Goal: Task Accomplishment & Management: Use online tool/utility

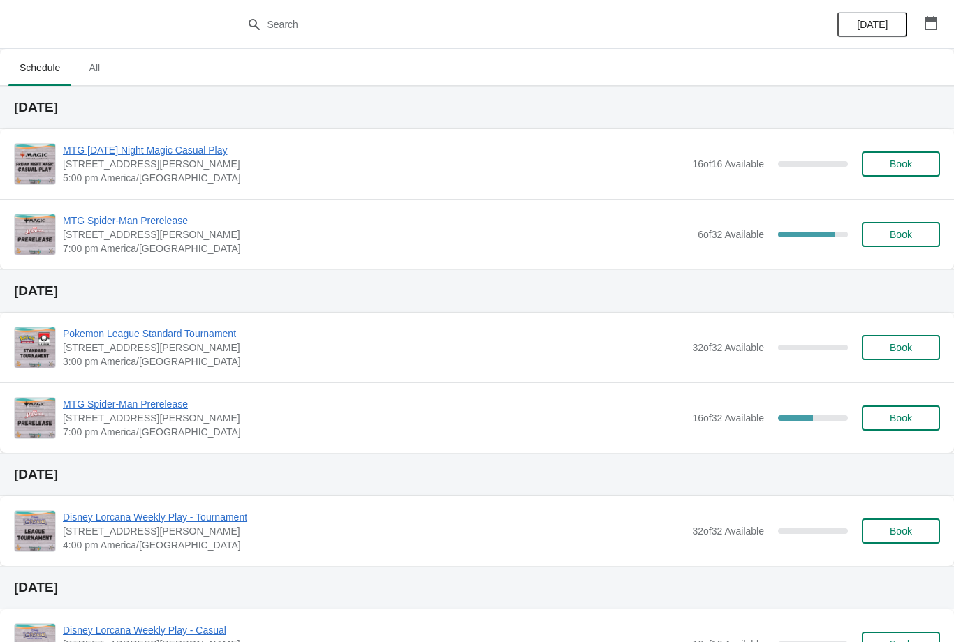
click at [926, 242] on button "Book" at bounding box center [901, 234] width 78 height 25
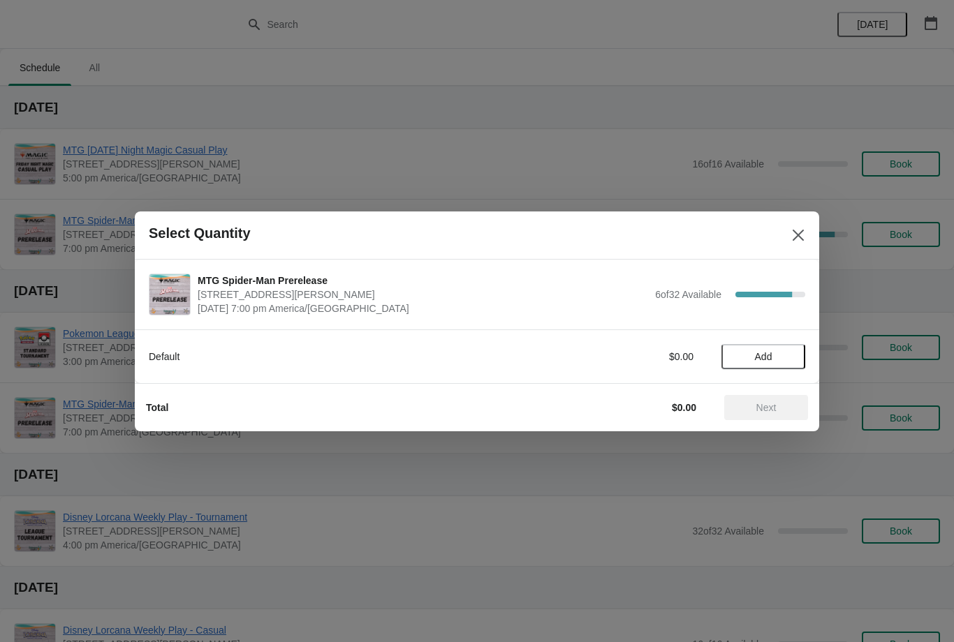
click at [789, 349] on button "Add" at bounding box center [763, 356] width 84 height 25
click at [802, 359] on div "1" at bounding box center [763, 356] width 84 height 15
click at [792, 411] on span "Next" at bounding box center [765, 407] width 61 height 11
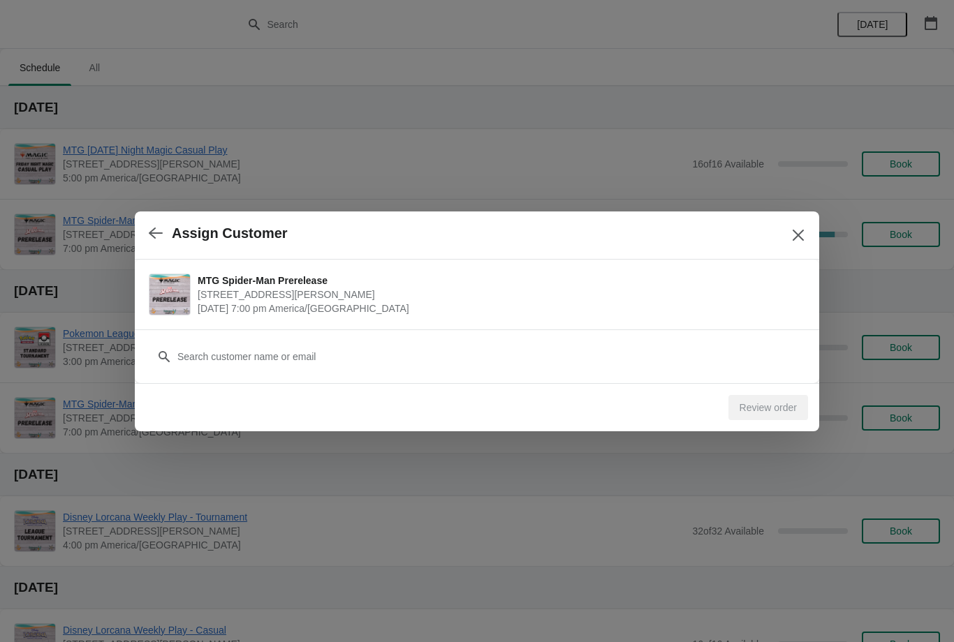
click at [155, 245] on button "button" at bounding box center [155, 233] width 25 height 27
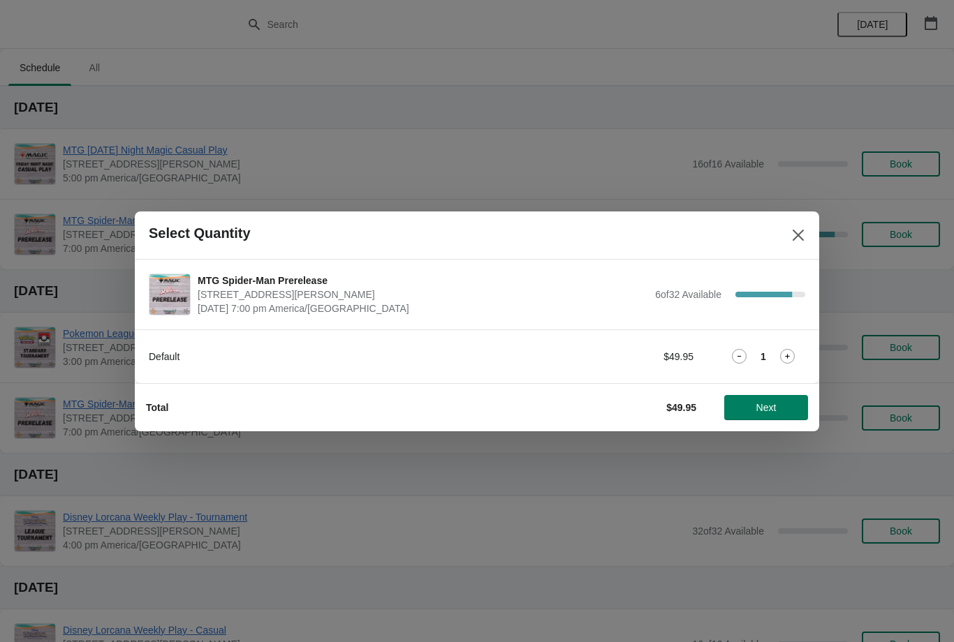
click at [793, 385] on div "Total $49.95 Next" at bounding box center [471, 402] width 673 height 36
click at [785, 357] on icon at bounding box center [787, 356] width 5 height 5
click at [788, 406] on span "Next" at bounding box center [765, 407] width 61 height 11
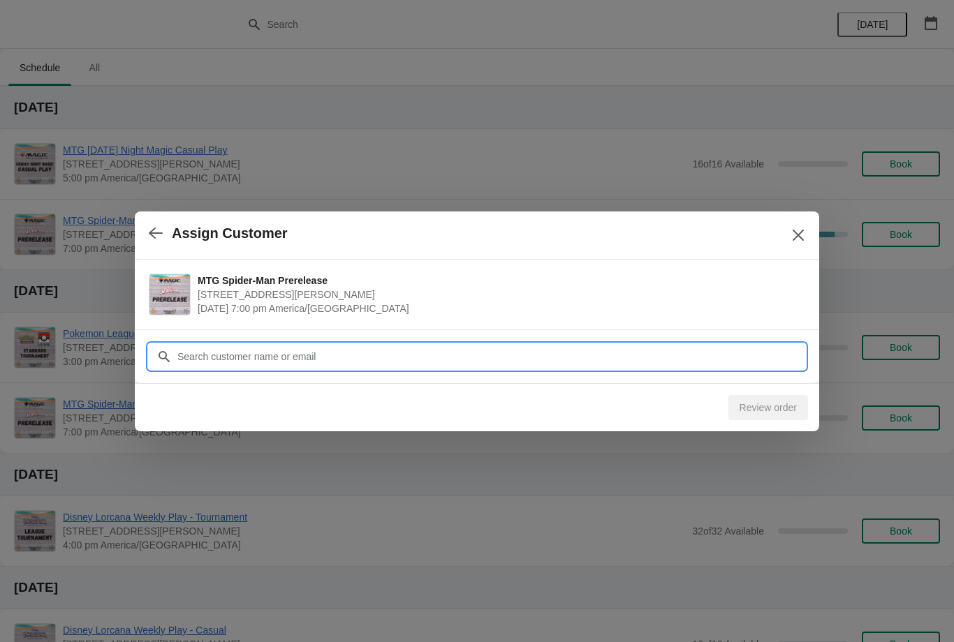
click at [725, 355] on input "Customer" at bounding box center [491, 356] width 628 height 25
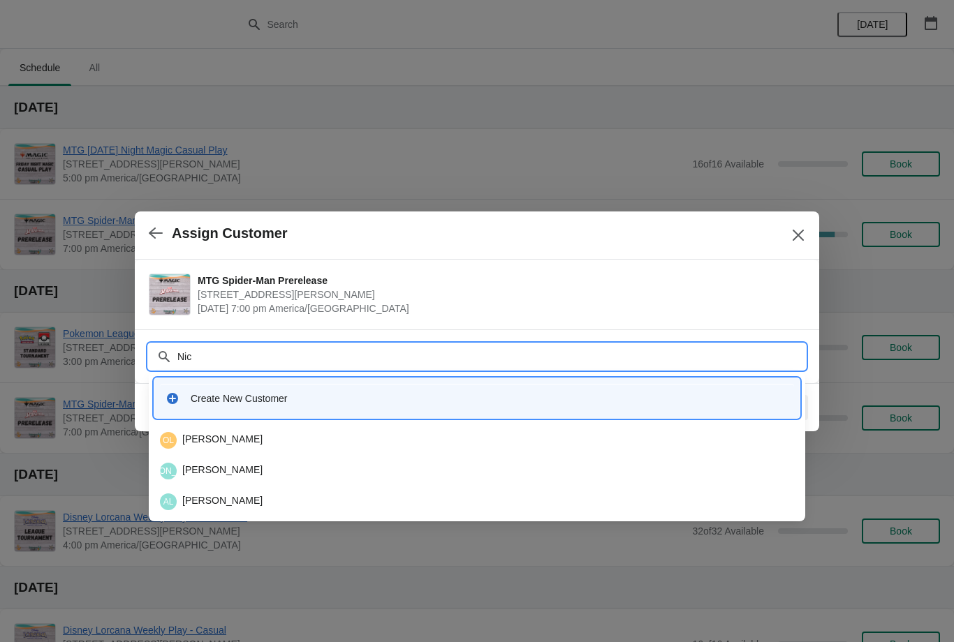
type input "Nick"
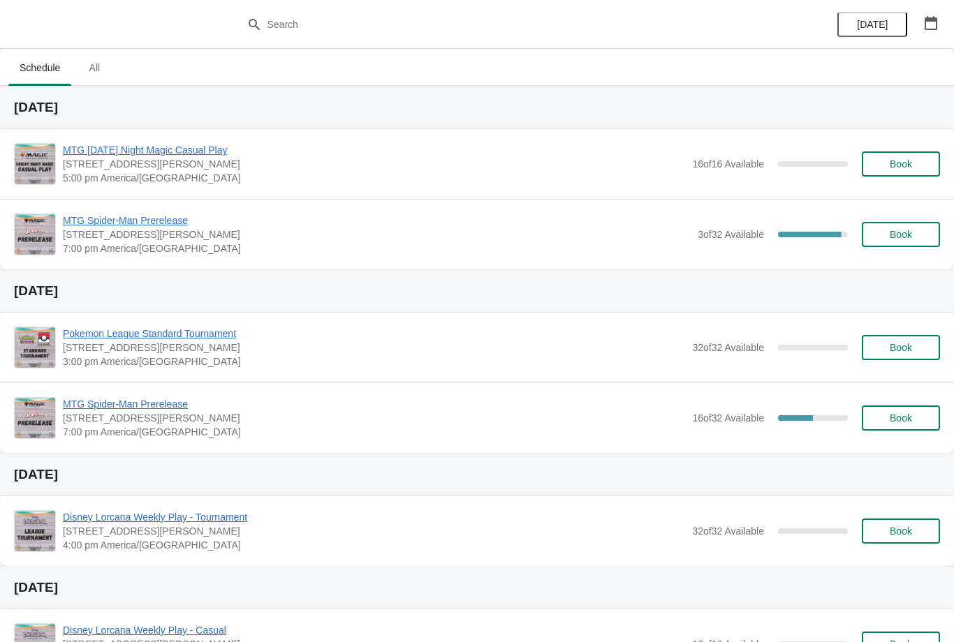
click at [170, 219] on span "MTG Spider-Man Prerelease" at bounding box center [377, 221] width 628 height 14
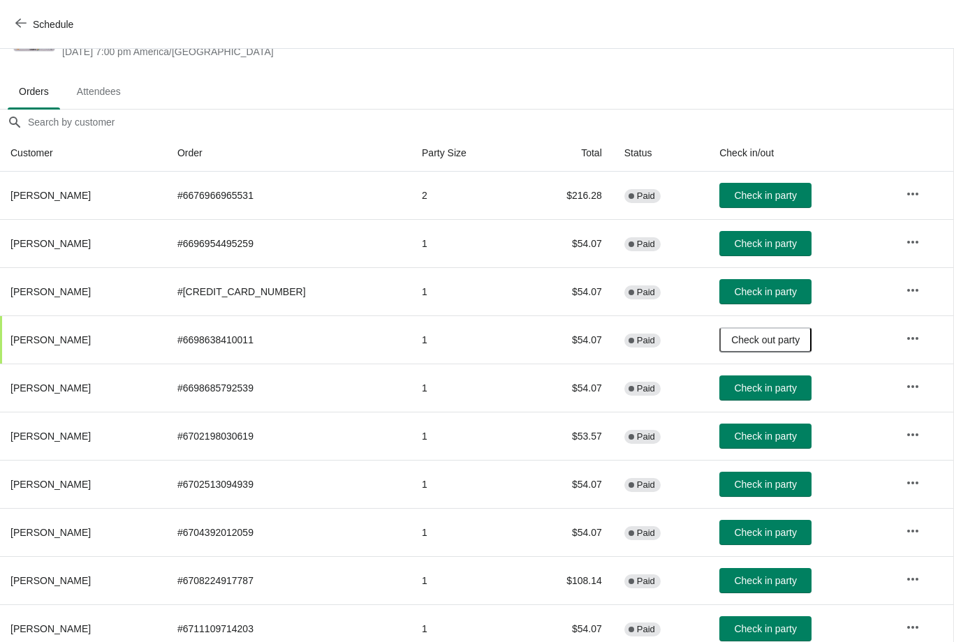
scroll to position [59, 1]
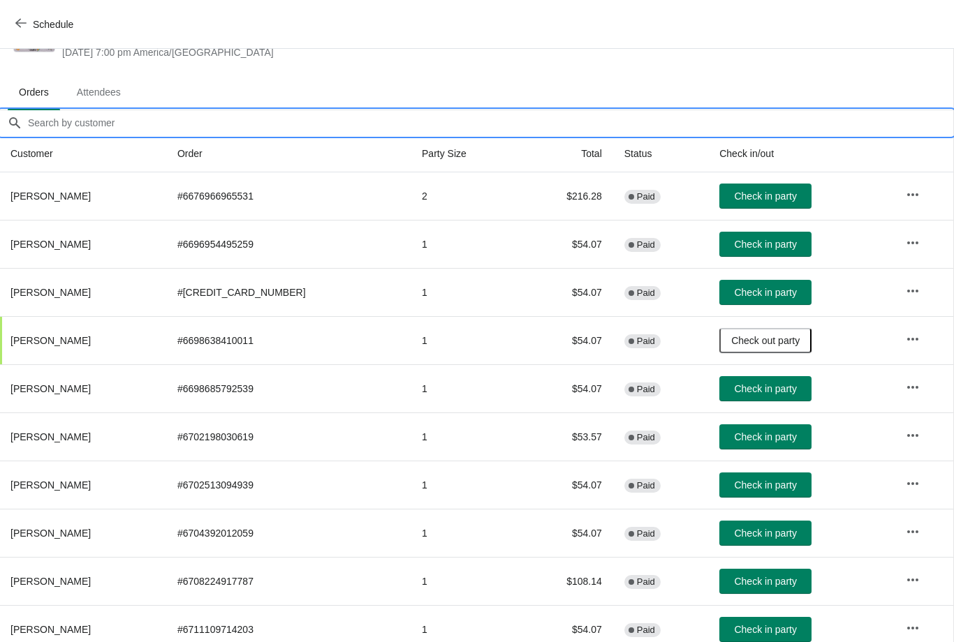
click at [312, 123] on input "Orders filter search" at bounding box center [490, 122] width 926 height 25
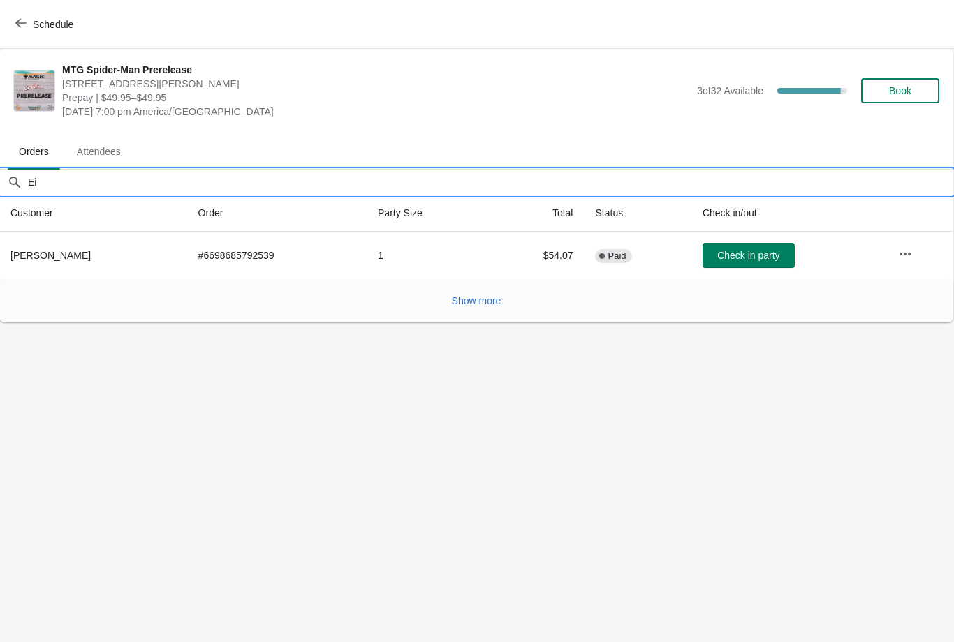
scroll to position [0, 1]
type input "E"
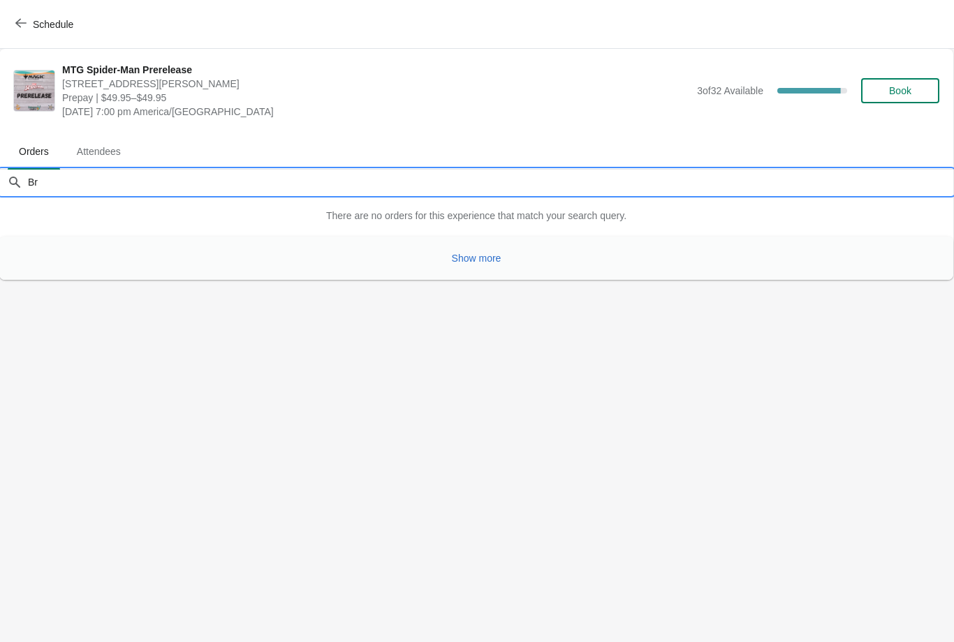
type input "B"
type input "R"
type input "Unicorndad2015"
click at [23, 26] on icon "button" at bounding box center [20, 22] width 11 height 11
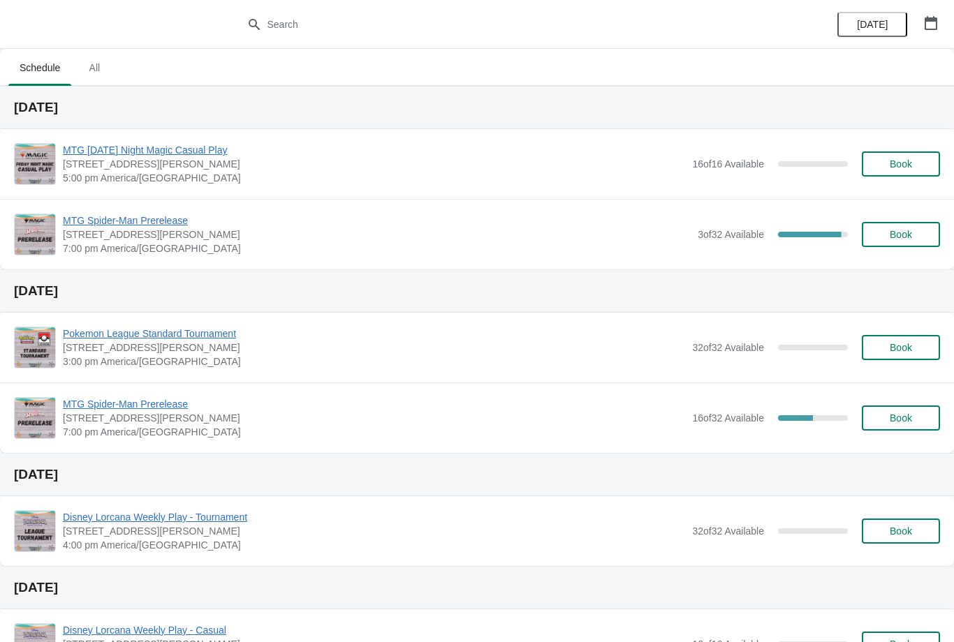
click at [81, 216] on span "MTG Spider-Man Prerelease" at bounding box center [377, 221] width 628 height 14
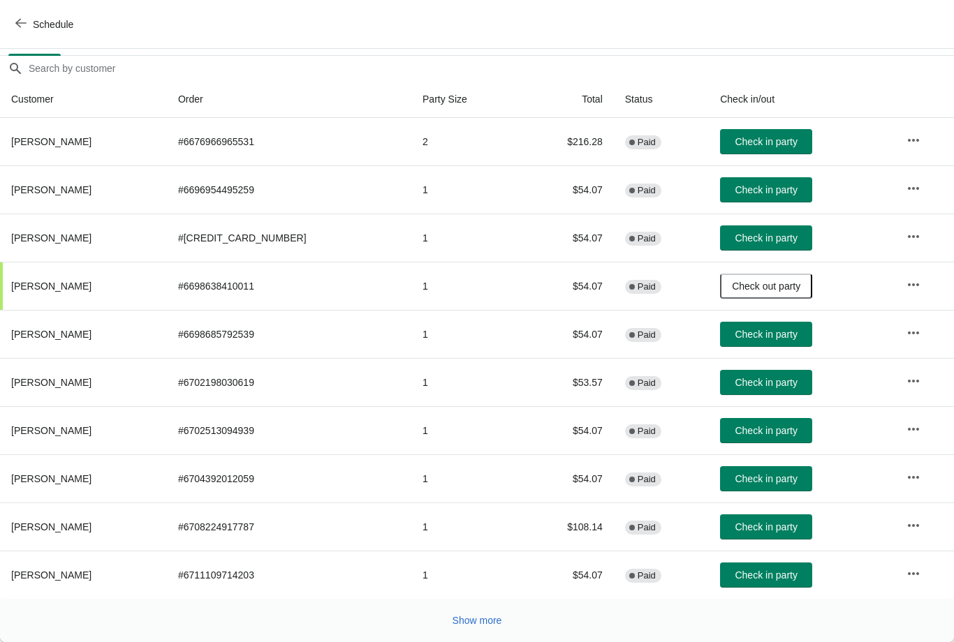
scroll to position [114, 0]
click at [477, 628] on button "Show more" at bounding box center [477, 620] width 61 height 25
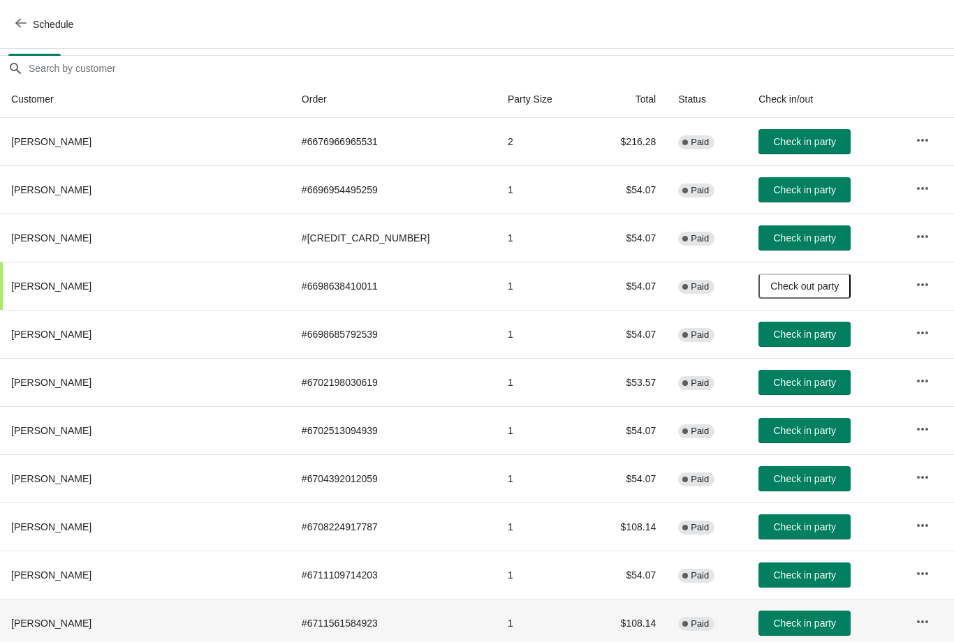
click at [496, 617] on td "1" at bounding box center [541, 623] width 91 height 48
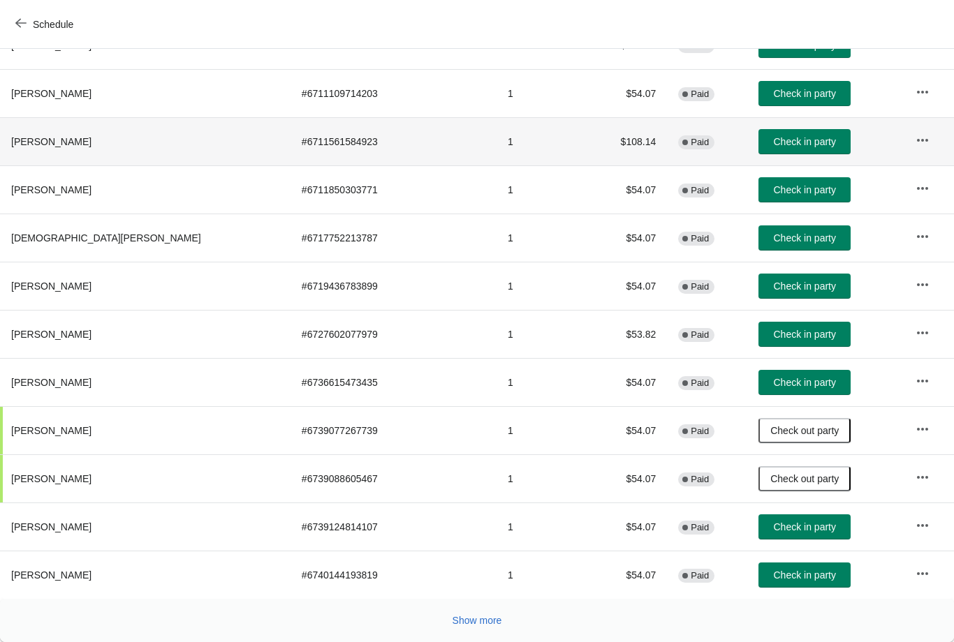
scroll to position [596, 0]
click at [478, 617] on span "Show more" at bounding box center [477, 620] width 50 height 11
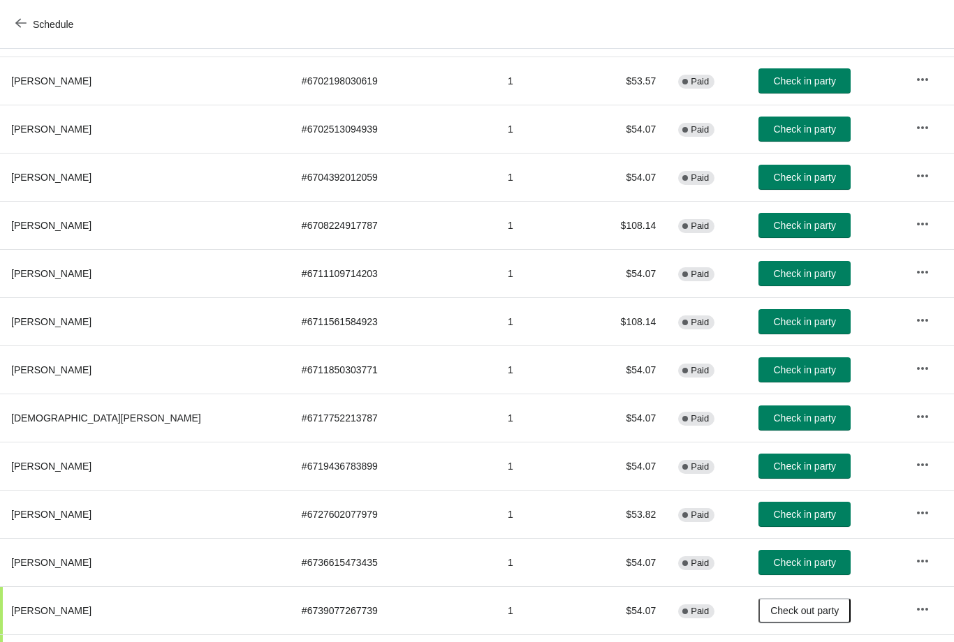
scroll to position [468, -3]
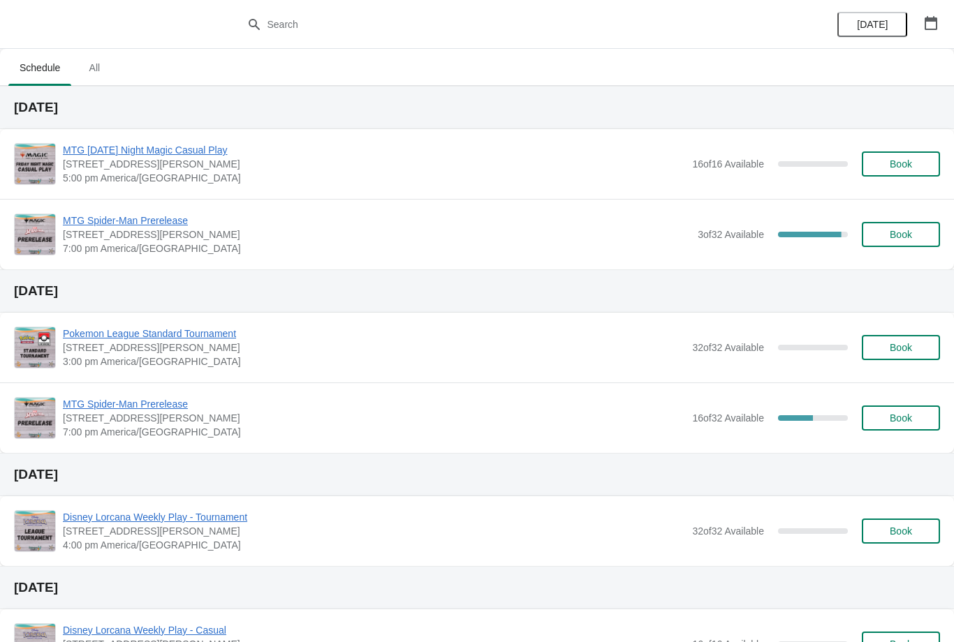
click at [168, 407] on span "MTG Spider-Man Prerelease" at bounding box center [374, 404] width 622 height 14
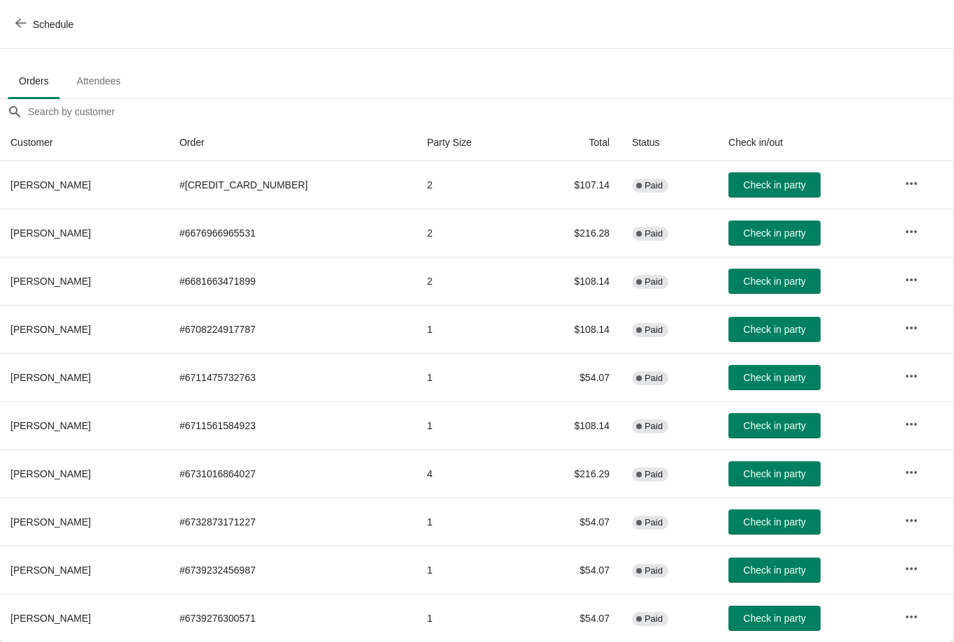
scroll to position [71, 1]
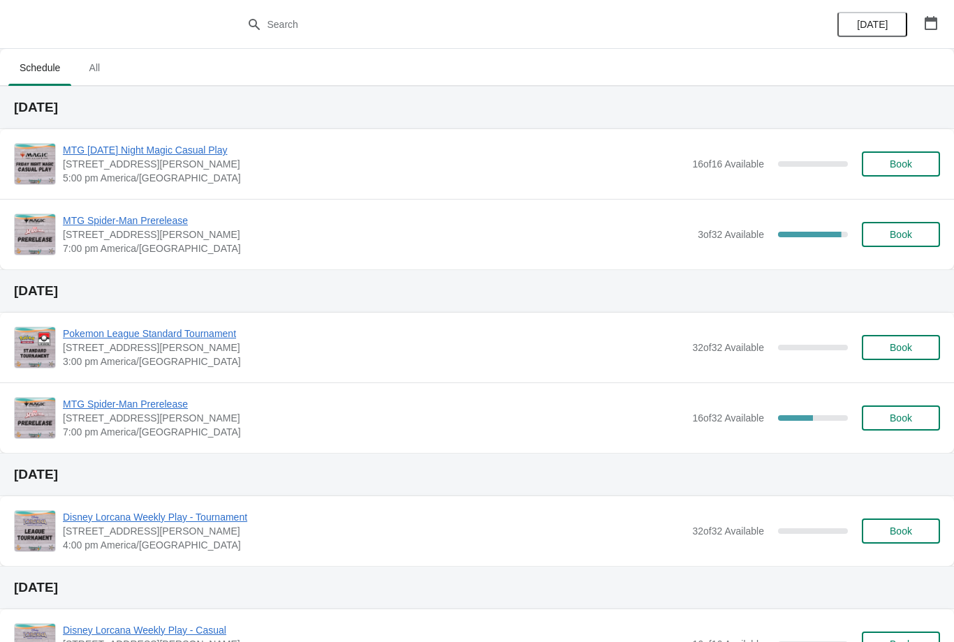
click at [168, 227] on span "MTG Spider-Man Prerelease" at bounding box center [377, 221] width 628 height 14
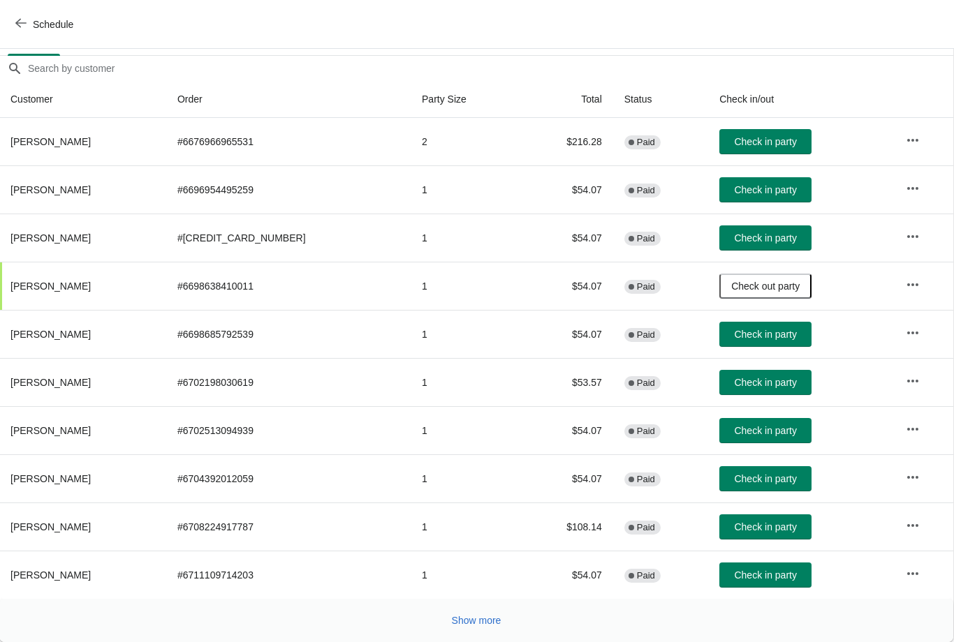
scroll to position [114, 1]
click at [494, 621] on span "Show more" at bounding box center [477, 620] width 50 height 11
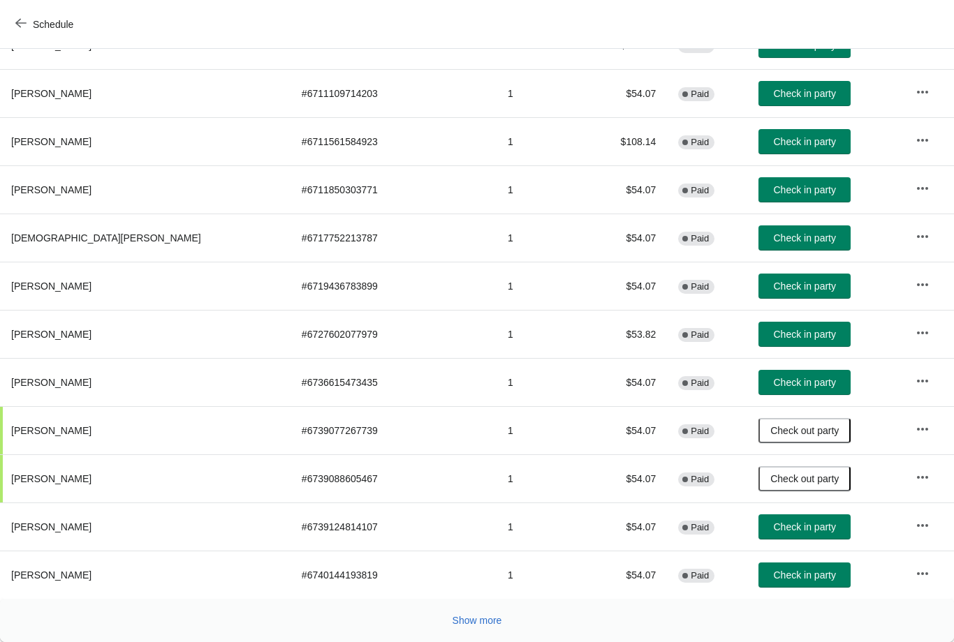
scroll to position [596, 0]
click at [489, 620] on span "Show more" at bounding box center [477, 620] width 50 height 11
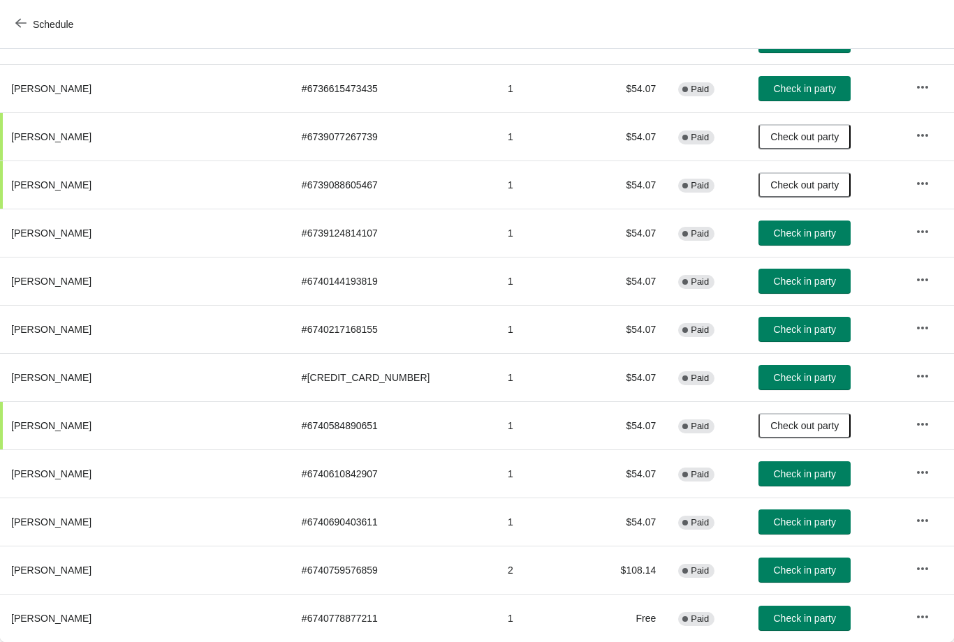
scroll to position [890, 0]
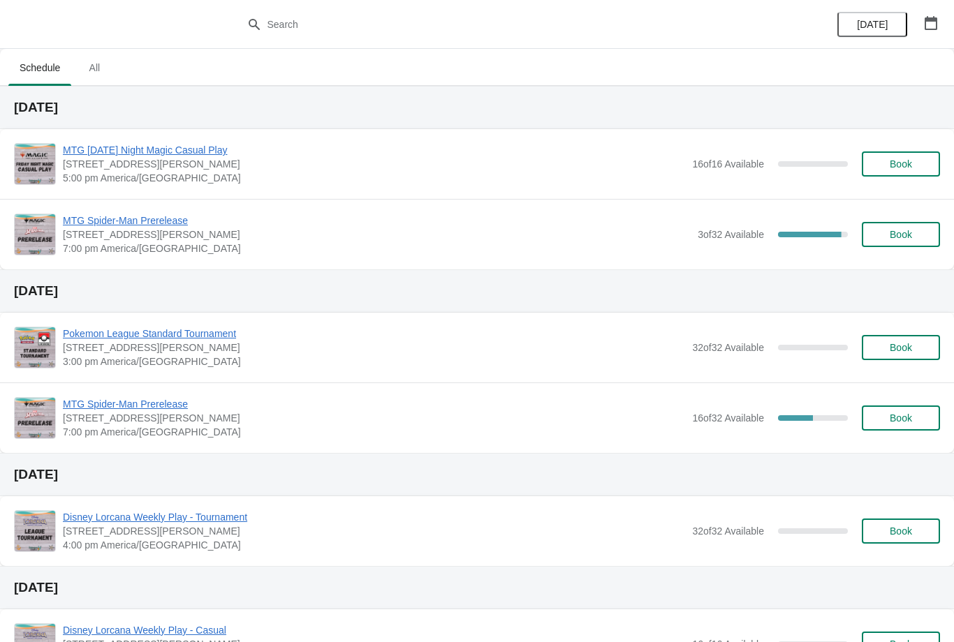
click at [174, 223] on span "MTG Spider-Man Prerelease" at bounding box center [377, 221] width 628 height 14
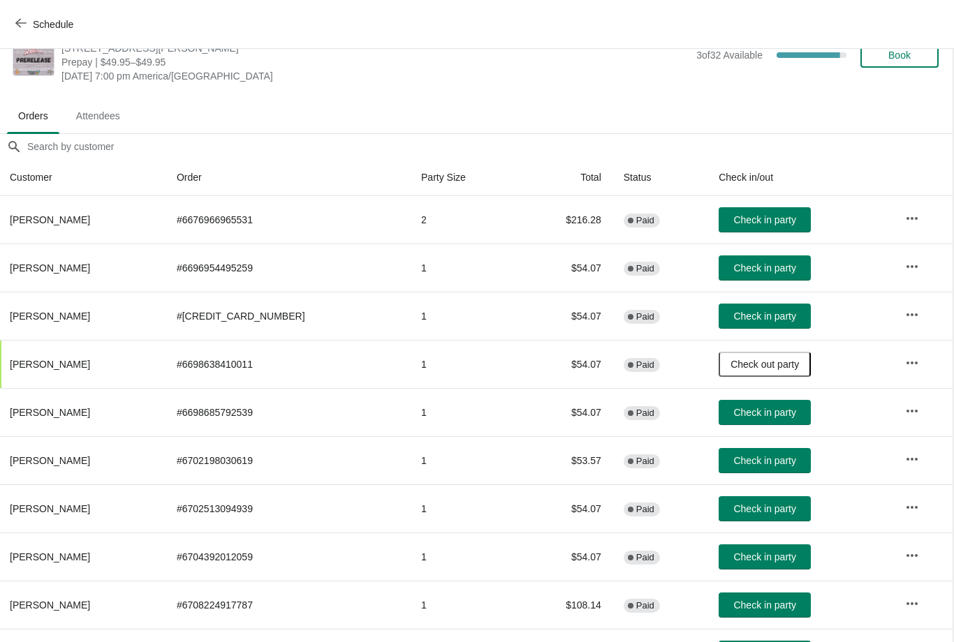
scroll to position [61, 1]
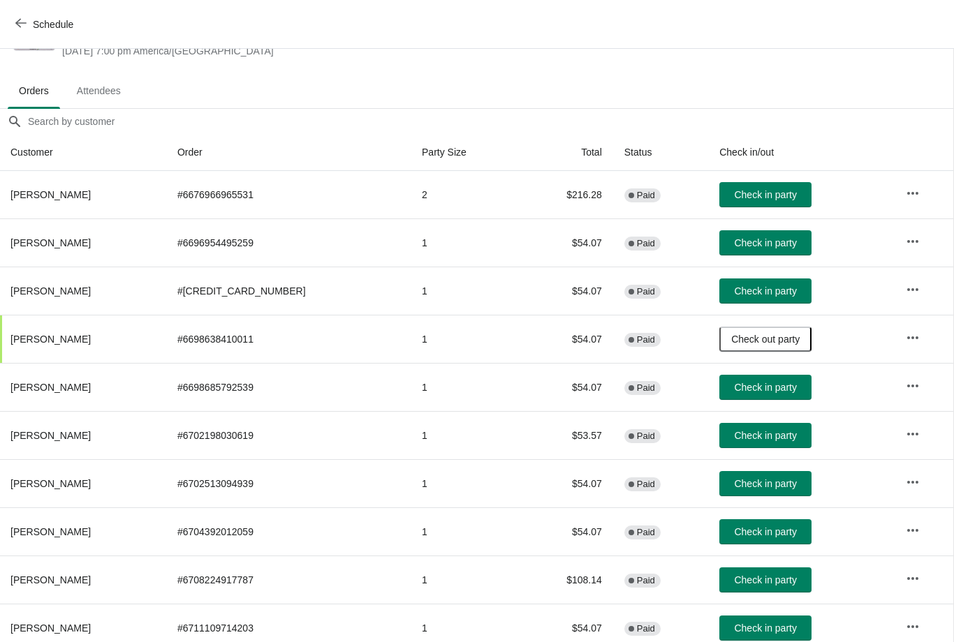
click at [780, 434] on span "Check in party" at bounding box center [765, 435] width 62 height 11
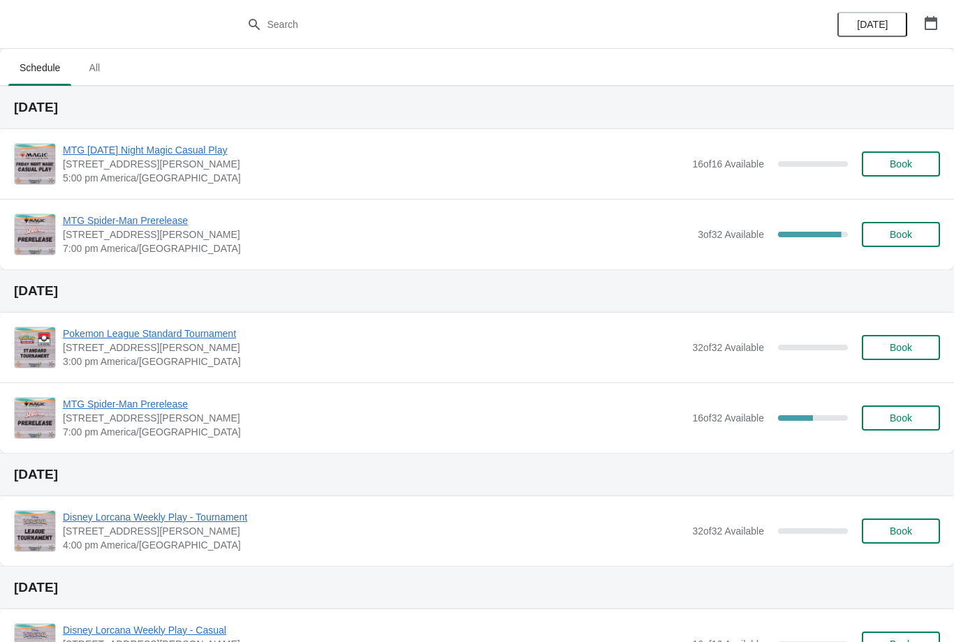
click at [178, 226] on span "MTG Spider-Man Prerelease" at bounding box center [377, 221] width 628 height 14
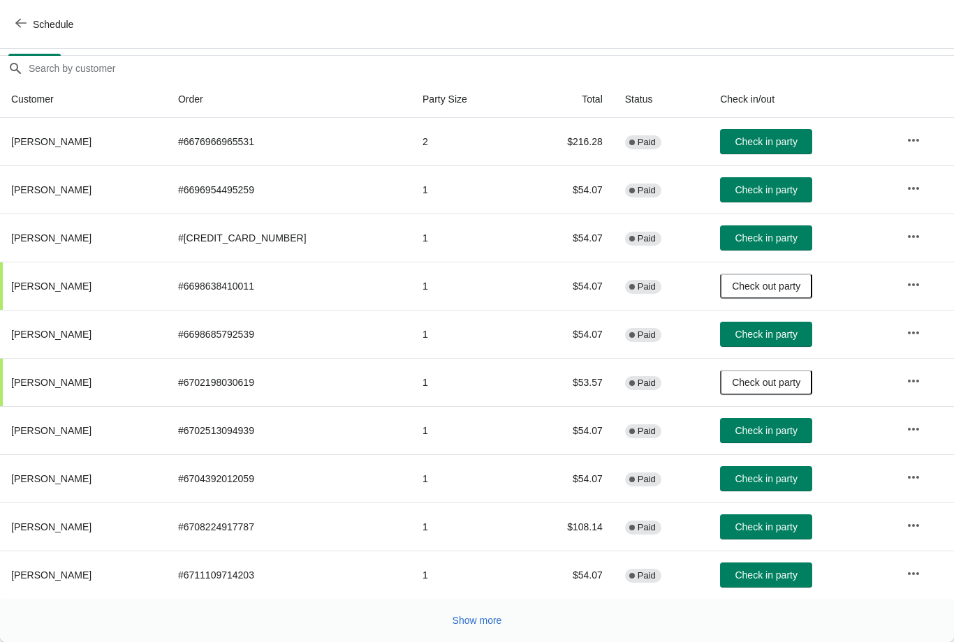
scroll to position [114, 0]
click at [466, 602] on div "Show more" at bounding box center [471, 615] width 937 height 27
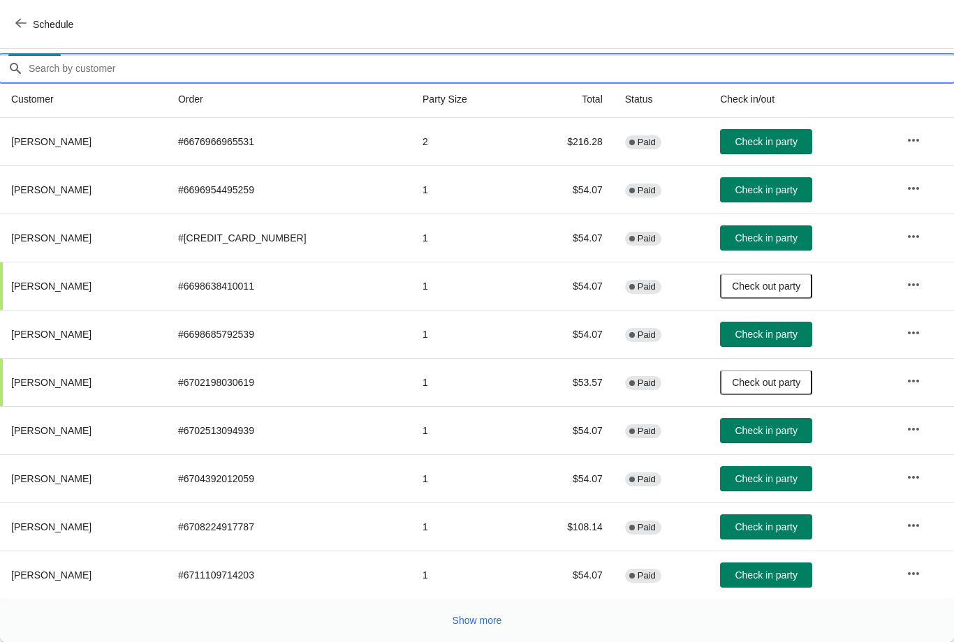
click at [404, 70] on input "Orders filter search" at bounding box center [491, 68] width 926 height 25
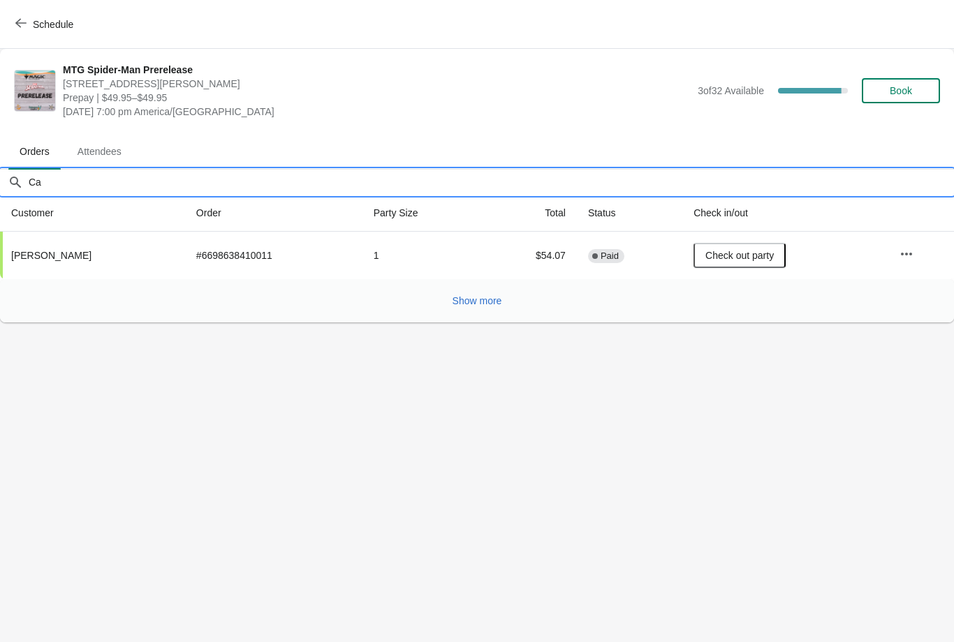
scroll to position [0, 0]
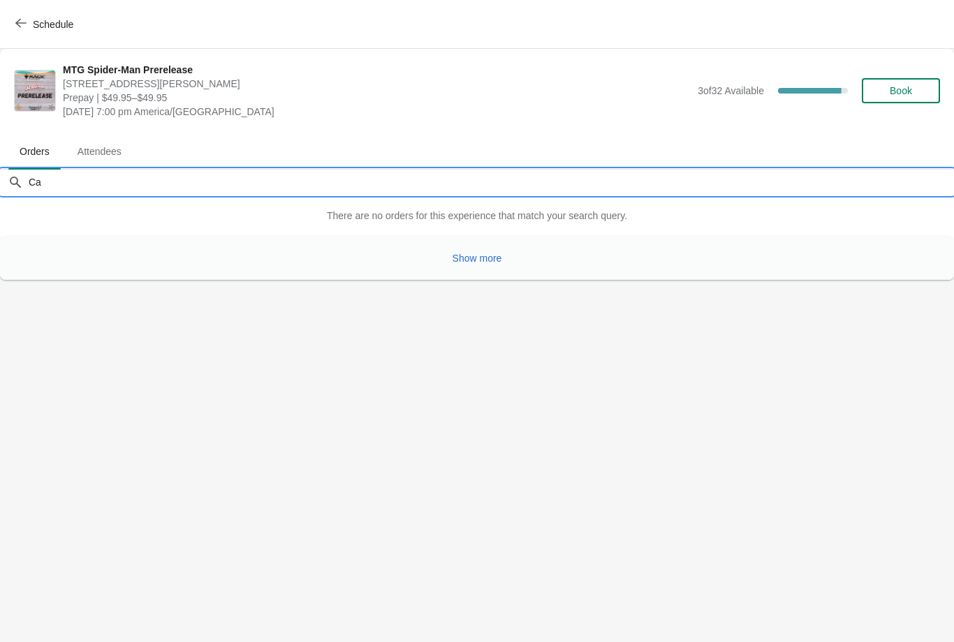
type input "C"
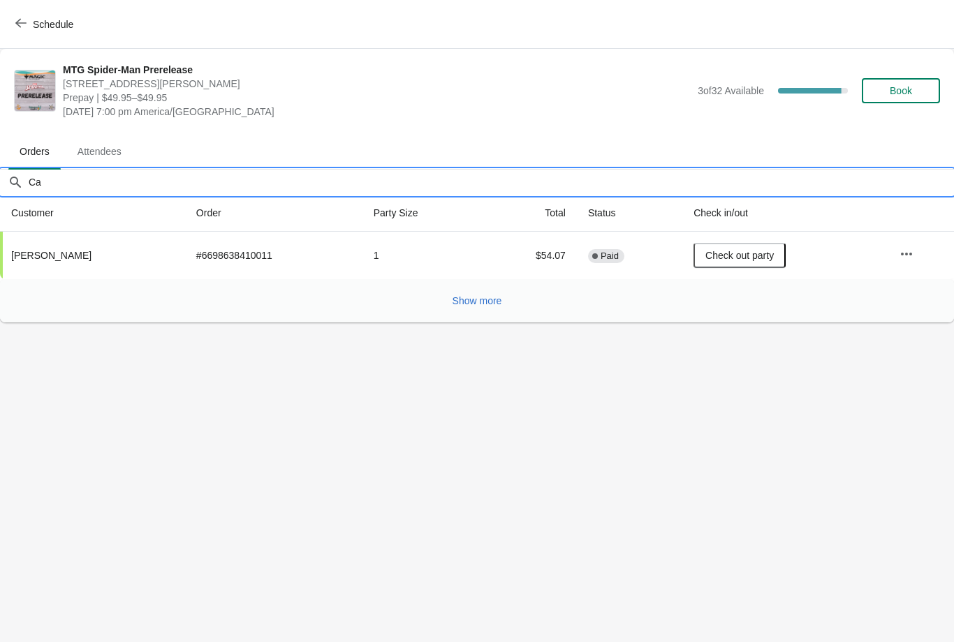
type input "C"
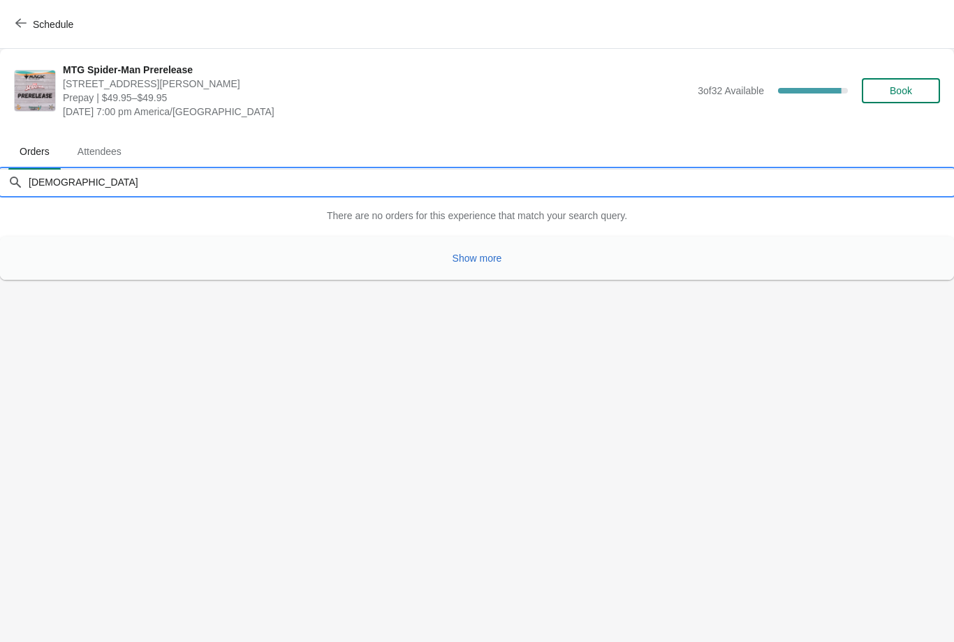
type input "Sepulveda"
click at [473, 259] on span "Show more" at bounding box center [477, 258] width 50 height 11
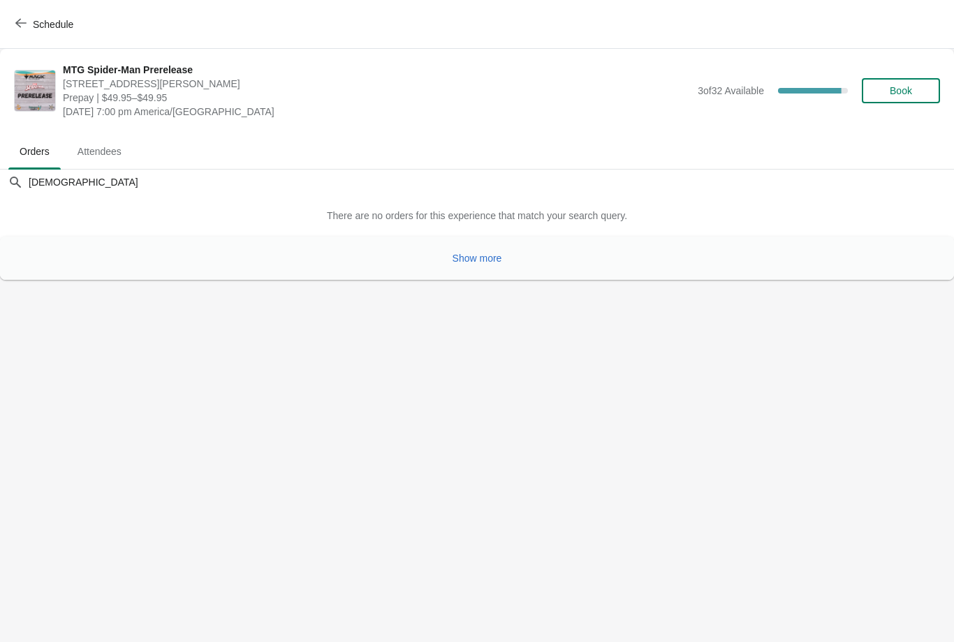
click at [22, 24] on icon "button" at bounding box center [20, 22] width 11 height 11
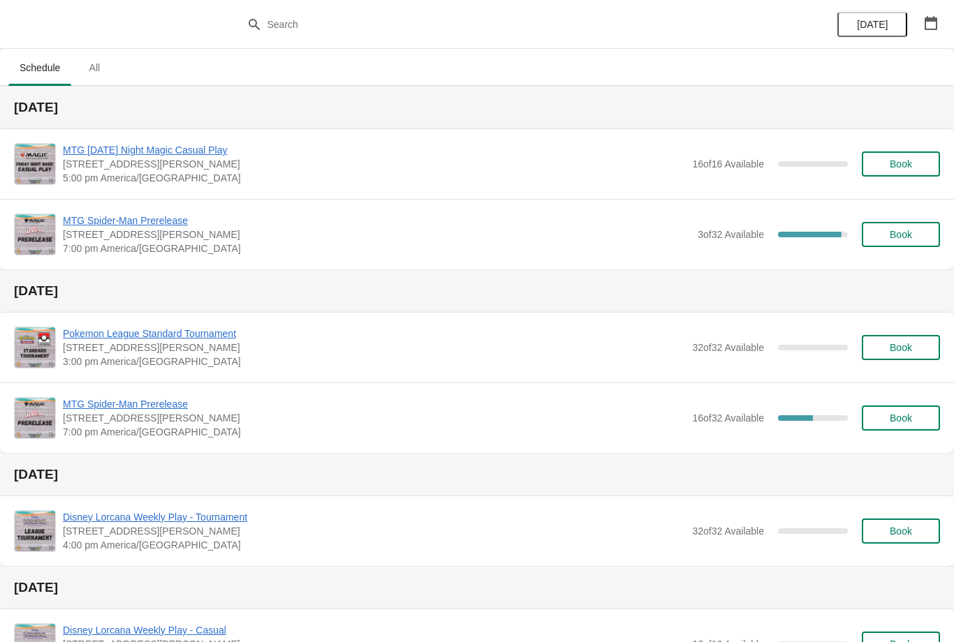
click at [167, 227] on span "MTG Spider-Man Prerelease" at bounding box center [377, 221] width 628 height 14
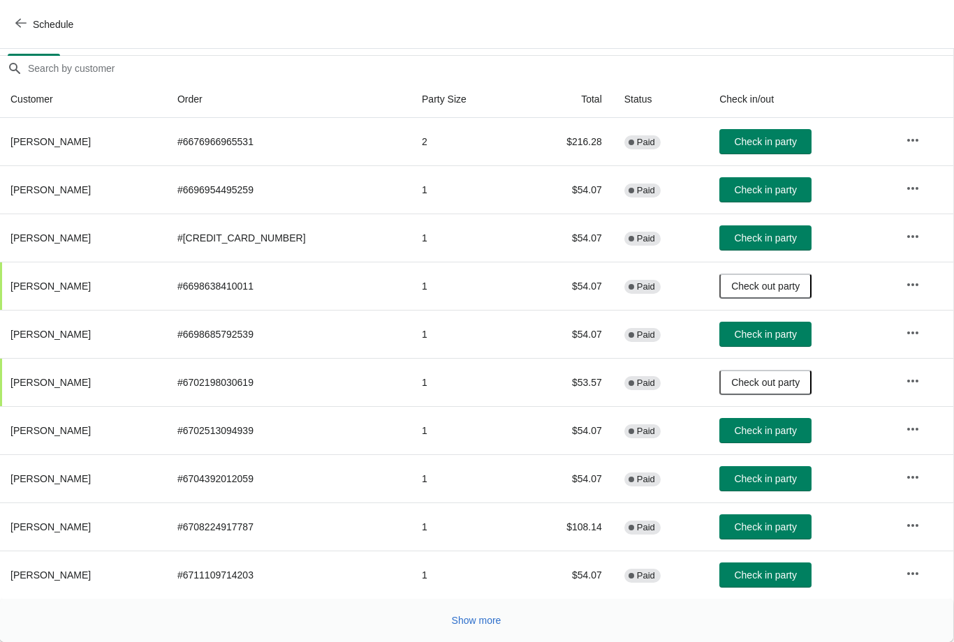
click at [475, 619] on span "Show more" at bounding box center [477, 620] width 50 height 11
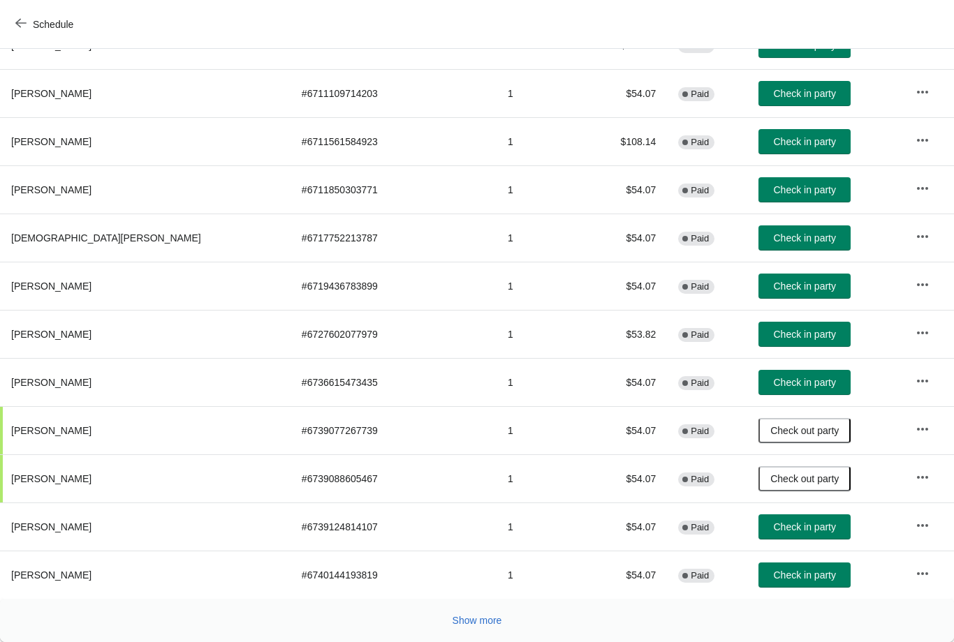
scroll to position [596, 0]
click at [474, 621] on span "Show more" at bounding box center [477, 620] width 50 height 11
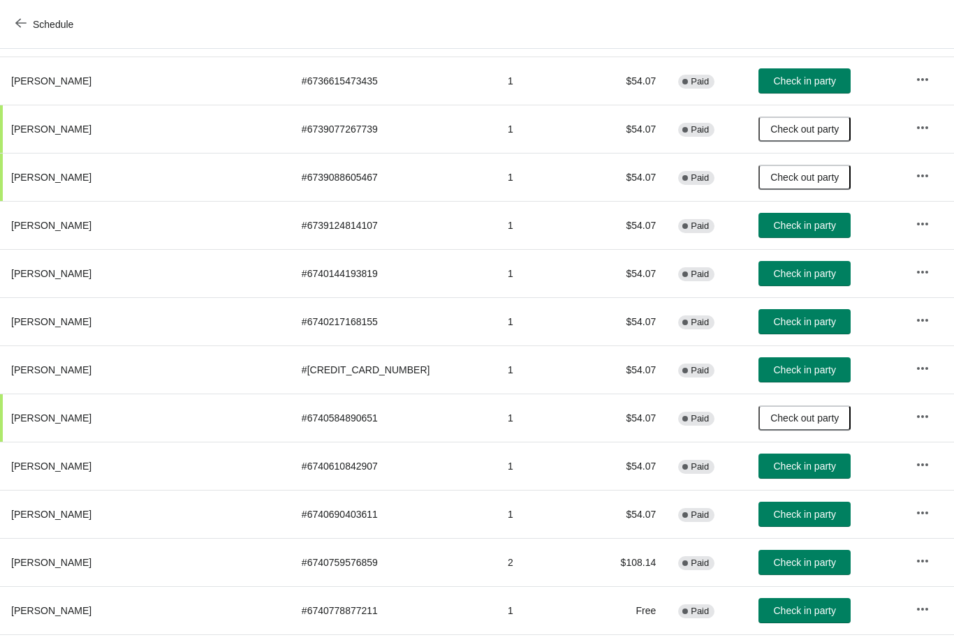
scroll to position [892, 0]
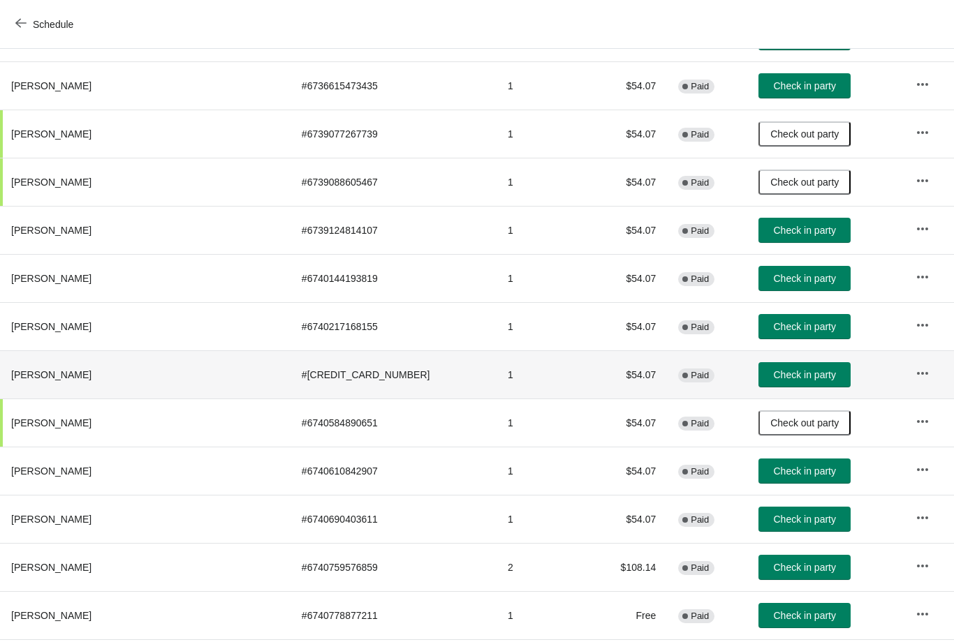
click at [772, 383] on button "Check in party" at bounding box center [804, 374] width 92 height 25
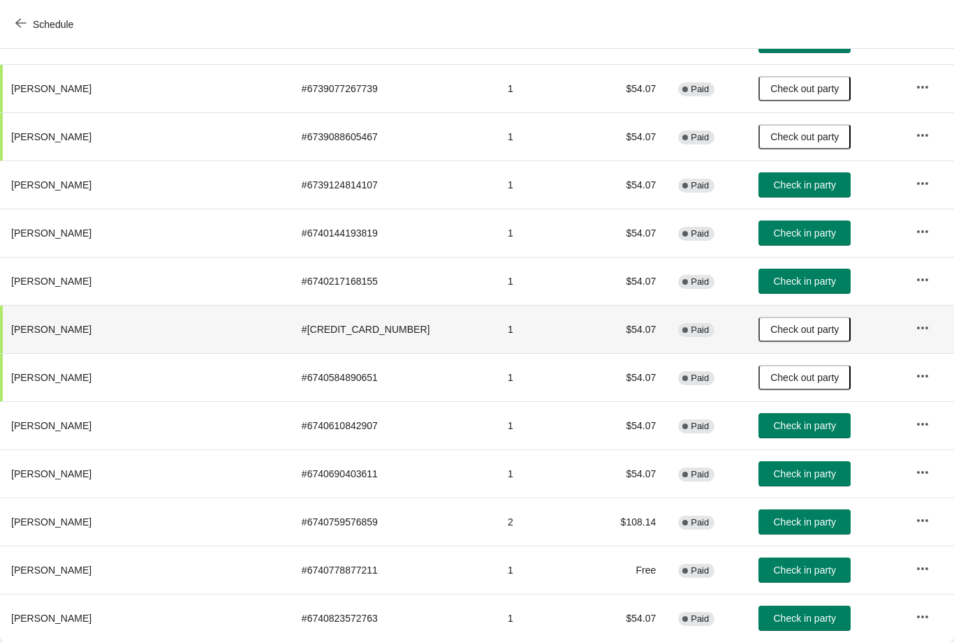
scroll to position [938, 0]
click at [774, 429] on span "Check in party" at bounding box center [805, 425] width 62 height 11
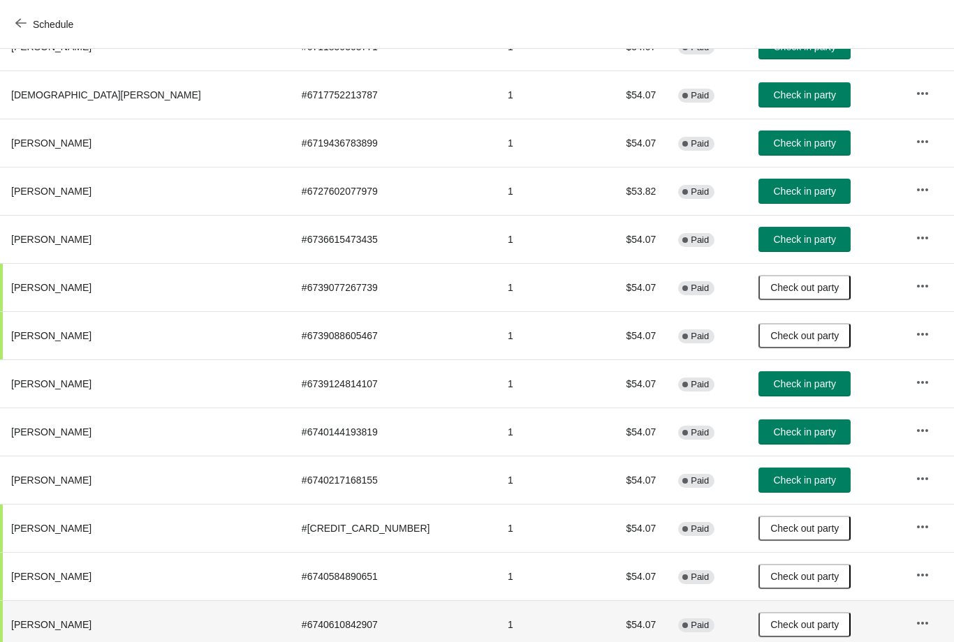
scroll to position [737, -1]
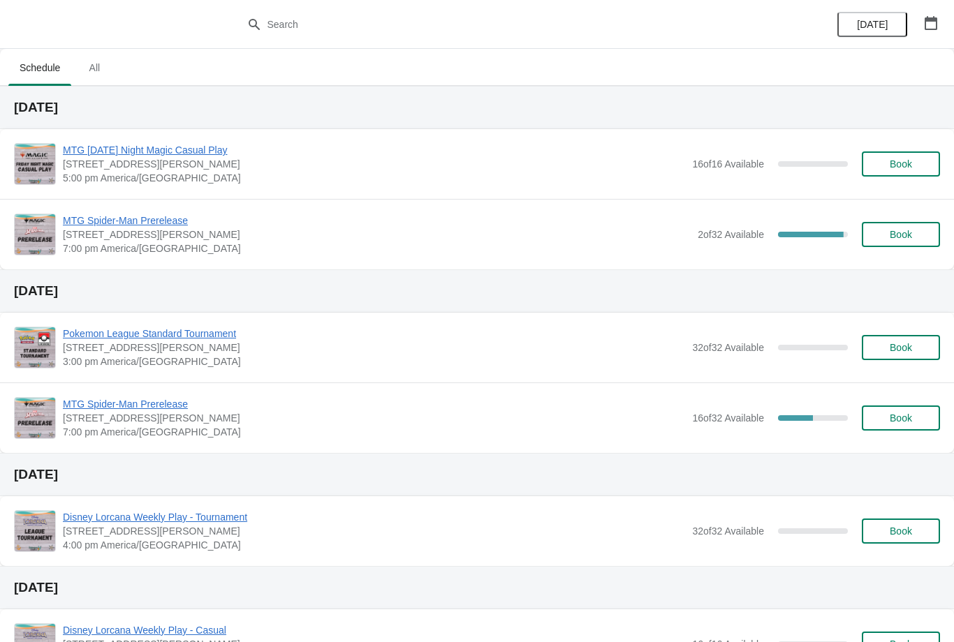
click at [199, 221] on span "MTG Spider-Man Prerelease" at bounding box center [377, 221] width 628 height 14
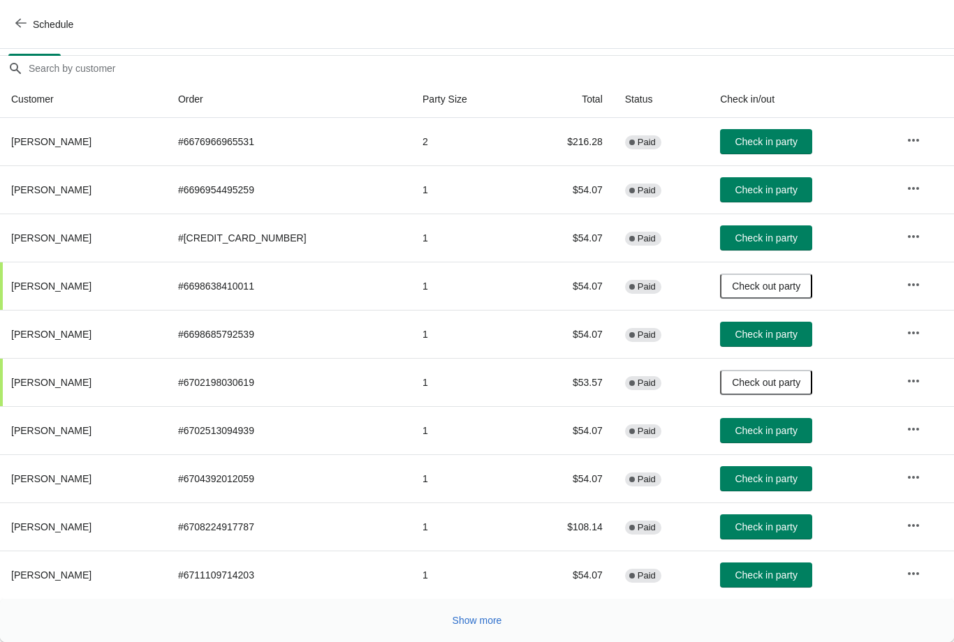
scroll to position [129, -1]
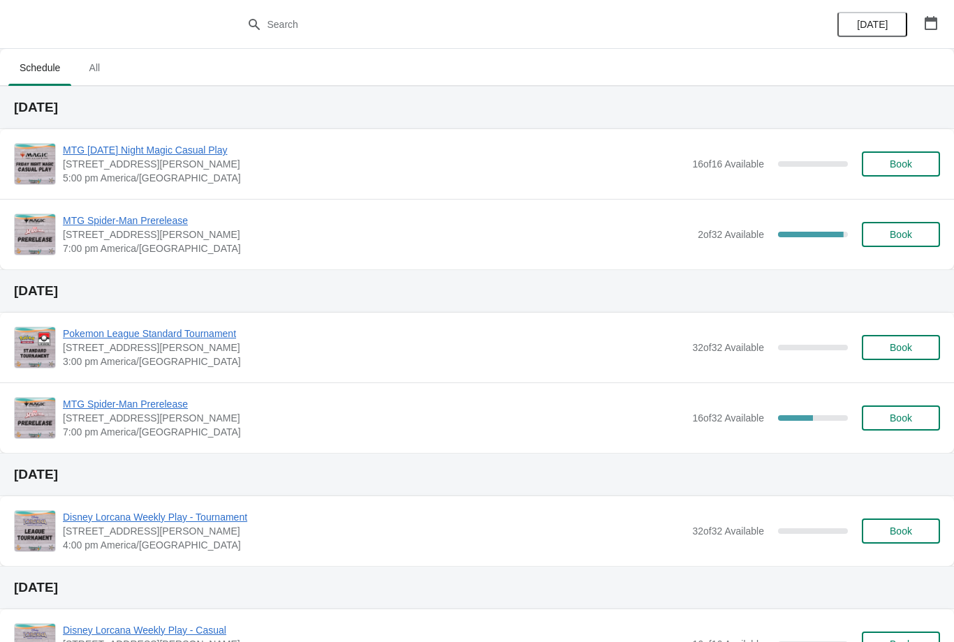
click at [147, 221] on span "MTG Spider-Man Prerelease" at bounding box center [377, 221] width 628 height 14
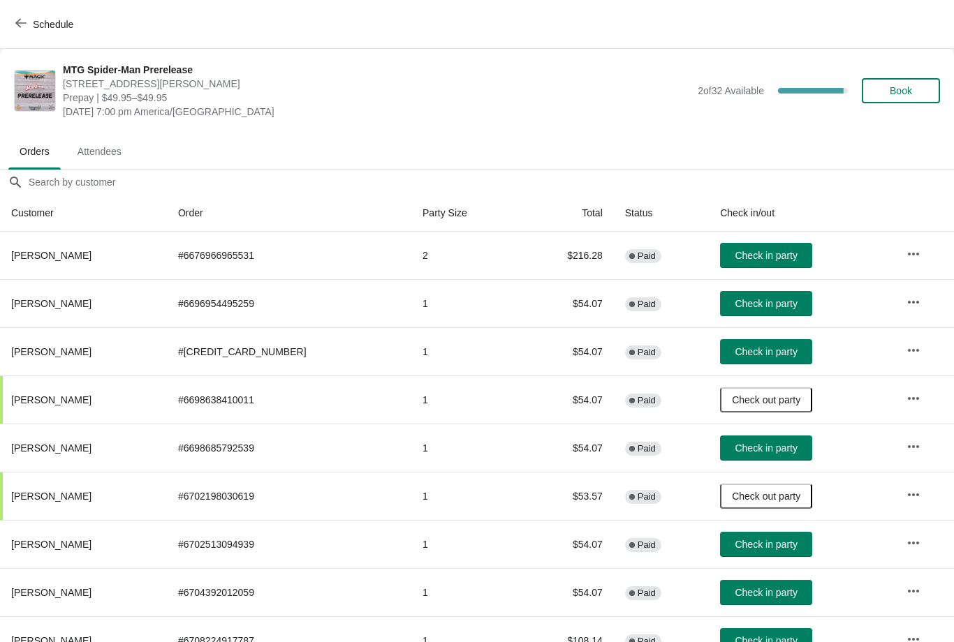
click at [889, 80] on button "Book" at bounding box center [901, 90] width 78 height 25
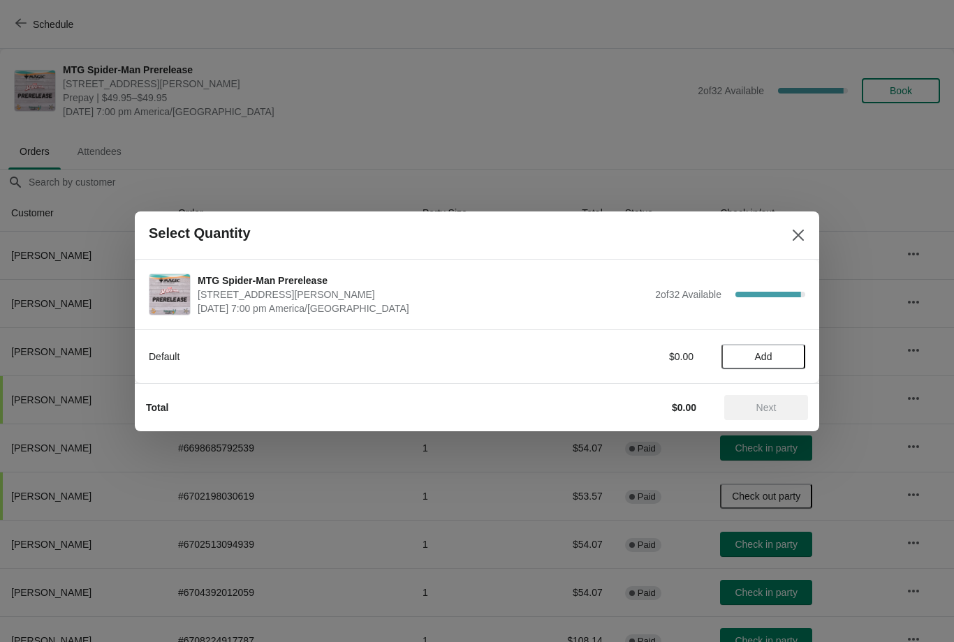
click at [755, 352] on span "Add" at bounding box center [763, 356] width 17 height 11
click at [756, 406] on span "Next" at bounding box center [766, 407] width 20 height 11
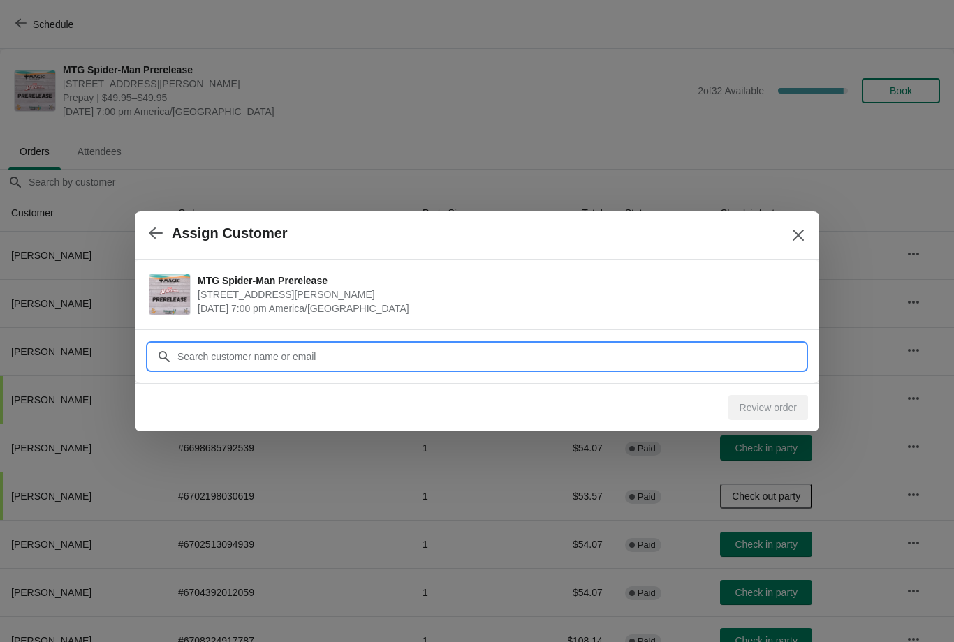
click at [397, 359] on input "Customer" at bounding box center [491, 356] width 628 height 25
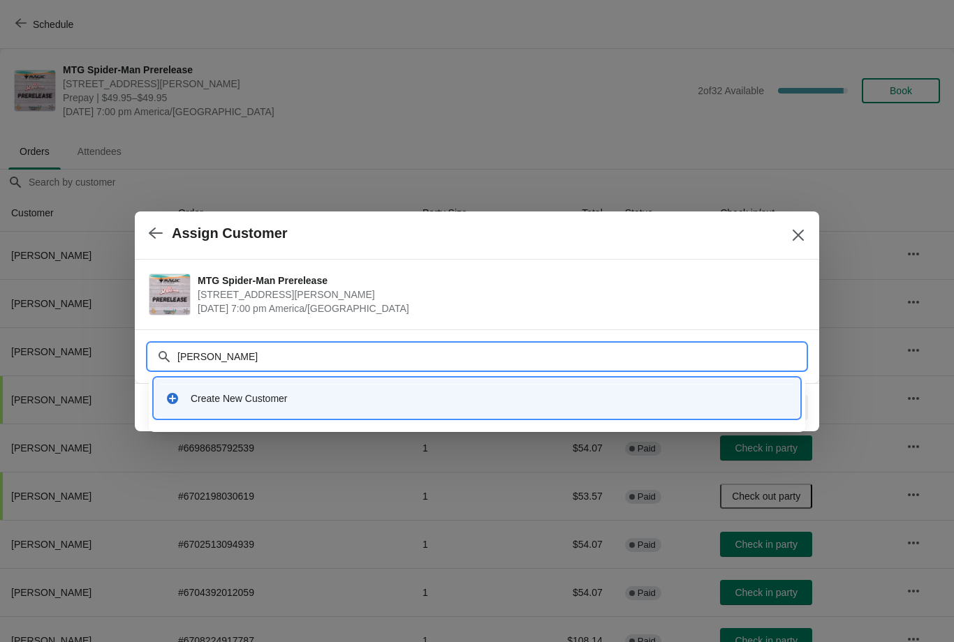
click at [204, 355] on input "Jacob patton" at bounding box center [491, 356] width 628 height 25
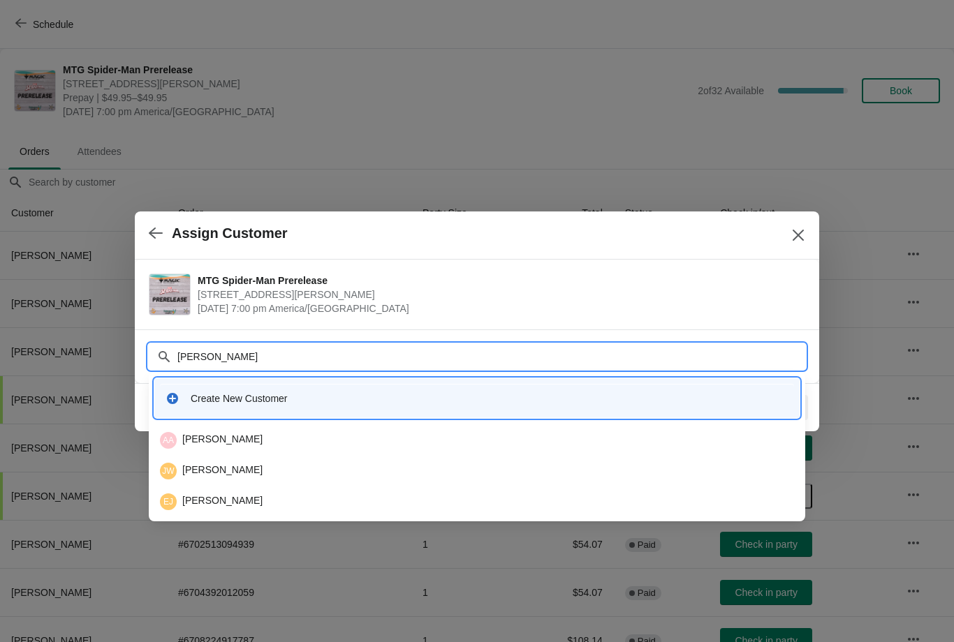
type input "J"
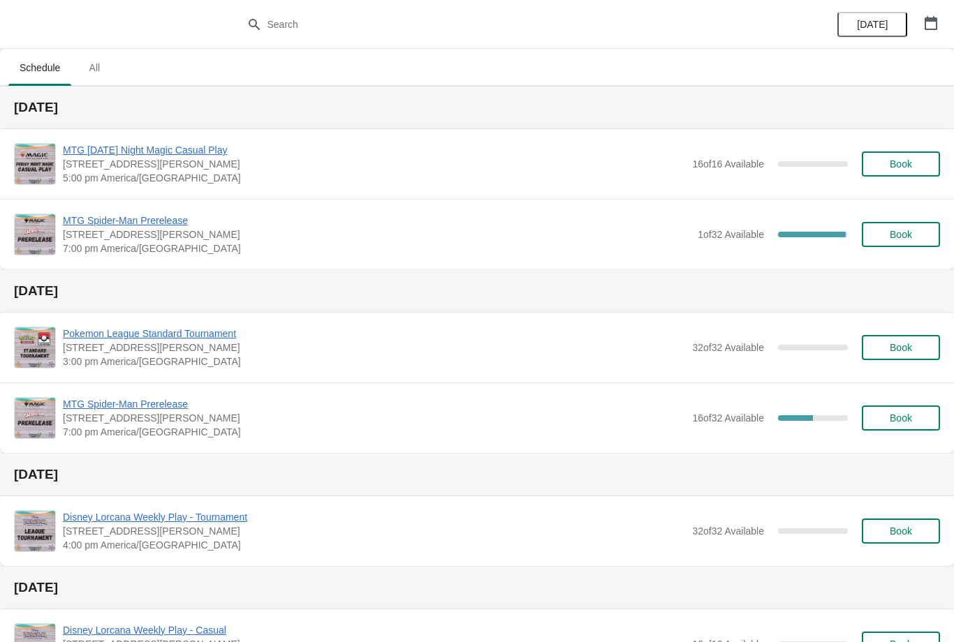
click at [140, 226] on span "MTG Spider-Man Prerelease" at bounding box center [377, 221] width 628 height 14
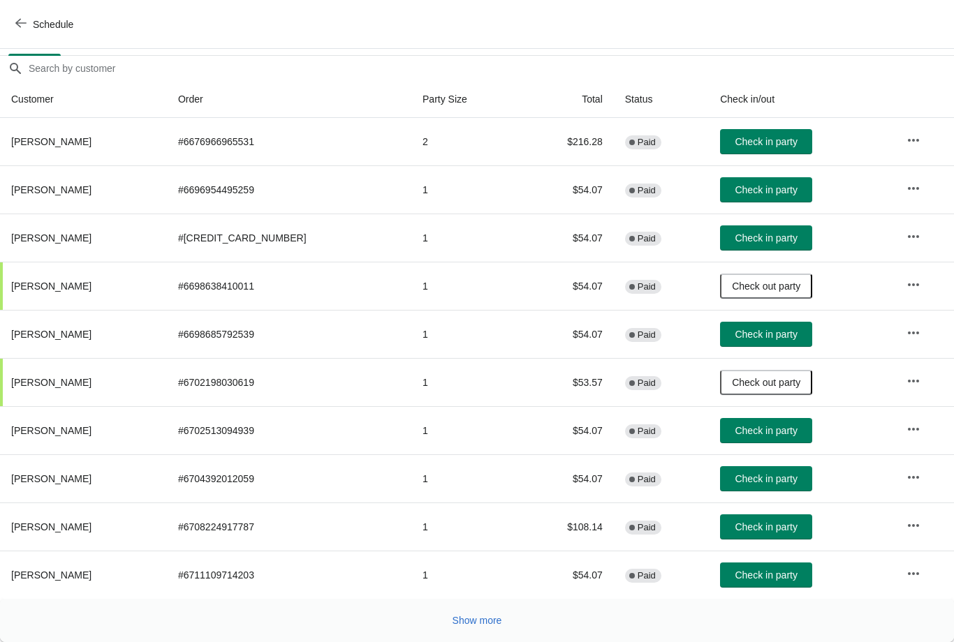
scroll to position [116, -1]
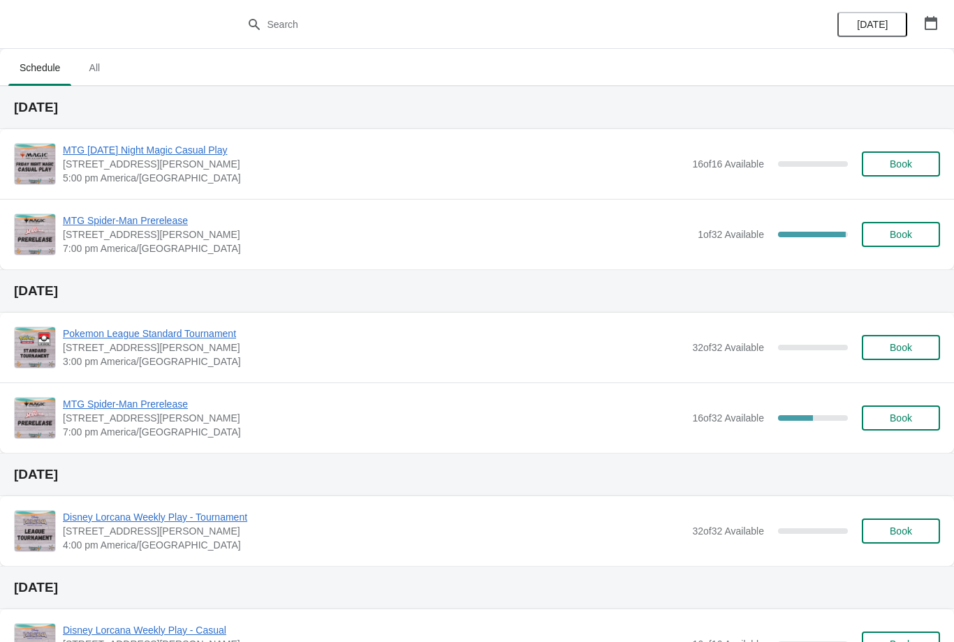
click at [165, 218] on span "MTG Spider-Man Prerelease" at bounding box center [377, 221] width 628 height 14
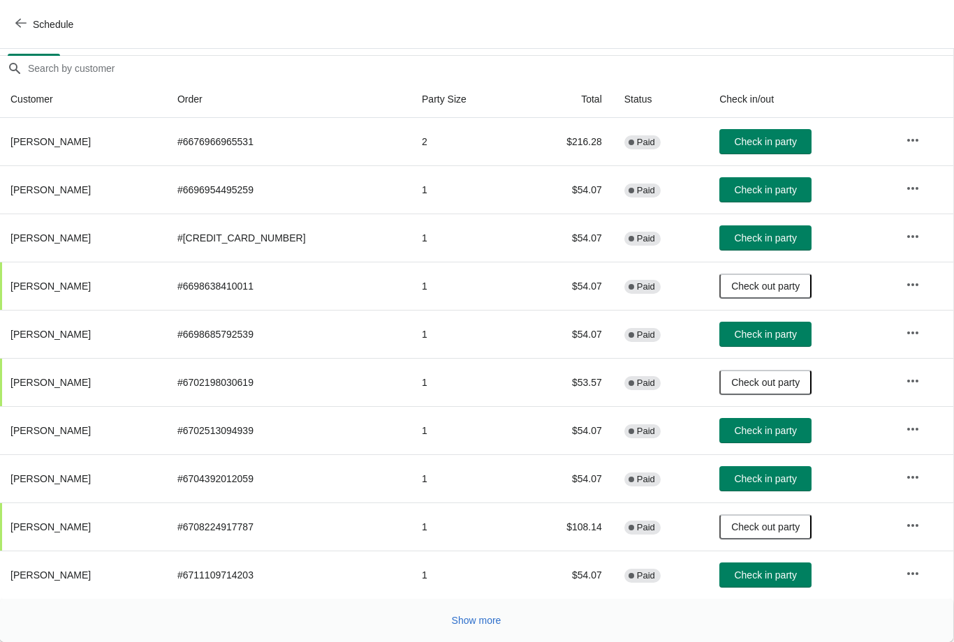
click at [482, 623] on span "Show more" at bounding box center [477, 620] width 50 height 11
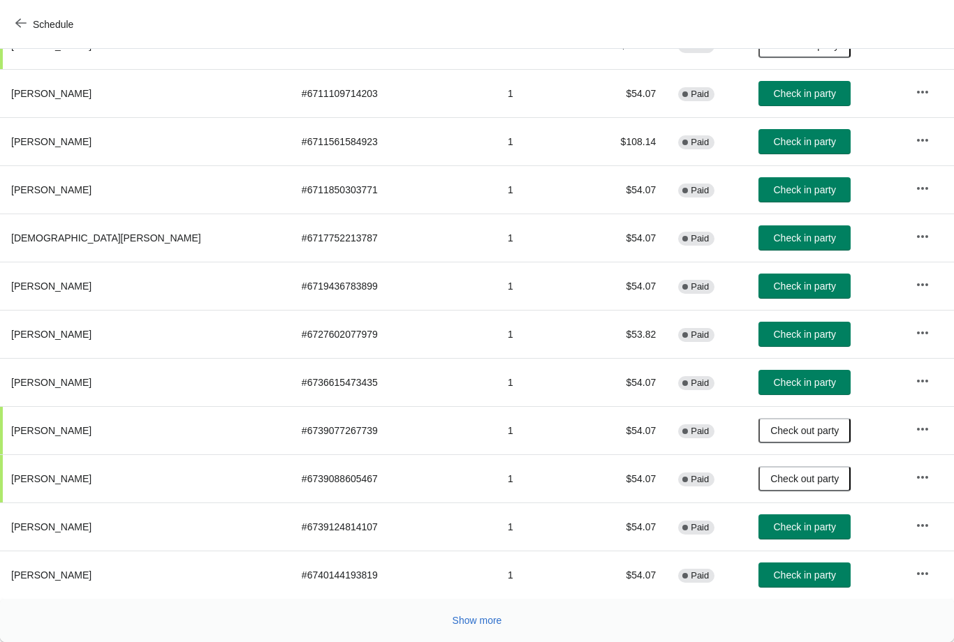
scroll to position [596, 0]
click at [489, 616] on span "Show more" at bounding box center [477, 620] width 50 height 11
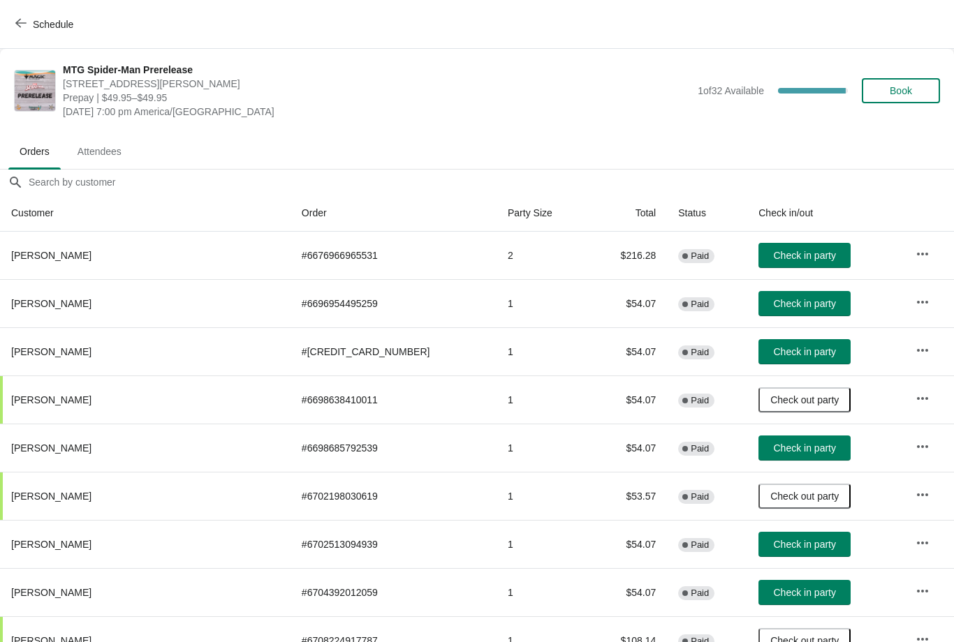
scroll to position [0, 0]
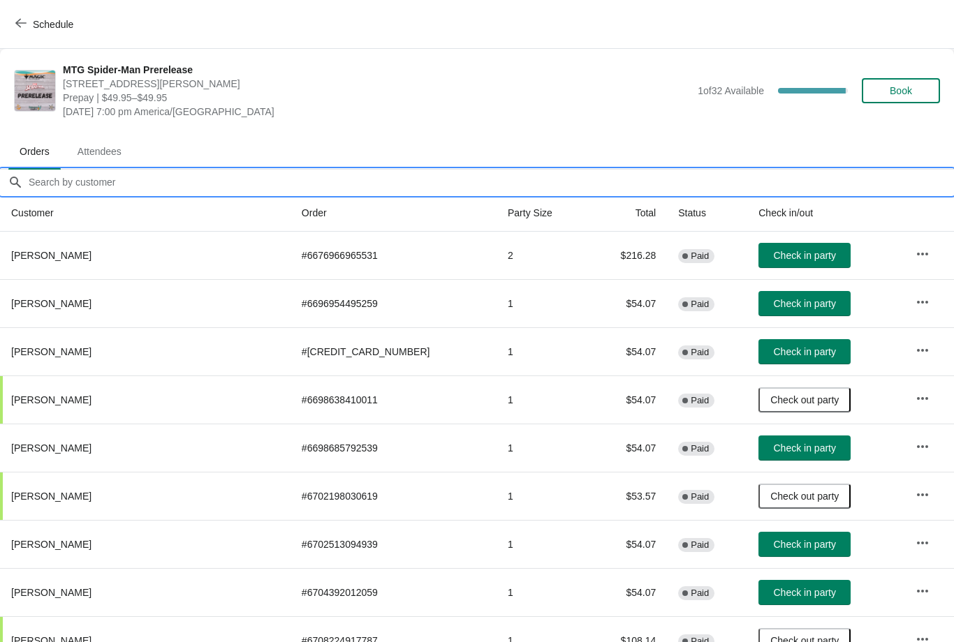
click at [223, 189] on input "Orders filter search" at bounding box center [491, 182] width 926 height 25
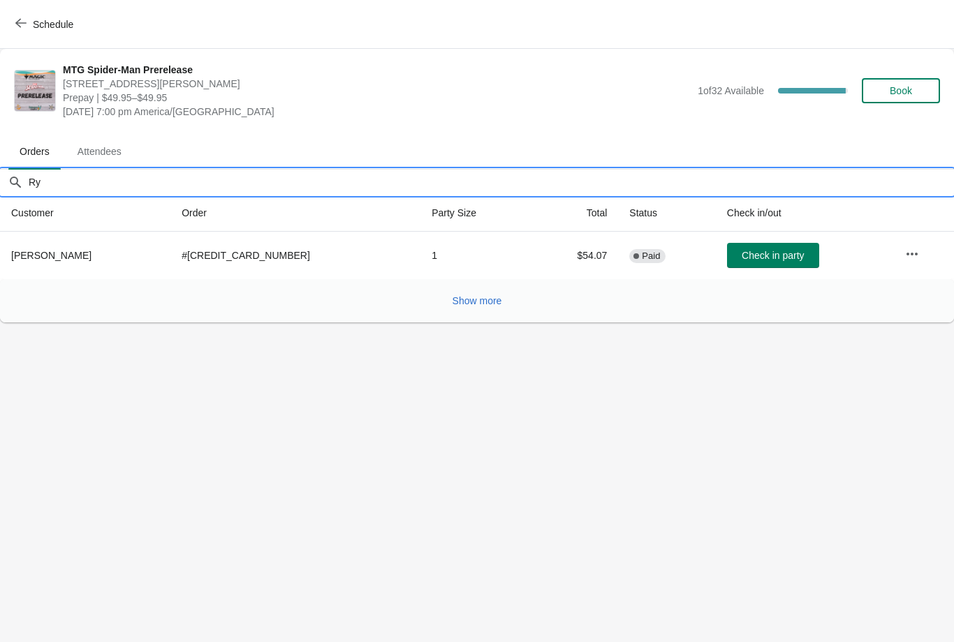
type input "R"
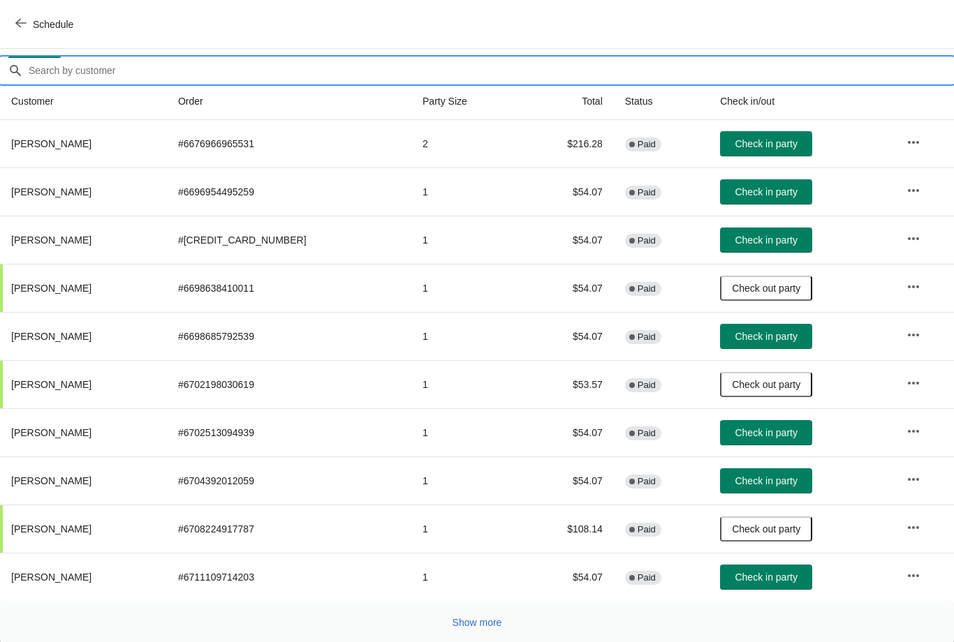
scroll to position [114, 0]
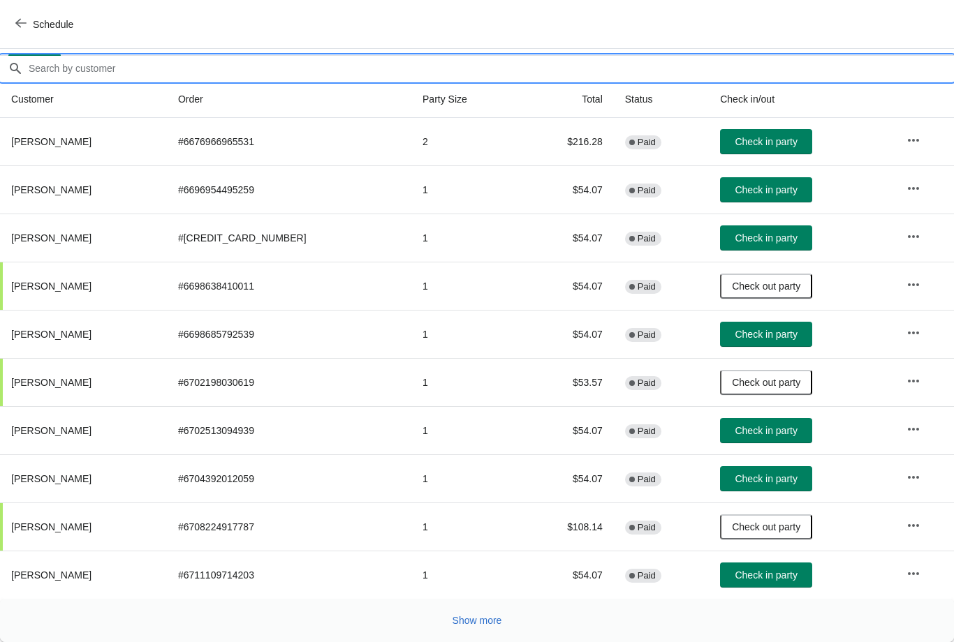
click at [484, 619] on span "Show more" at bounding box center [477, 620] width 50 height 11
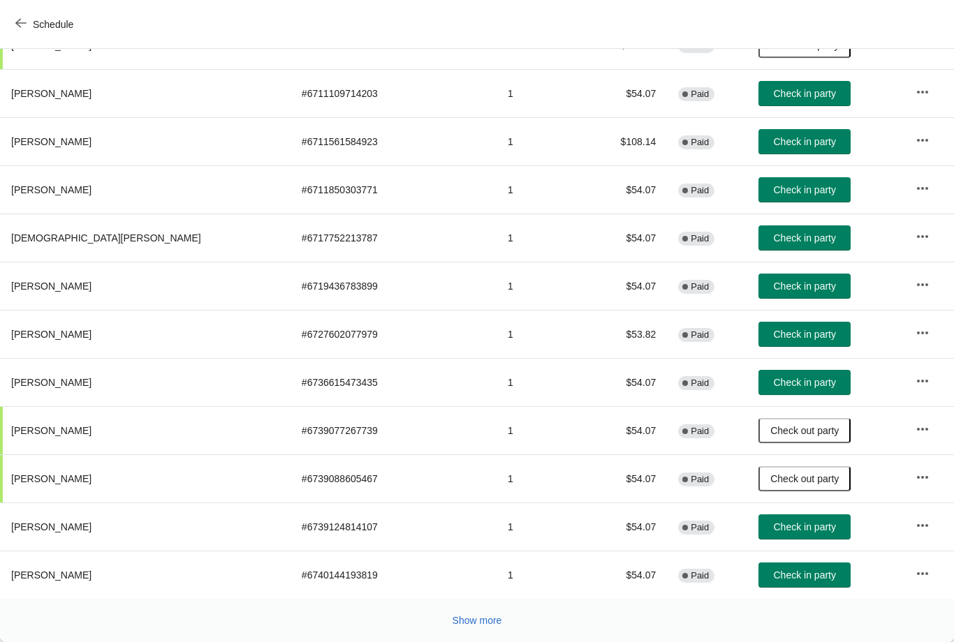
scroll to position [596, 0]
click at [482, 619] on span "Show more" at bounding box center [477, 620] width 50 height 11
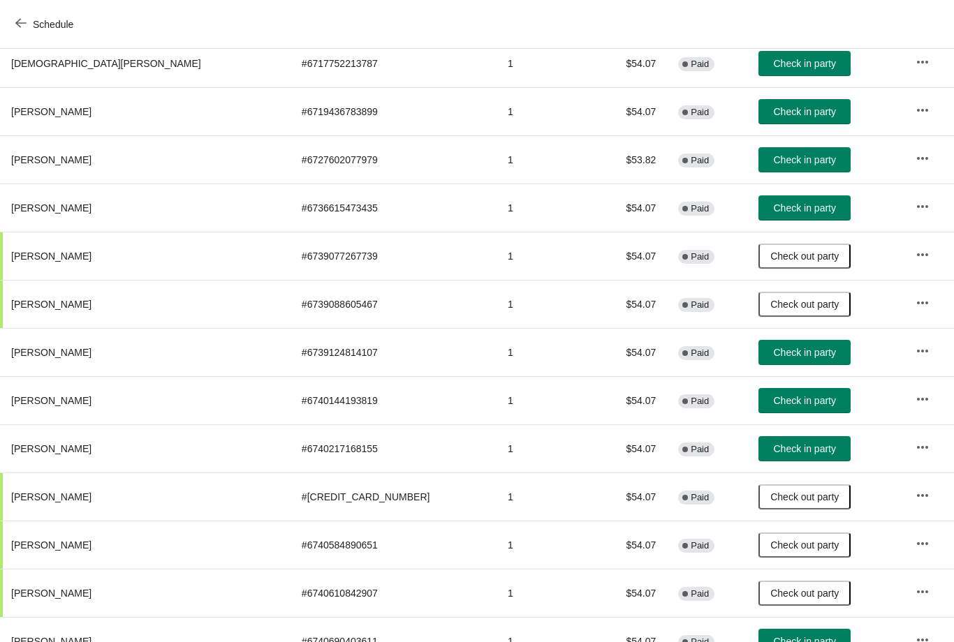
scroll to position [762, 0]
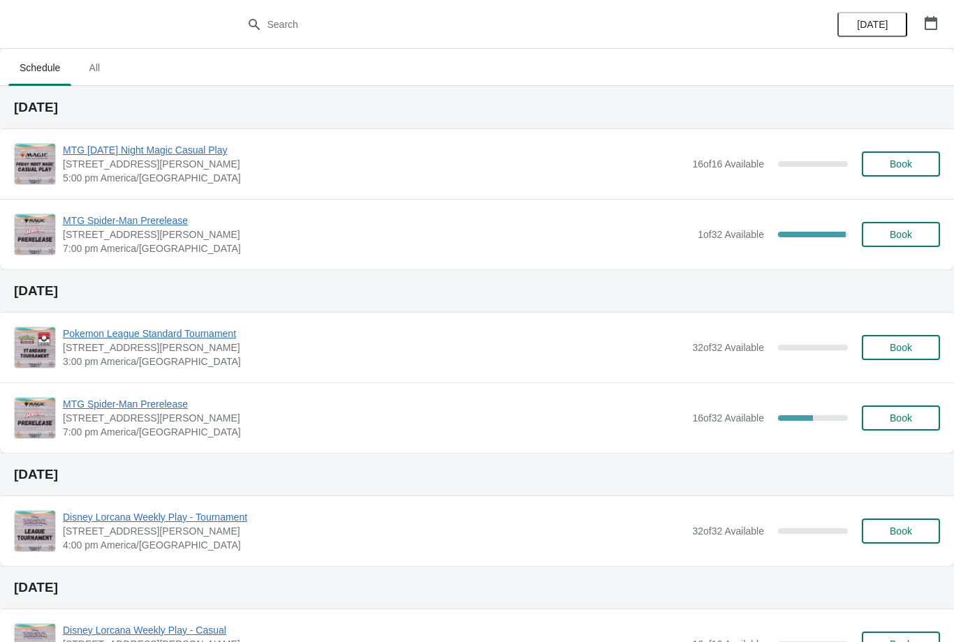
click at [140, 223] on span "MTG Spider-Man Prerelease" at bounding box center [377, 221] width 628 height 14
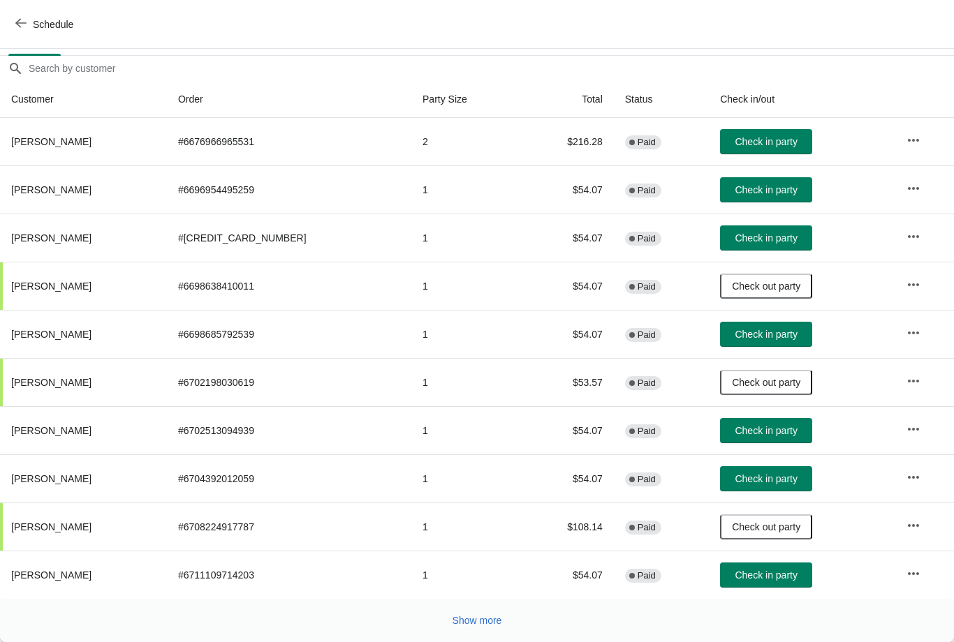
scroll to position [114, 0]
click at [761, 237] on span "Check in party" at bounding box center [765, 237] width 62 height 11
click at [480, 605] on div "Show more" at bounding box center [471, 615] width 937 height 27
click at [476, 627] on button "Show more" at bounding box center [477, 620] width 61 height 25
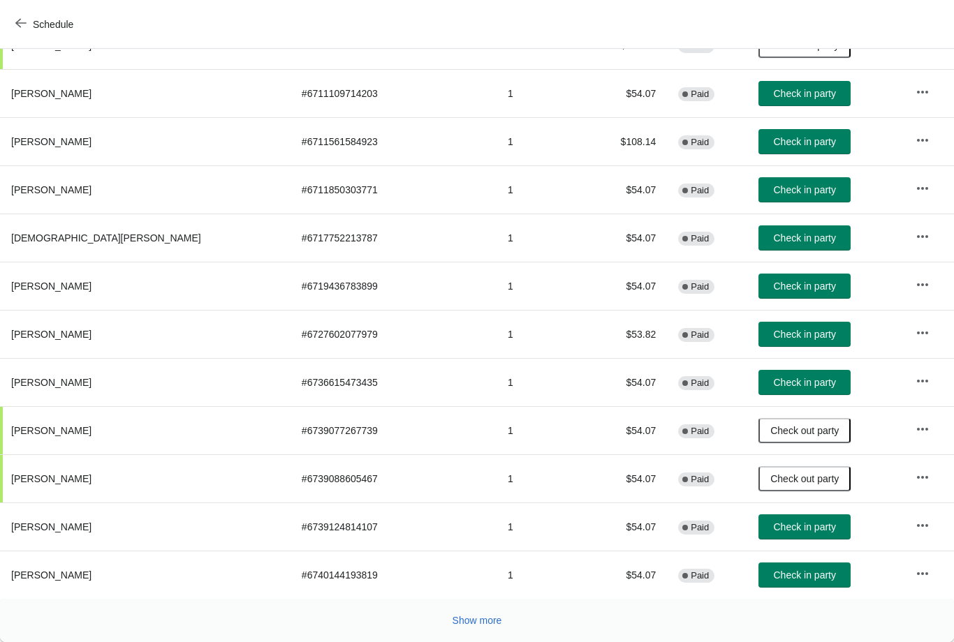
scroll to position [596, 0]
click at [473, 625] on span "Show more" at bounding box center [477, 620] width 50 height 11
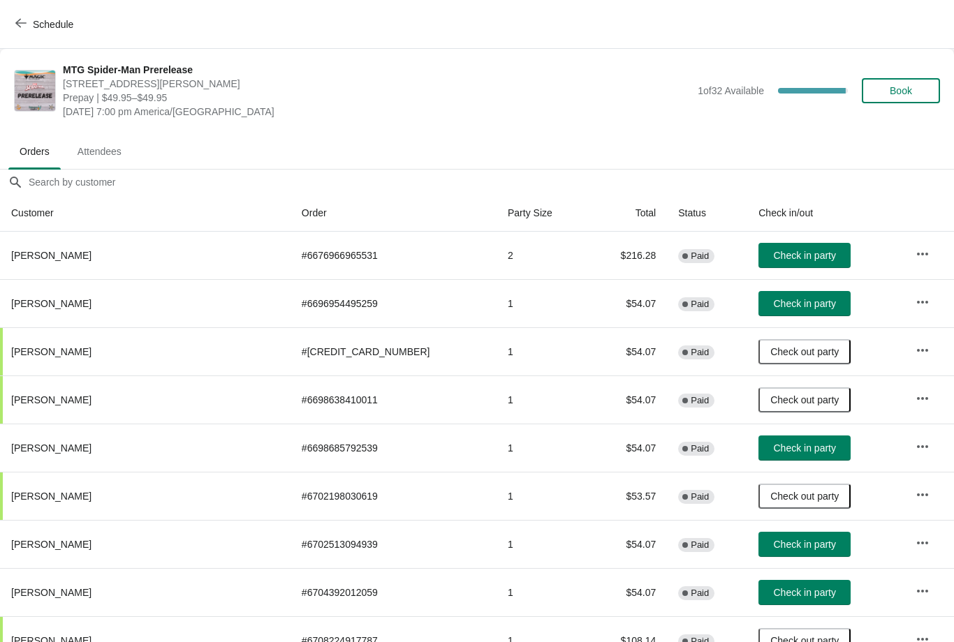
scroll to position [0, 0]
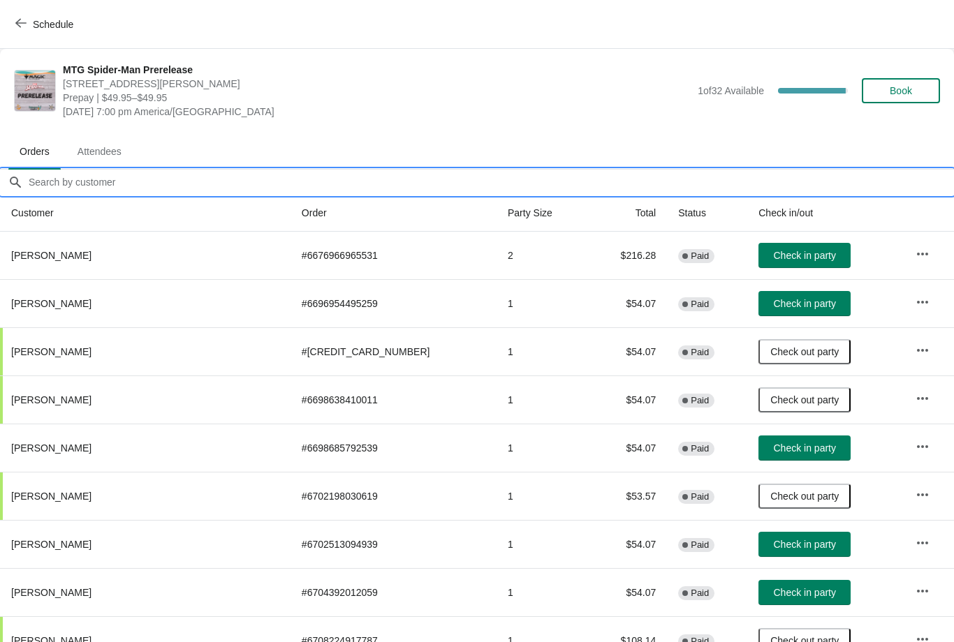
click at [205, 175] on input "Orders filter search" at bounding box center [491, 182] width 926 height 25
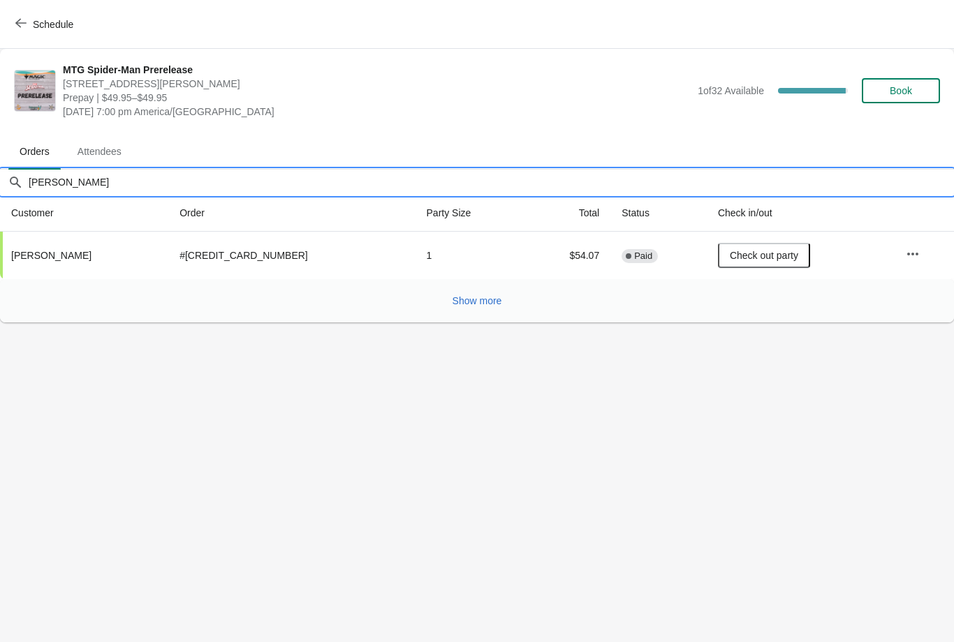
click at [478, 290] on button "Show more" at bounding box center [477, 300] width 61 height 25
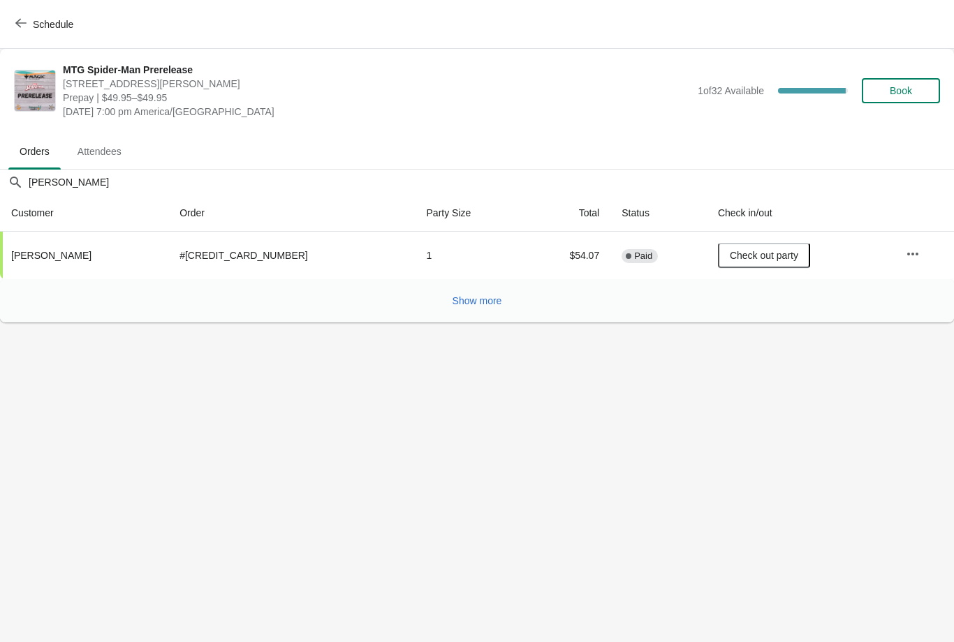
click at [475, 298] on span "Show more" at bounding box center [477, 300] width 50 height 11
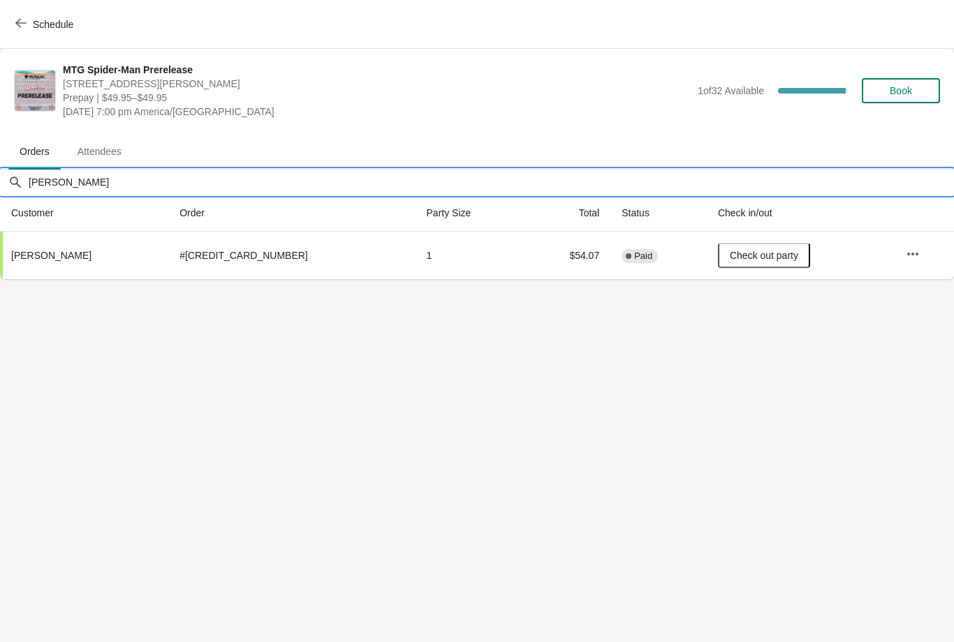
click at [134, 172] on input "Ryan" at bounding box center [491, 182] width 926 height 25
click at [87, 170] on input "Ryan" at bounding box center [491, 182] width 926 height 25
click at [74, 177] on input "Ryan" at bounding box center [491, 182] width 926 height 25
type input "R"
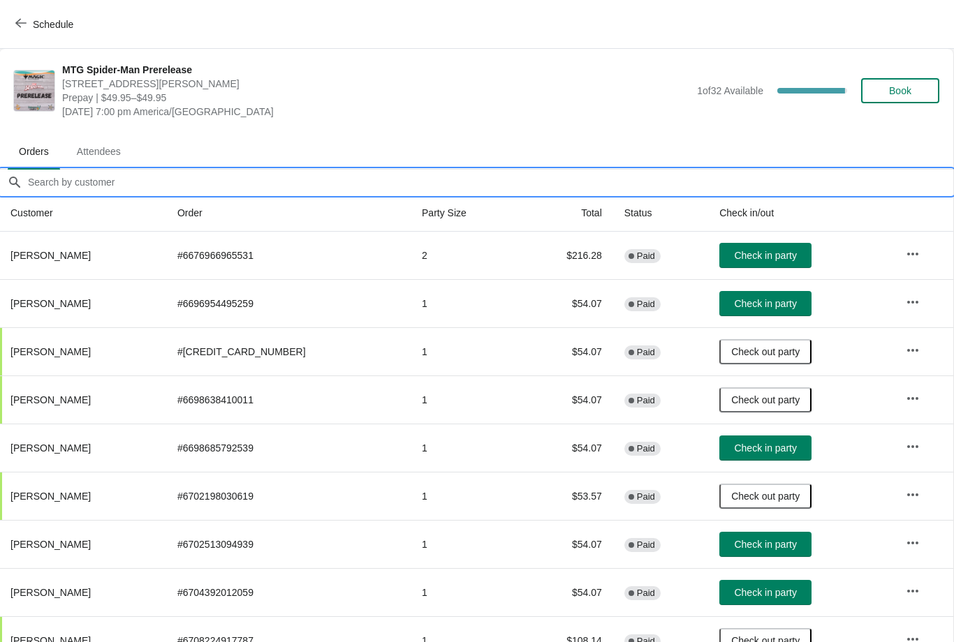
scroll to position [0, 1]
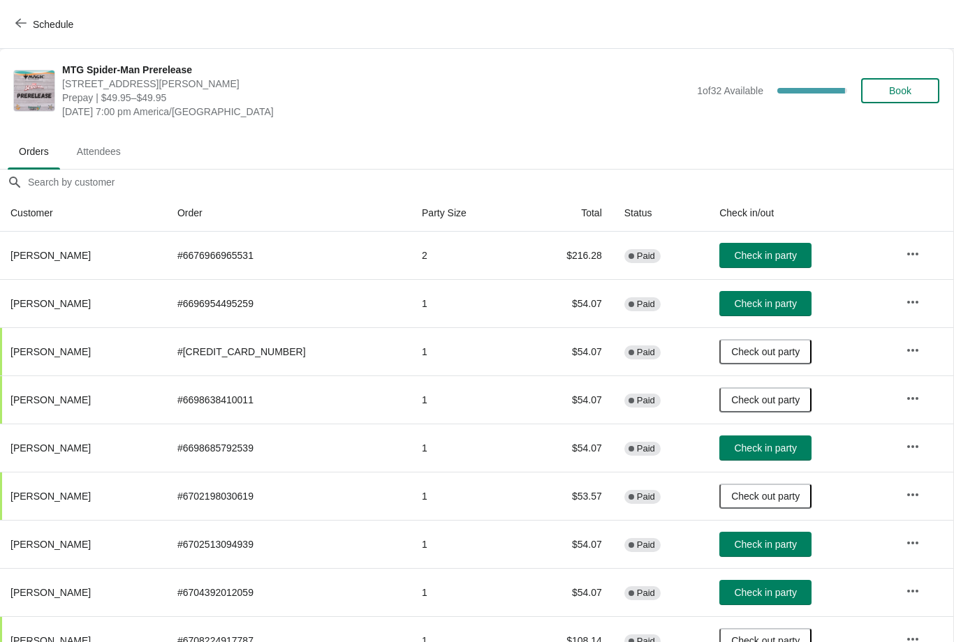
click at [101, 158] on span "Attendees" at bounding box center [99, 151] width 66 height 25
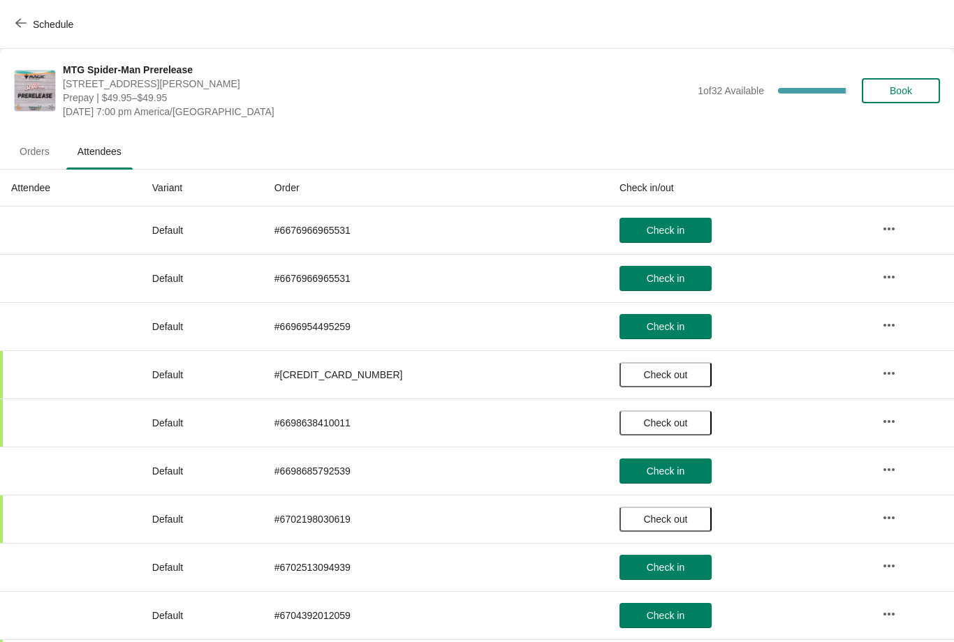
scroll to position [0, 0]
click at [43, 149] on span "Orders" at bounding box center [34, 151] width 52 height 25
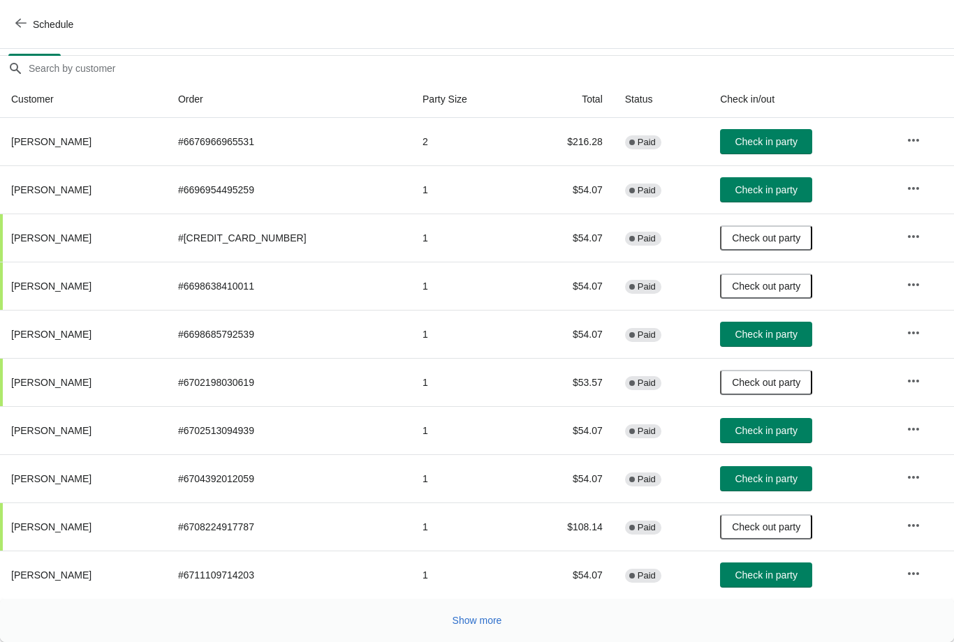
scroll to position [114, 0]
click at [489, 621] on span "Show more" at bounding box center [477, 620] width 50 height 11
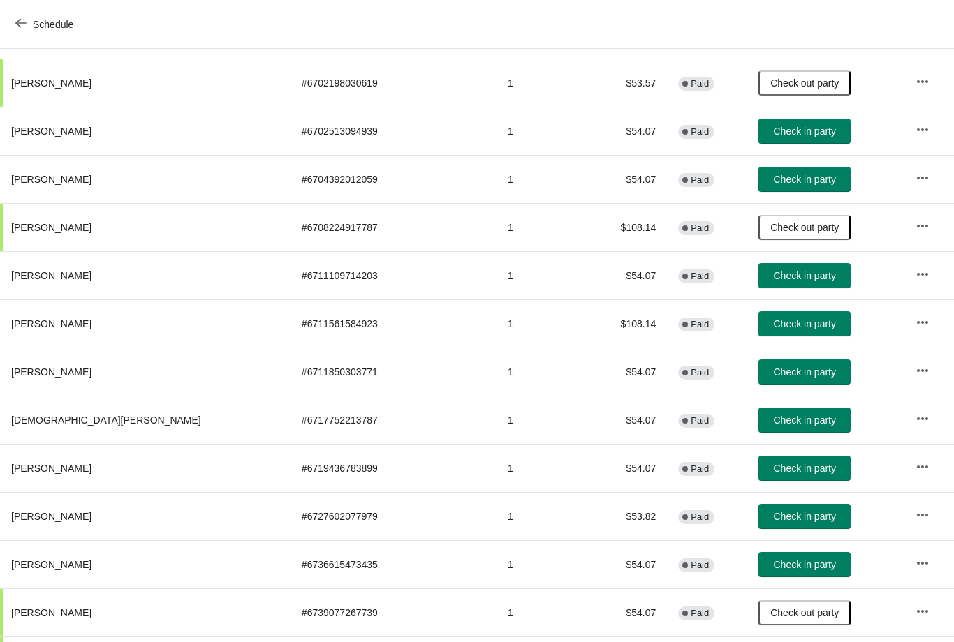
scroll to position [414, 0]
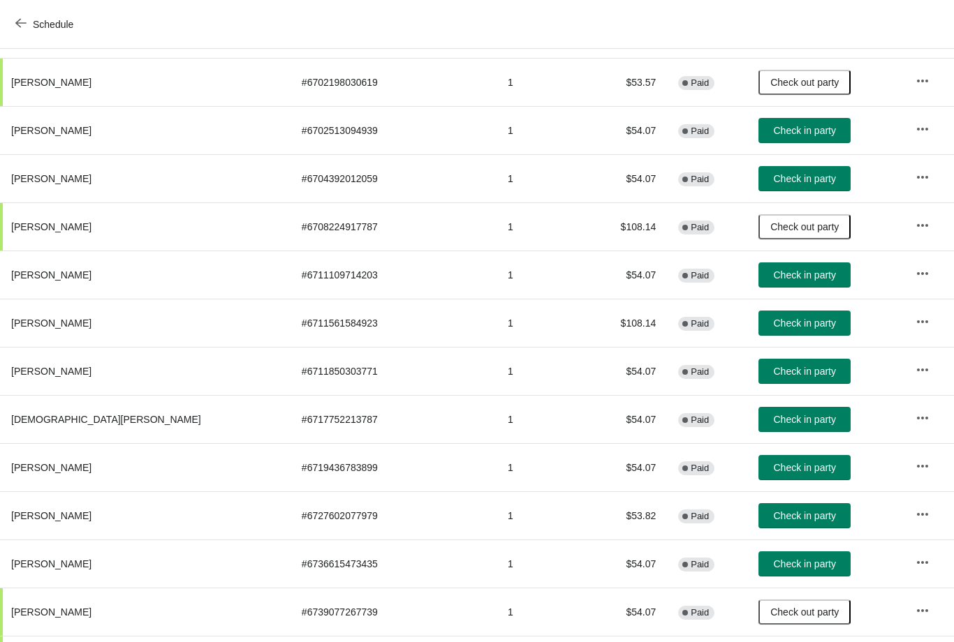
click at [774, 417] on span "Check in party" at bounding box center [805, 419] width 62 height 11
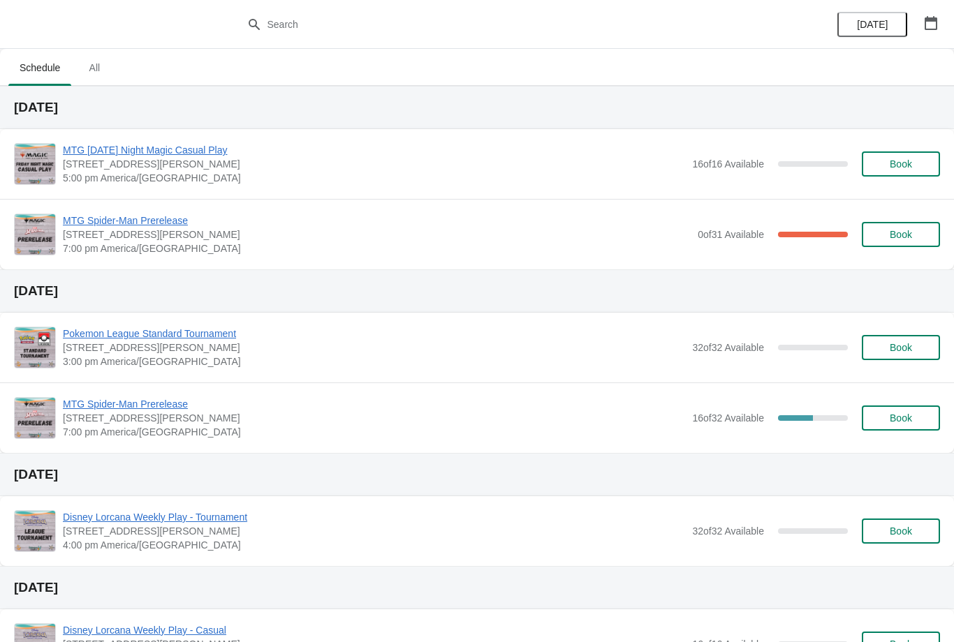
click at [107, 220] on span "MTG Spider-Man Prerelease" at bounding box center [377, 221] width 628 height 14
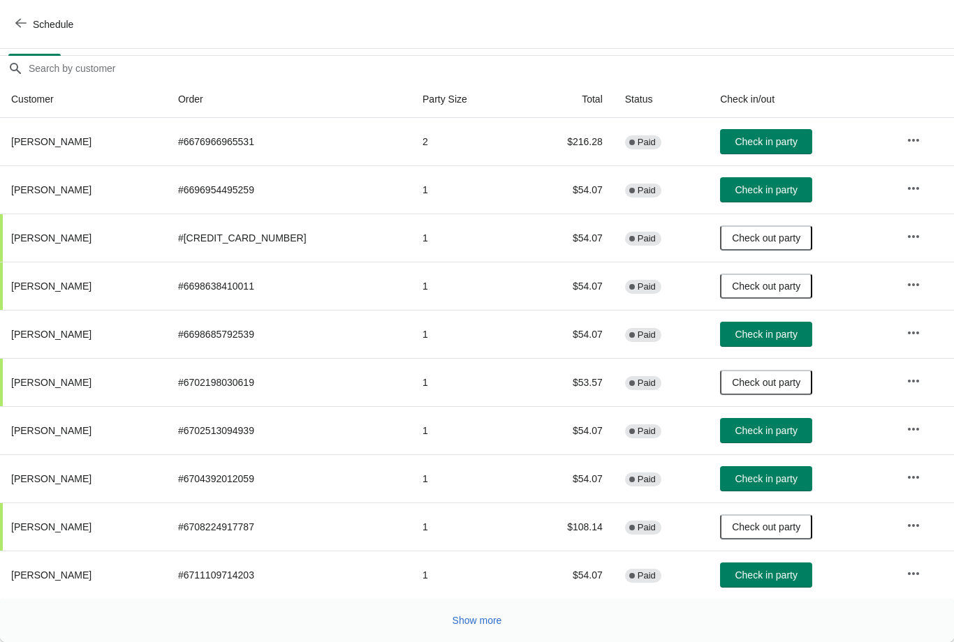
scroll to position [126, 0]
click at [470, 626] on span "Show more" at bounding box center [477, 620] width 50 height 11
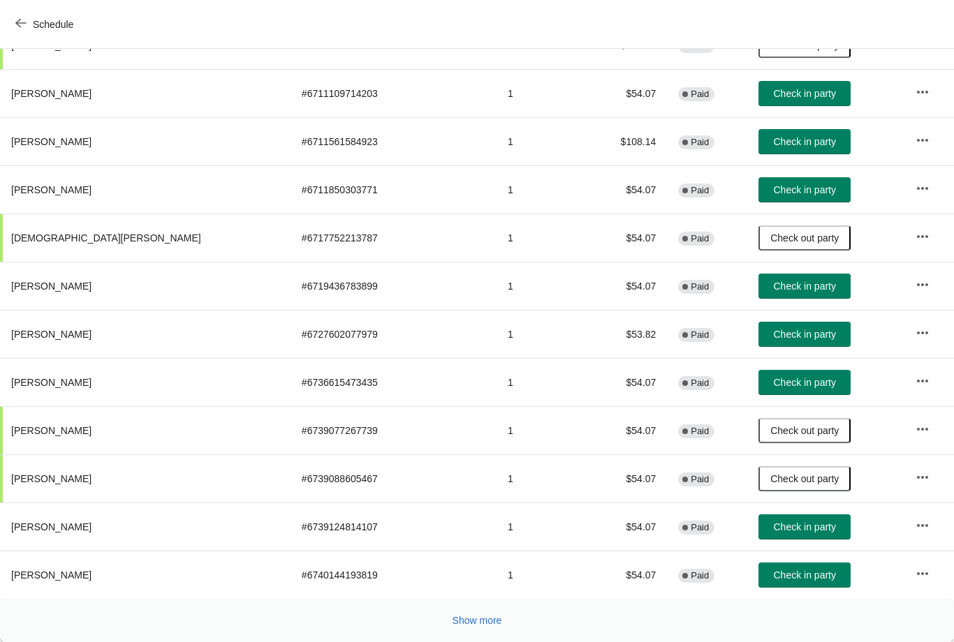
scroll to position [596, 0]
click at [486, 613] on button "Show more" at bounding box center [477, 620] width 61 height 25
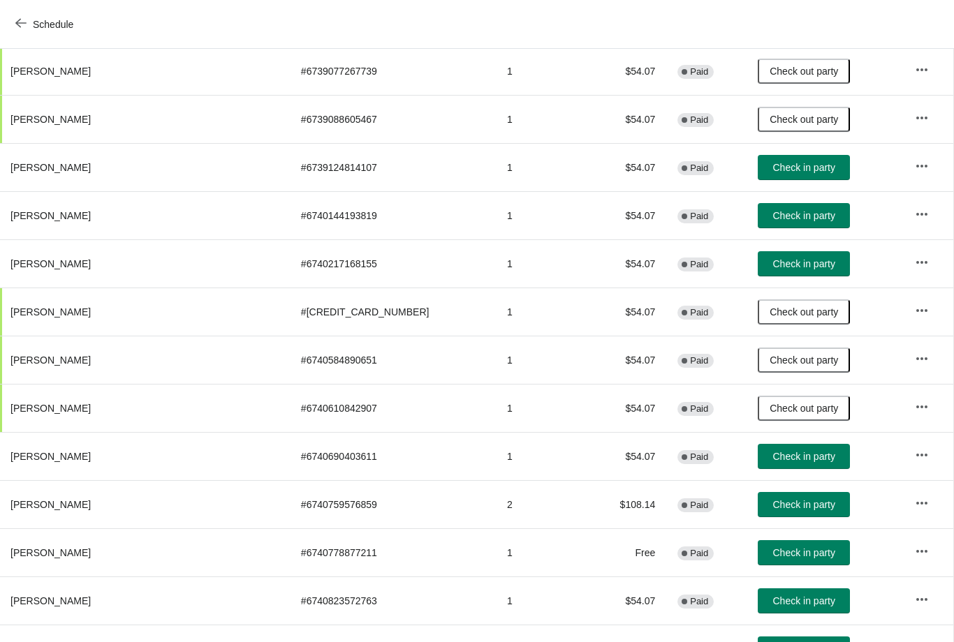
scroll to position [959, 0]
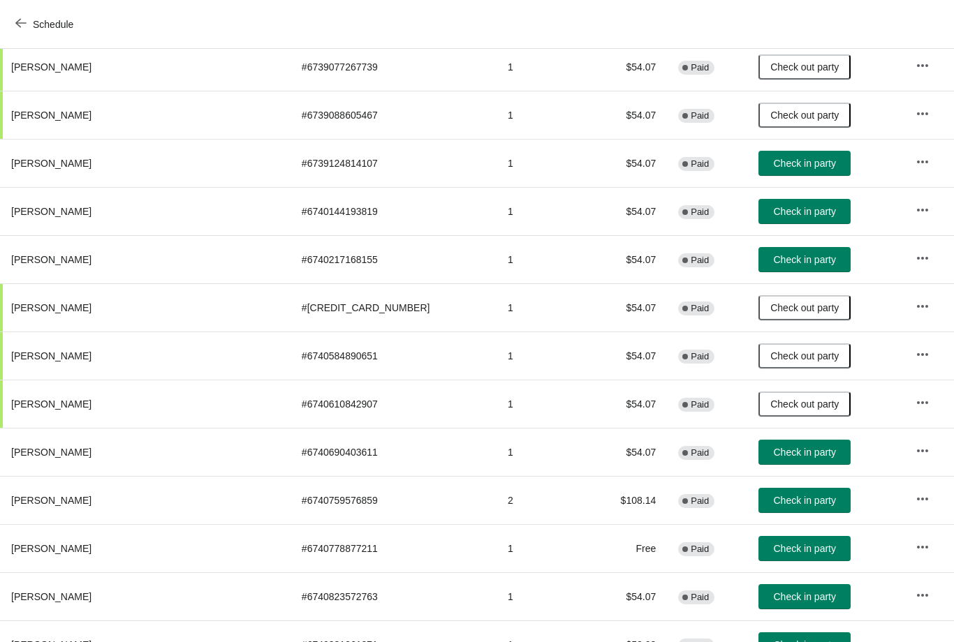
click at [774, 453] on span "Check in party" at bounding box center [805, 452] width 62 height 11
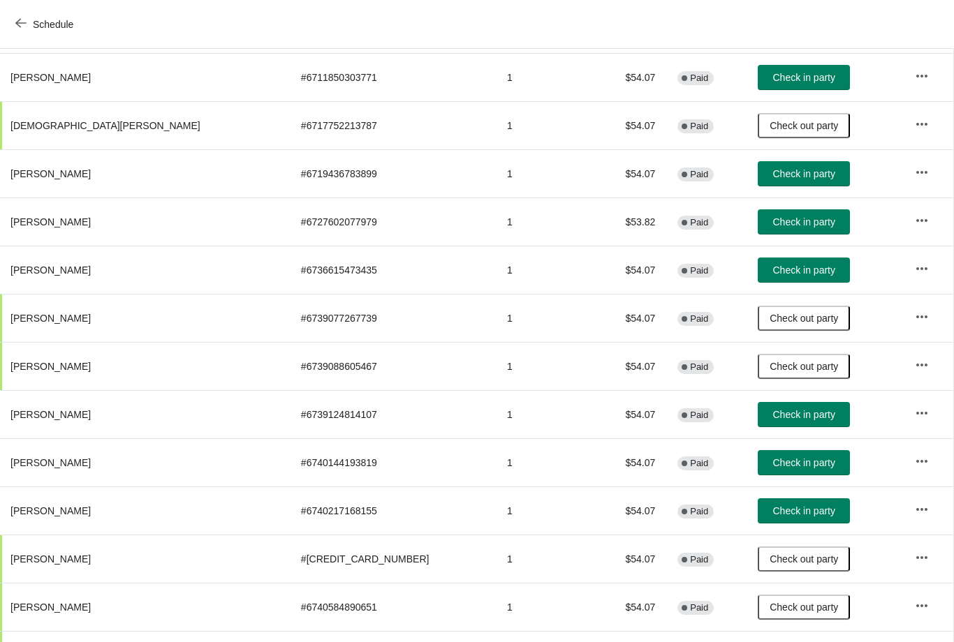
scroll to position [709, 1]
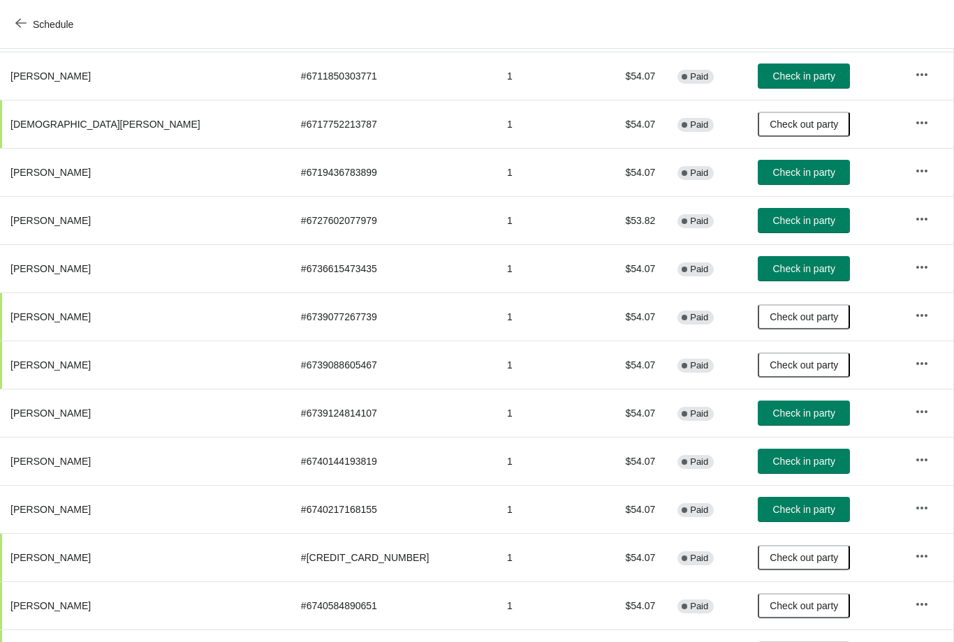
click at [773, 412] on span "Check in party" at bounding box center [804, 413] width 62 height 11
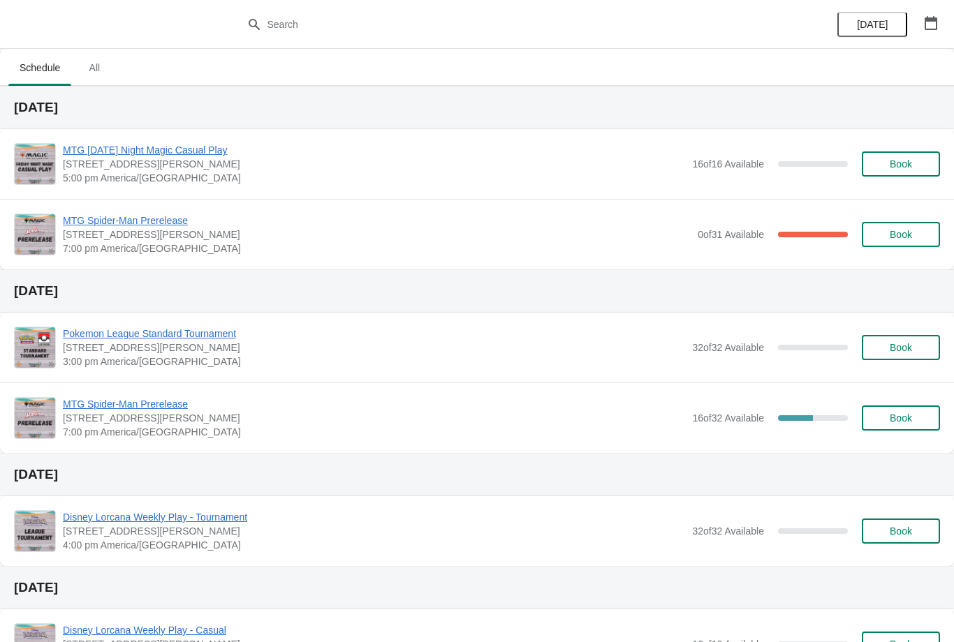
click at [163, 218] on span "MTG Spider-Man Prerelease" at bounding box center [377, 221] width 628 height 14
click at [160, 207] on div "MTG Spider-Man Prerelease [STREET_ADDRESS][PERSON_NAME] 7:00 pm America/[GEOGRA…" at bounding box center [477, 234] width 954 height 71
click at [164, 223] on span "MTG Spider-Man Prerelease" at bounding box center [377, 221] width 628 height 14
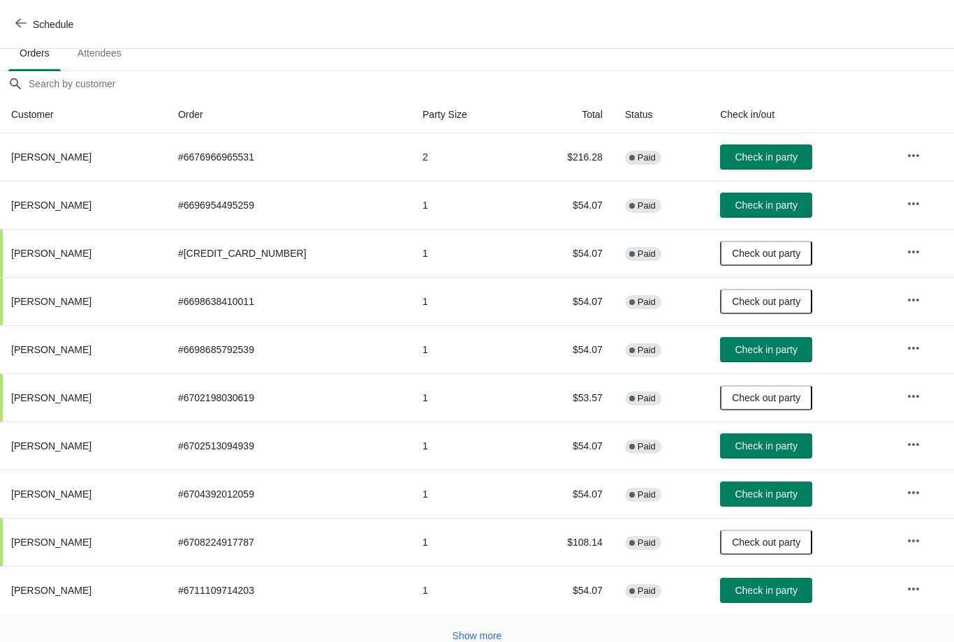
scroll to position [108, -2]
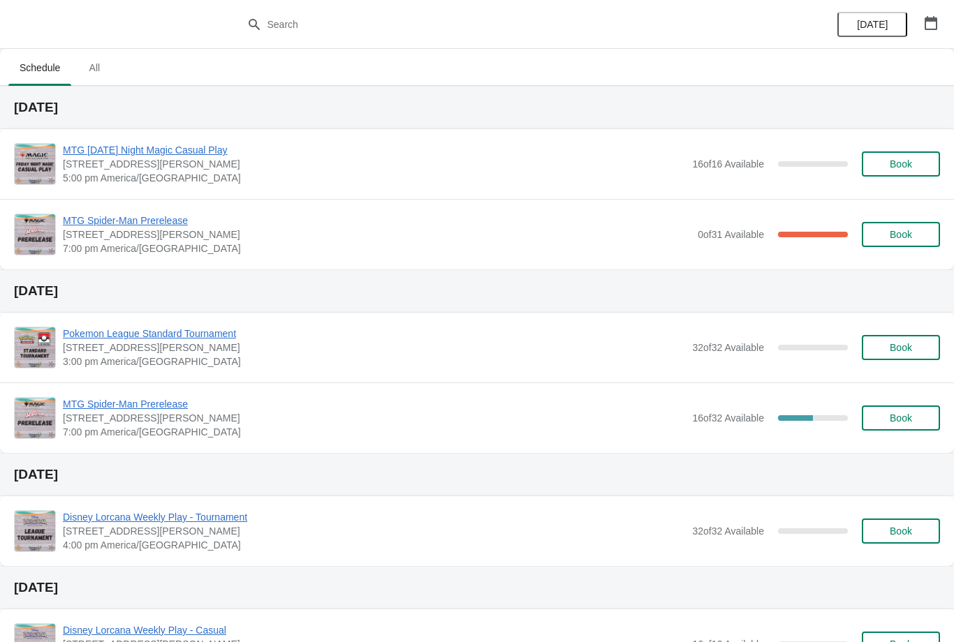
click at [171, 224] on span "MTG Spider-Man Prerelease" at bounding box center [377, 221] width 628 height 14
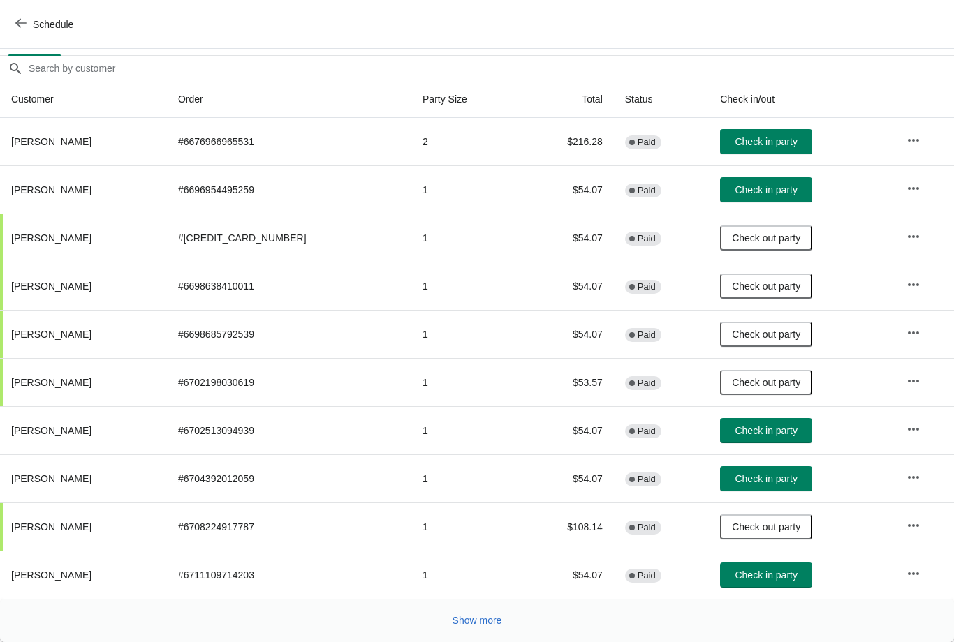
scroll to position [114, 0]
click at [488, 614] on button "Show more" at bounding box center [477, 620] width 61 height 25
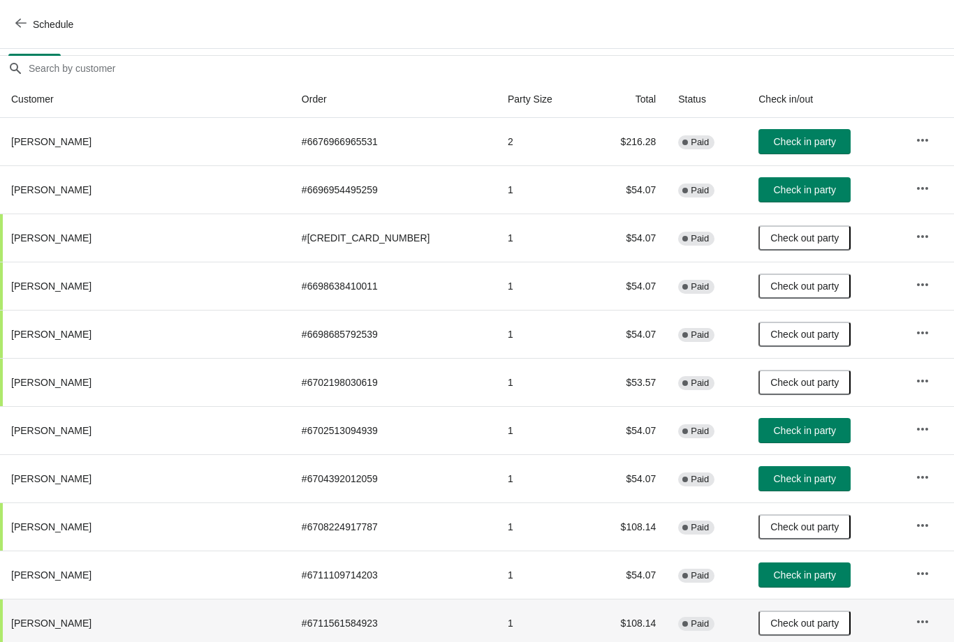
click at [496, 631] on td "1" at bounding box center [541, 623] width 91 height 48
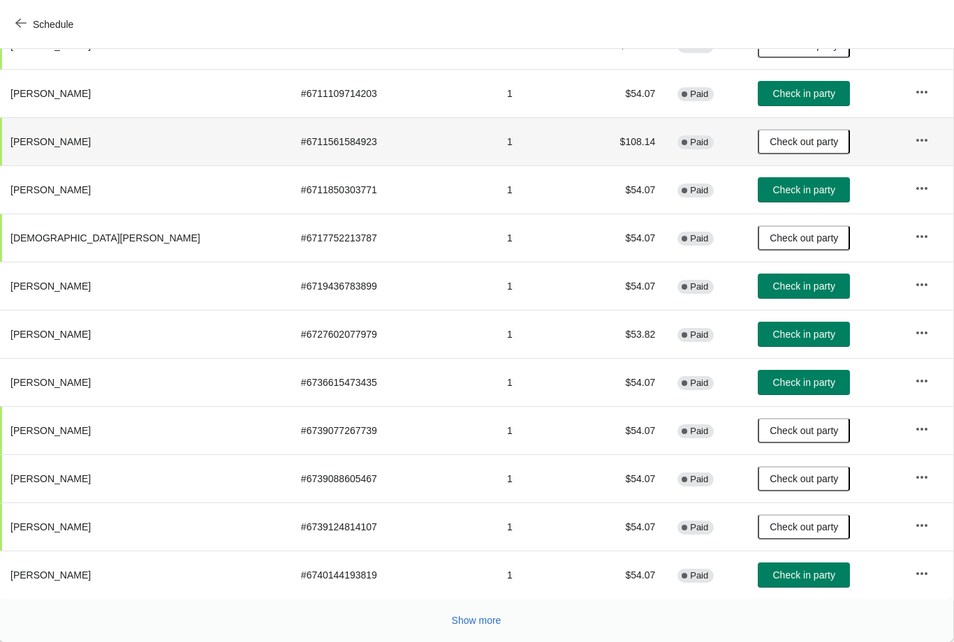
scroll to position [596, 1]
click at [485, 620] on span "Show more" at bounding box center [477, 620] width 50 height 11
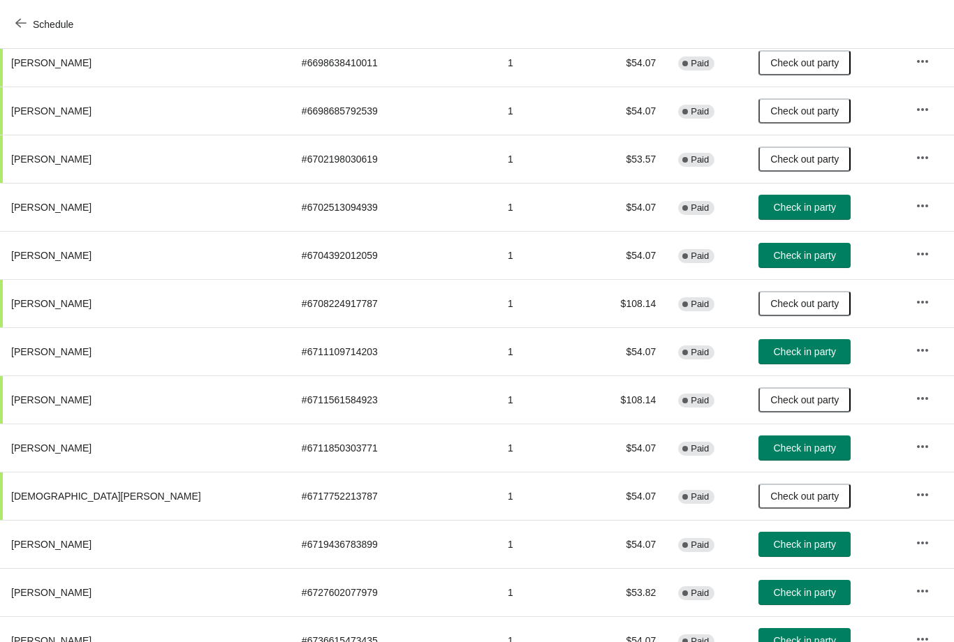
scroll to position [337, 0]
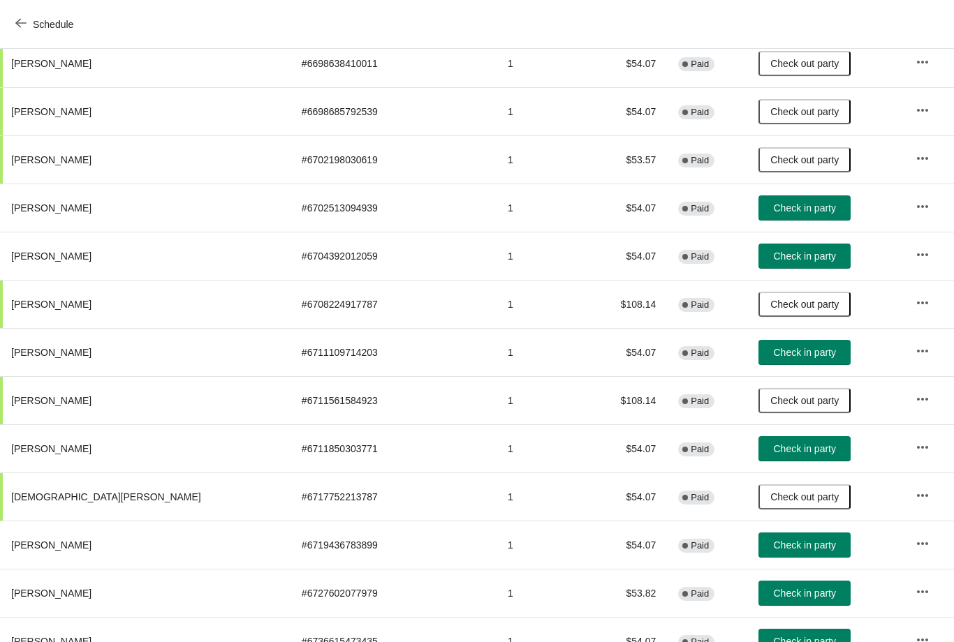
click at [774, 253] on span "Check in party" at bounding box center [805, 256] width 62 height 11
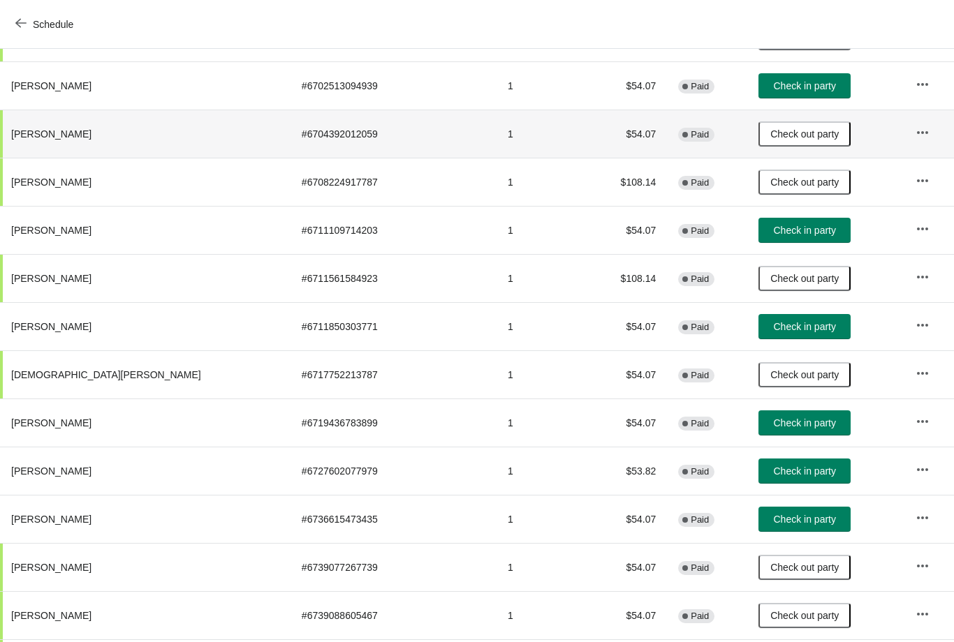
scroll to position [471, 0]
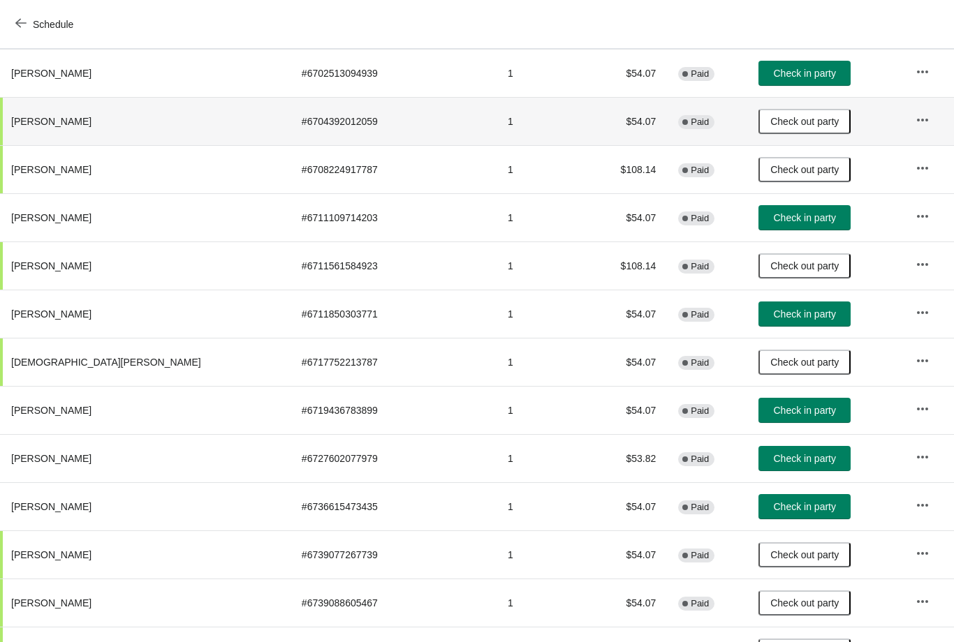
click at [774, 463] on span "Check in party" at bounding box center [805, 458] width 62 height 11
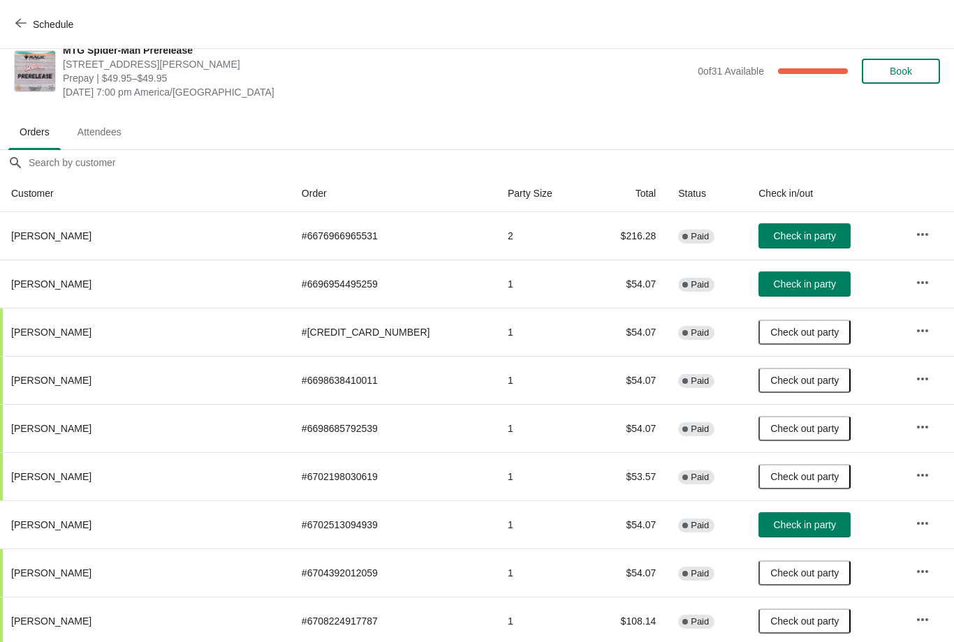
scroll to position [18, 0]
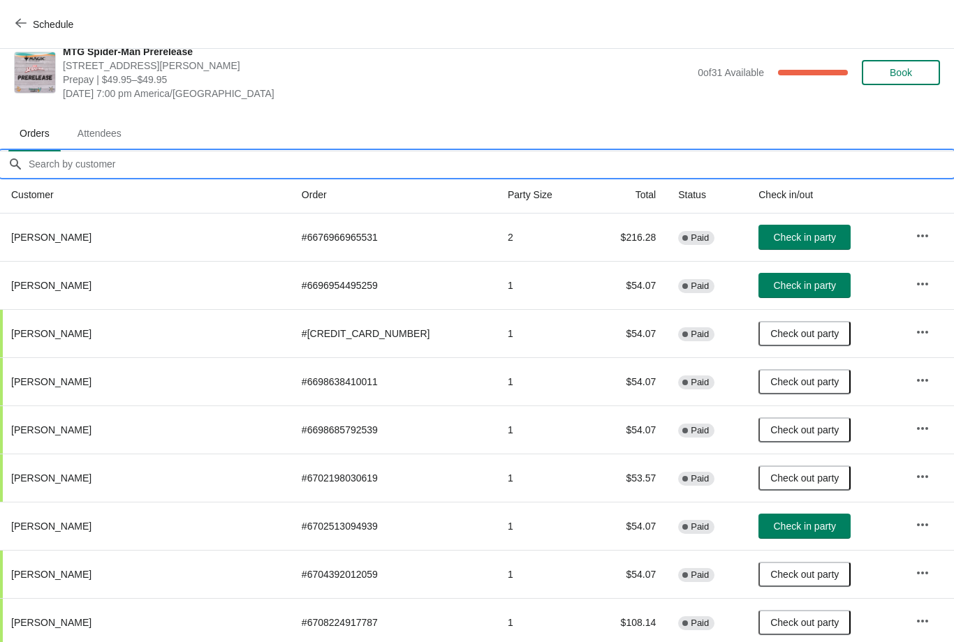
click at [348, 162] on input "Orders filter search" at bounding box center [491, 163] width 926 height 25
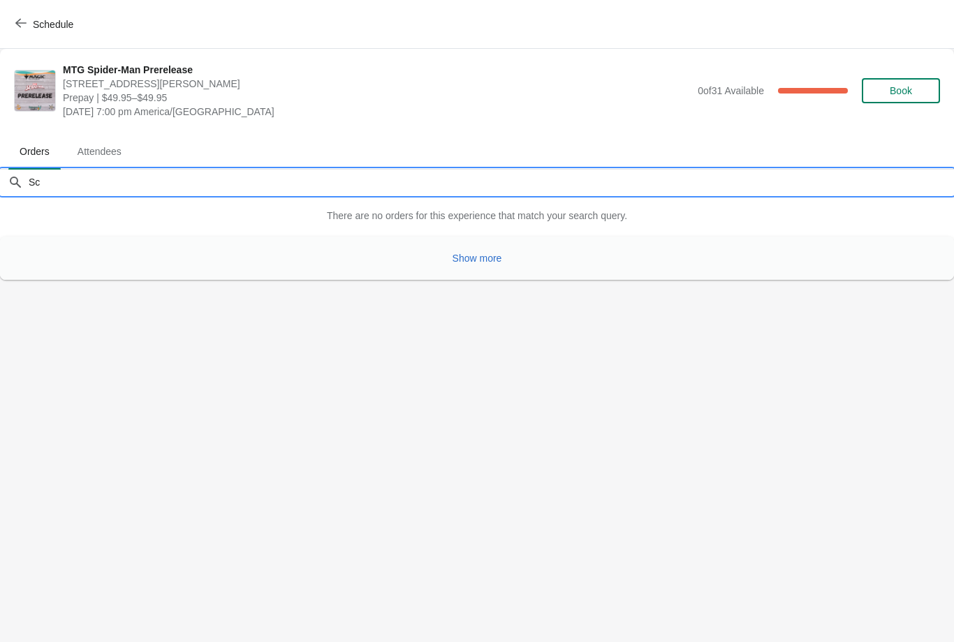
type input "S"
type input "T"
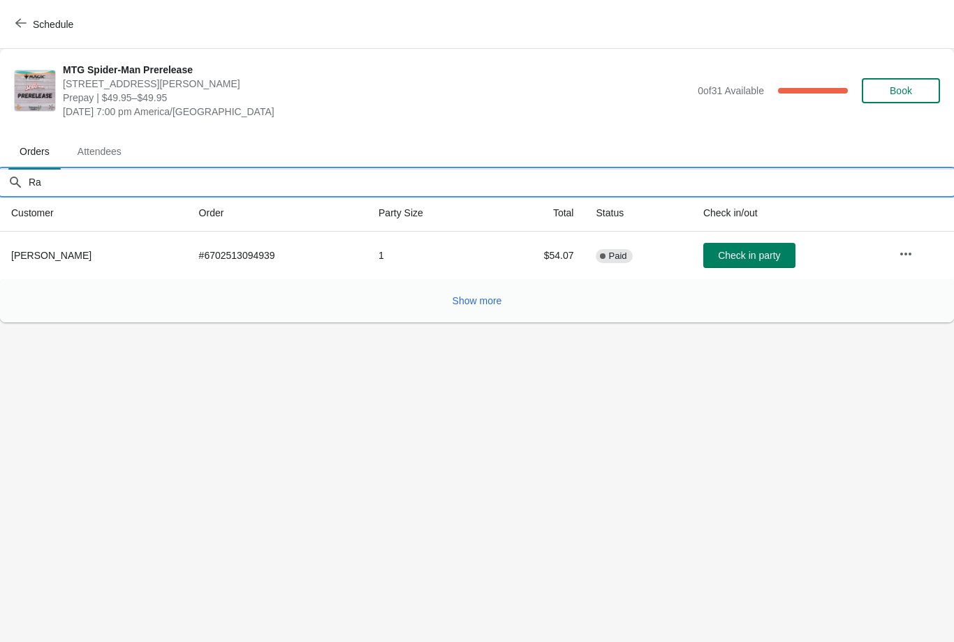
type input "R"
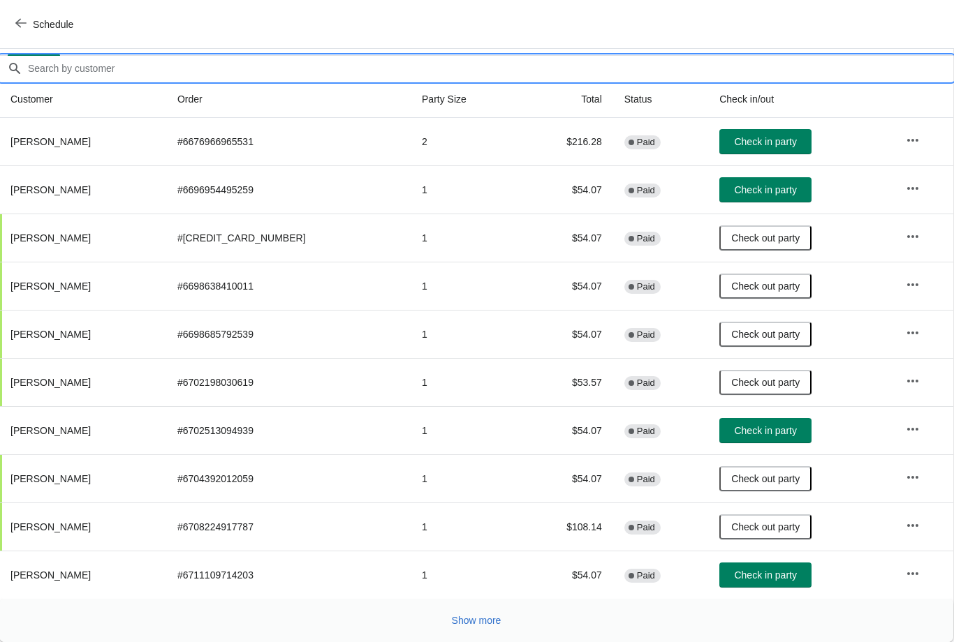
scroll to position [114, 1]
click at [117, 74] on input "Orders filter search" at bounding box center [490, 68] width 926 height 25
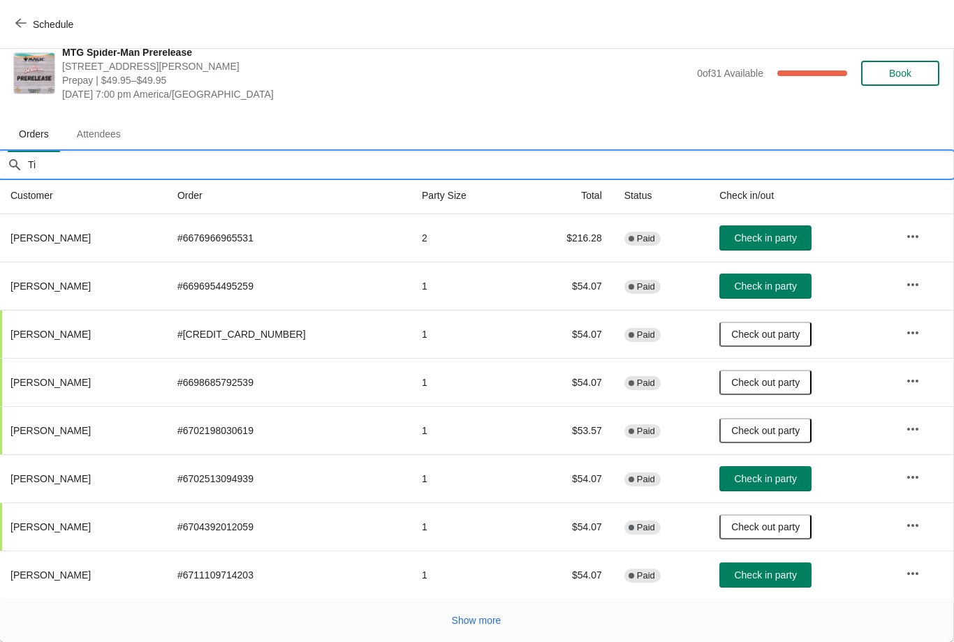
scroll to position [0, 1]
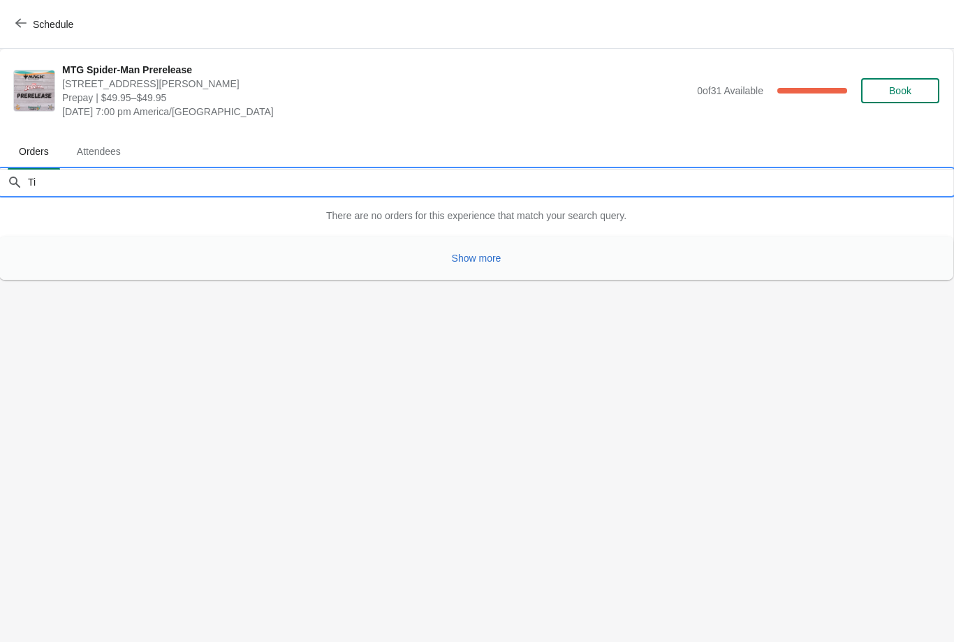
type input "T"
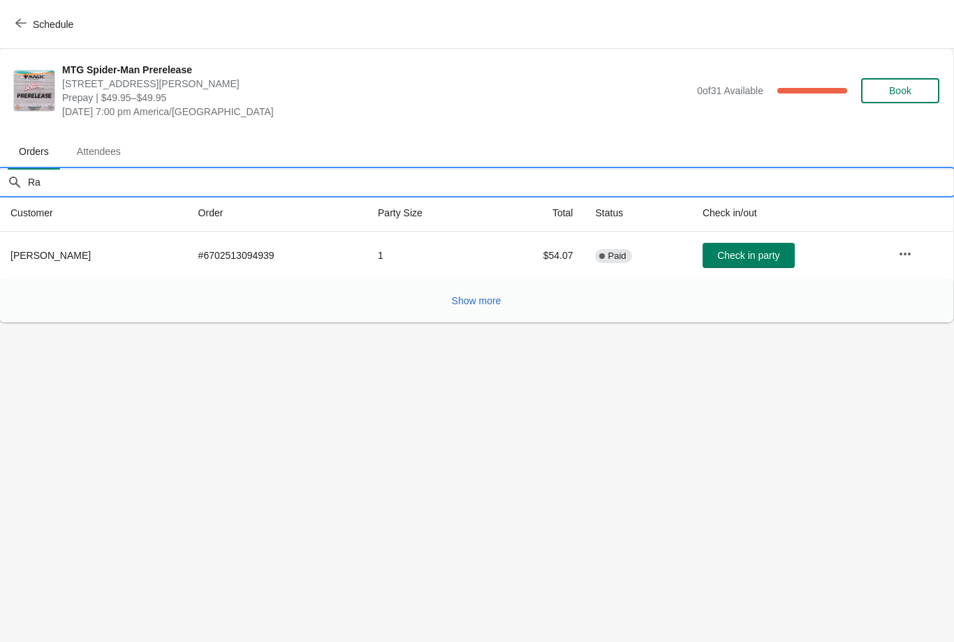
type input "R"
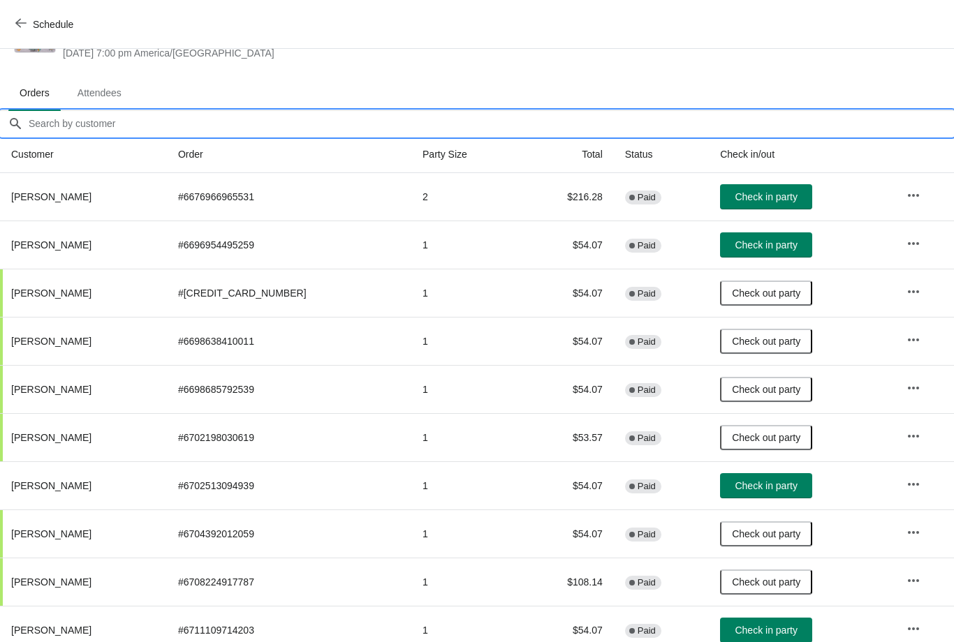
scroll to position [59, 0]
click at [762, 200] on span "Check in party" at bounding box center [765, 196] width 62 height 11
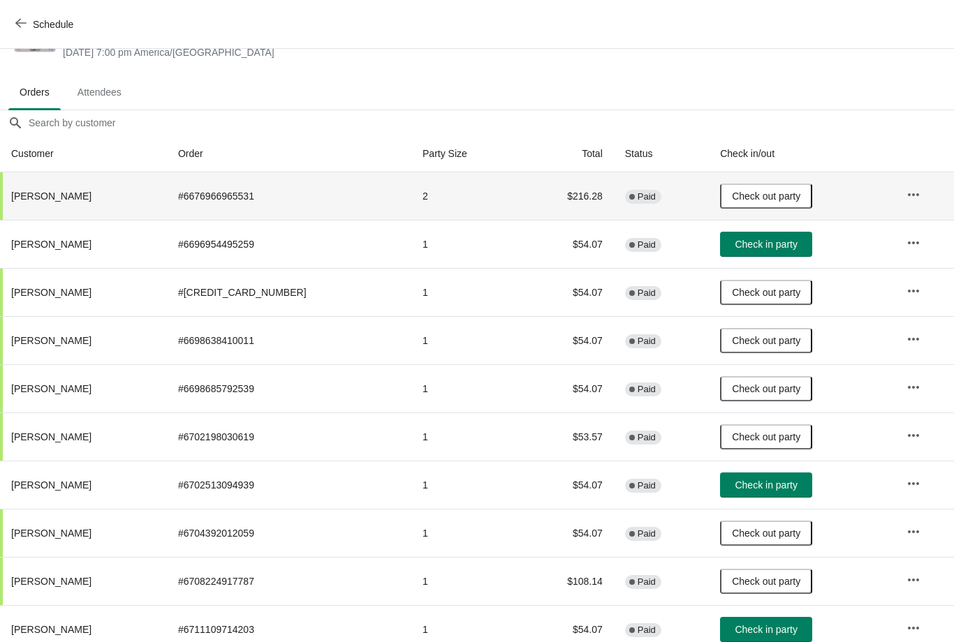
click at [226, 143] on th "Order" at bounding box center [289, 153] width 244 height 37
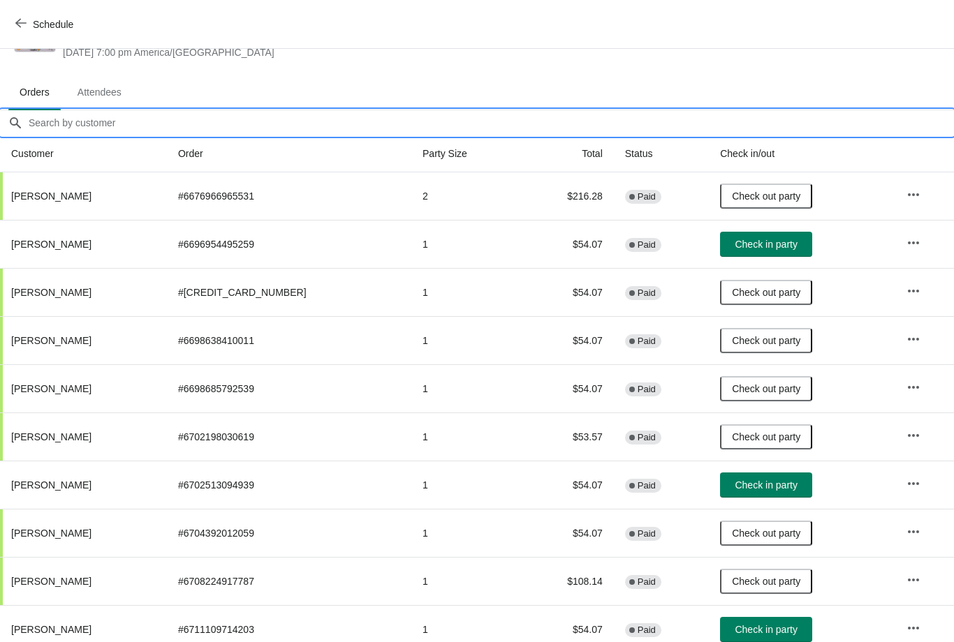
click at [229, 122] on input "Orders filter search" at bounding box center [491, 122] width 926 height 25
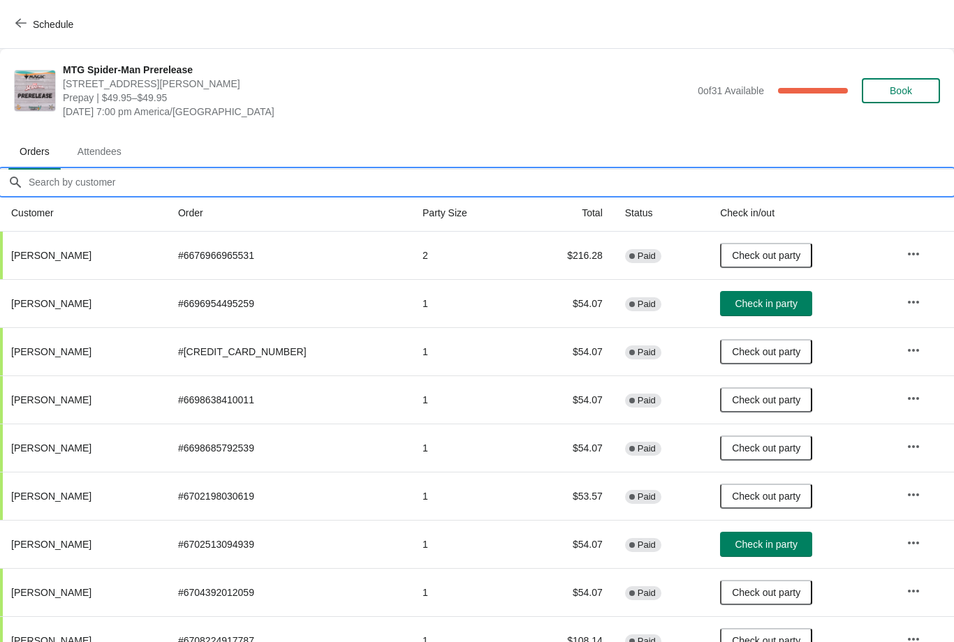
scroll to position [0, 0]
click at [121, 149] on span "Attendees" at bounding box center [99, 151] width 66 height 25
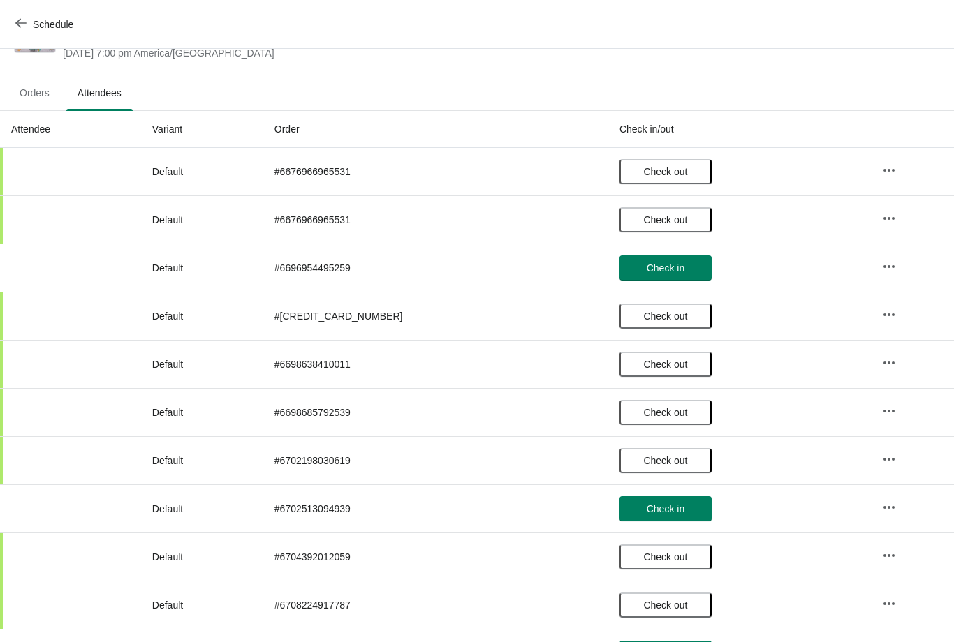
scroll to position [56, 0]
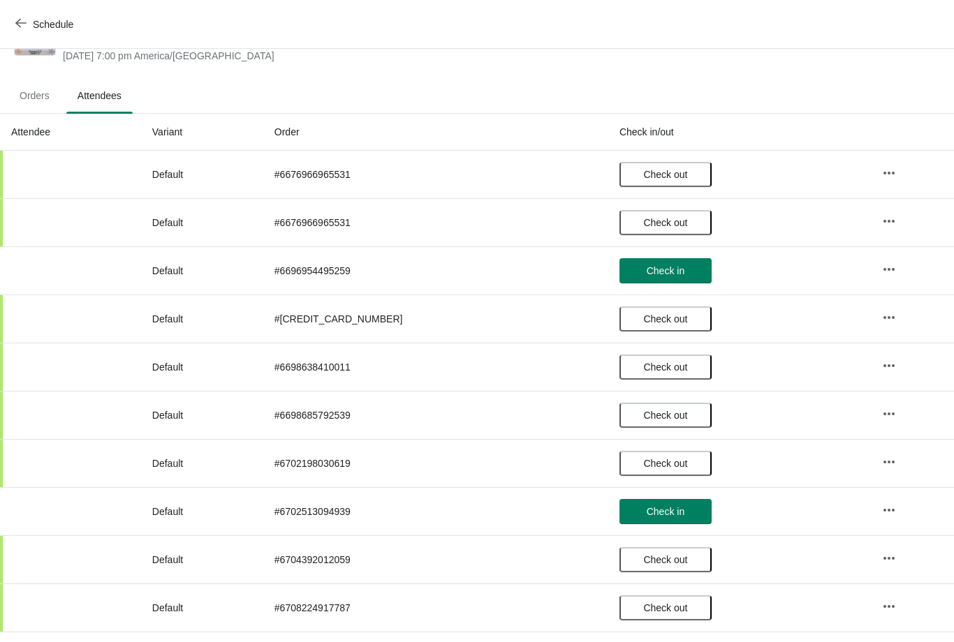
click at [31, 87] on span "Orders" at bounding box center [34, 95] width 52 height 25
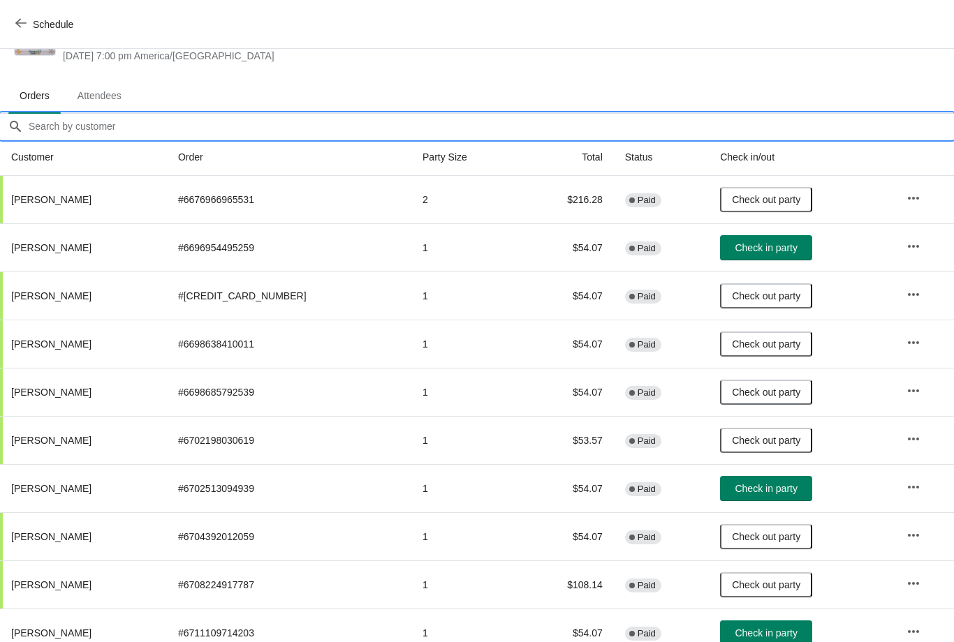
click at [297, 138] on input "Orders filter search" at bounding box center [491, 126] width 926 height 25
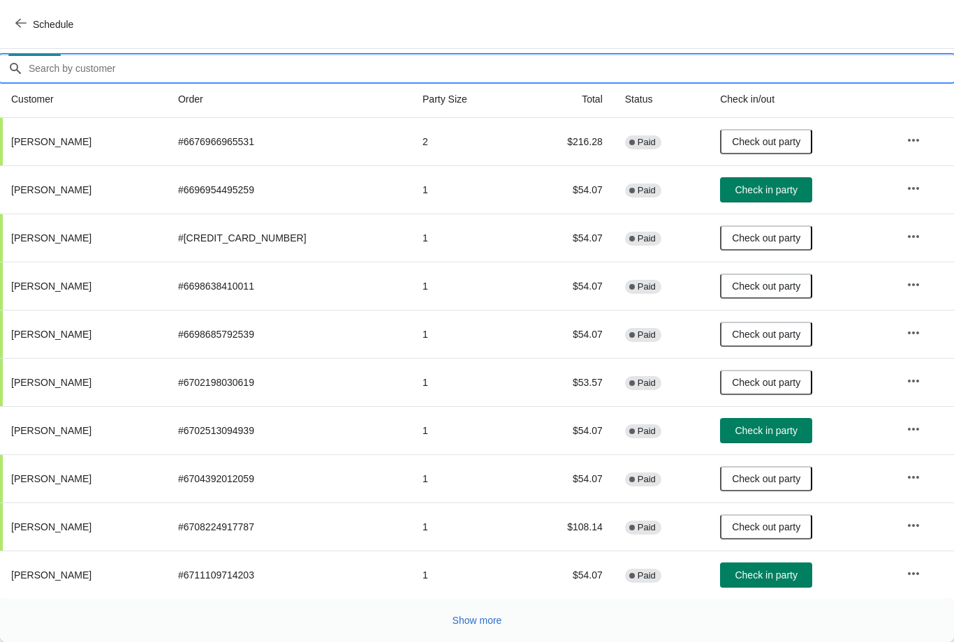
scroll to position [114, 0]
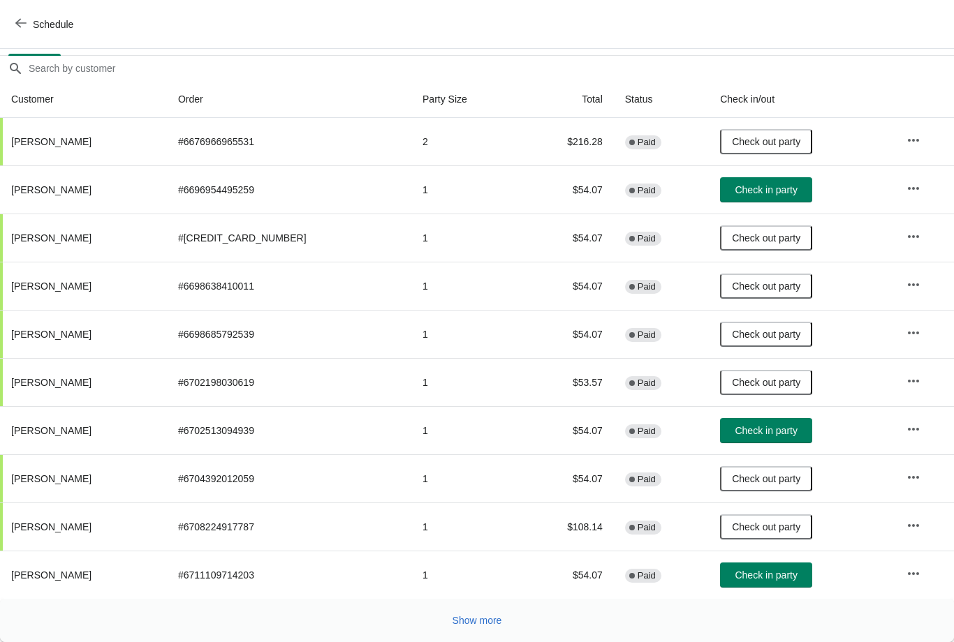
click at [496, 619] on span "Show more" at bounding box center [477, 620] width 50 height 11
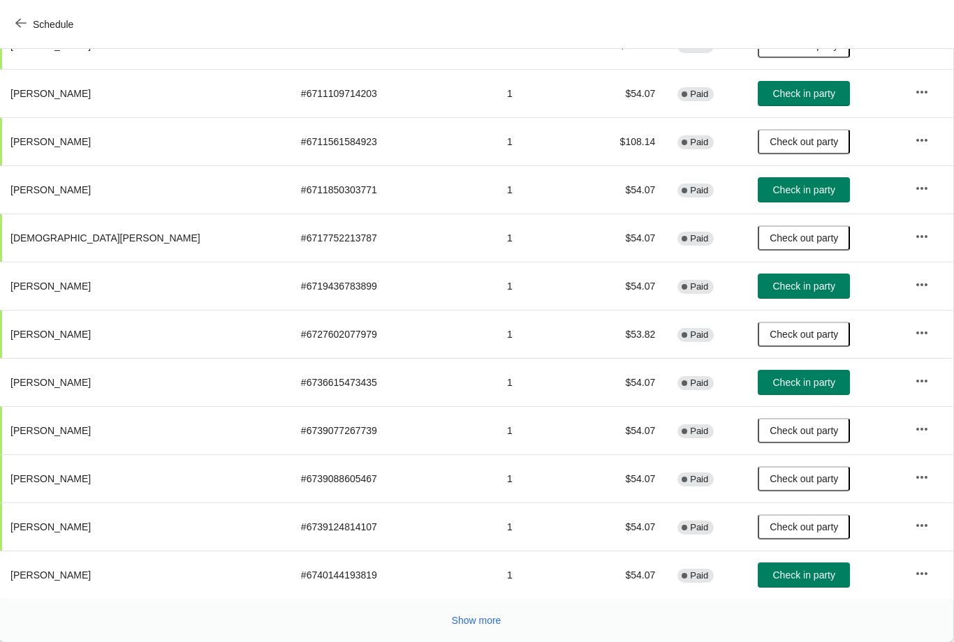
click at [482, 623] on span "Show more" at bounding box center [477, 620] width 50 height 11
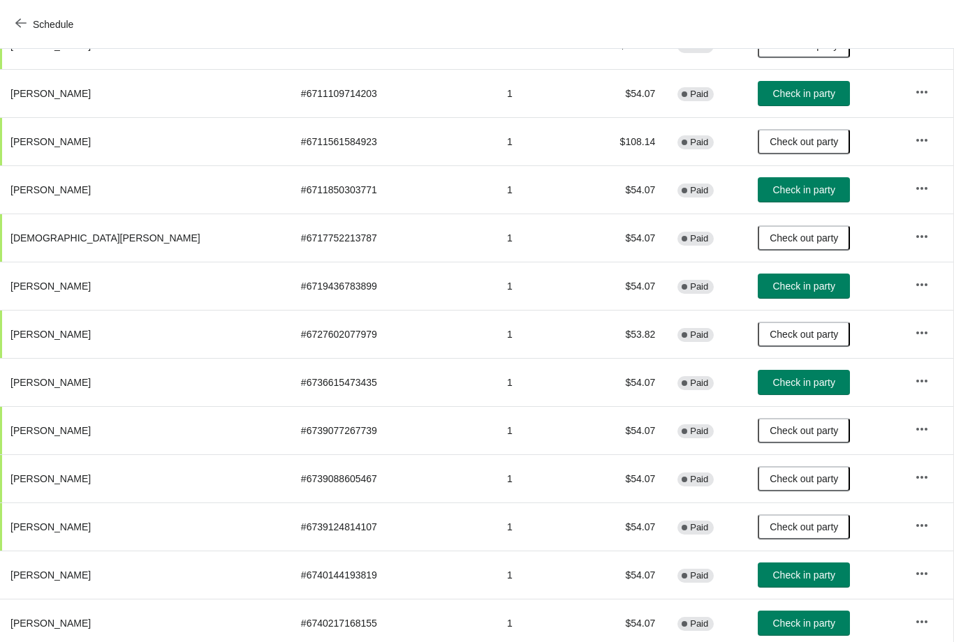
click at [496, 621] on td "1" at bounding box center [541, 623] width 91 height 48
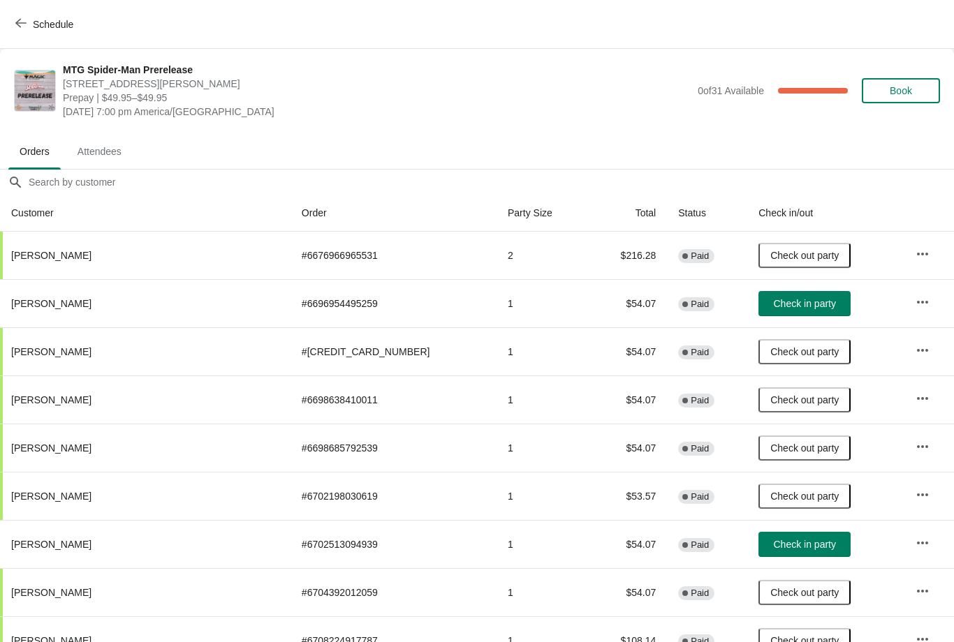
scroll to position [0, 0]
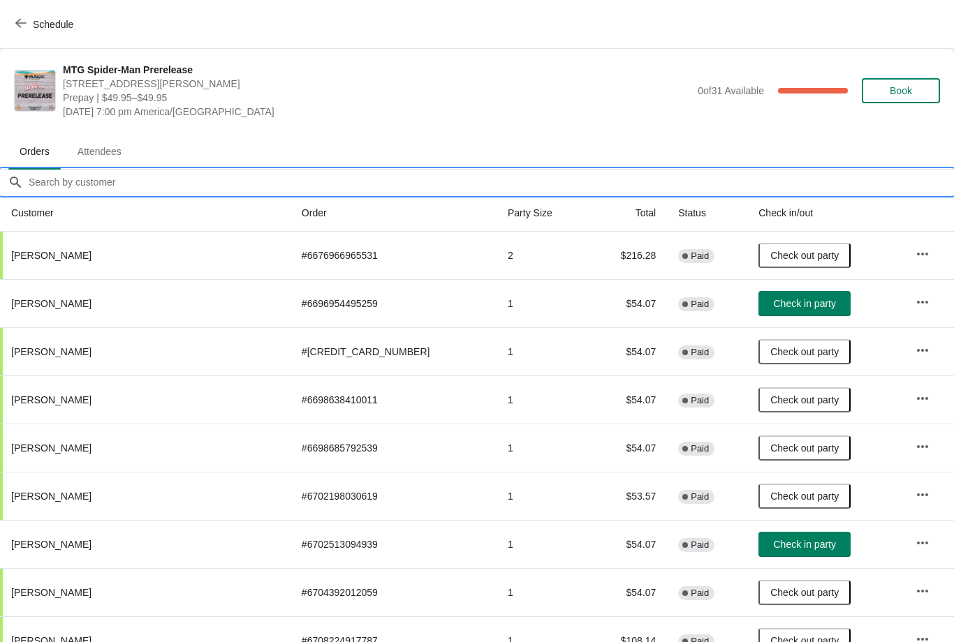
click at [214, 178] on input "Orders filter search" at bounding box center [491, 182] width 926 height 25
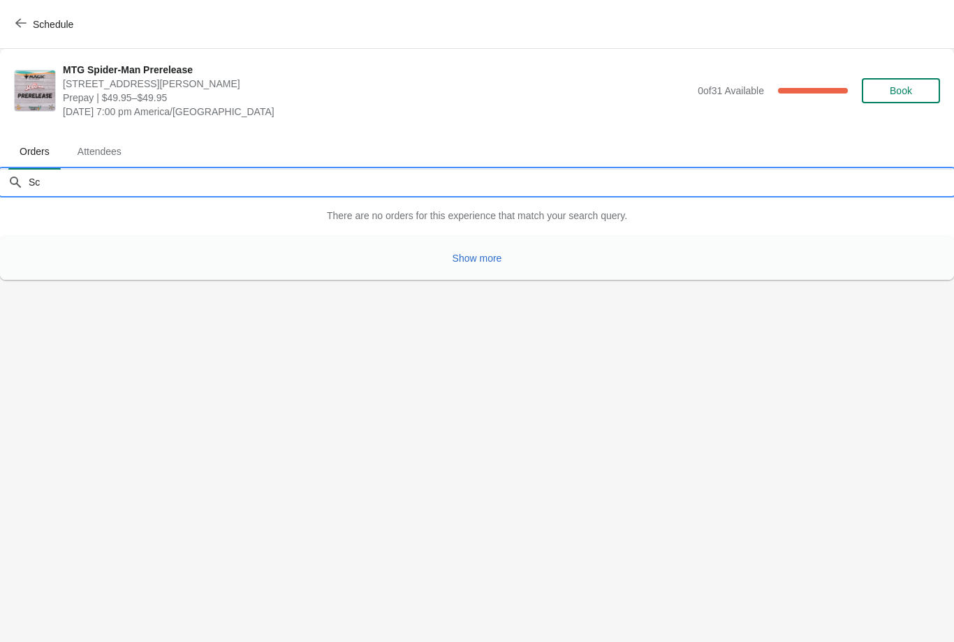
type input "Sco"
click at [23, 22] on icon "button" at bounding box center [20, 22] width 11 height 11
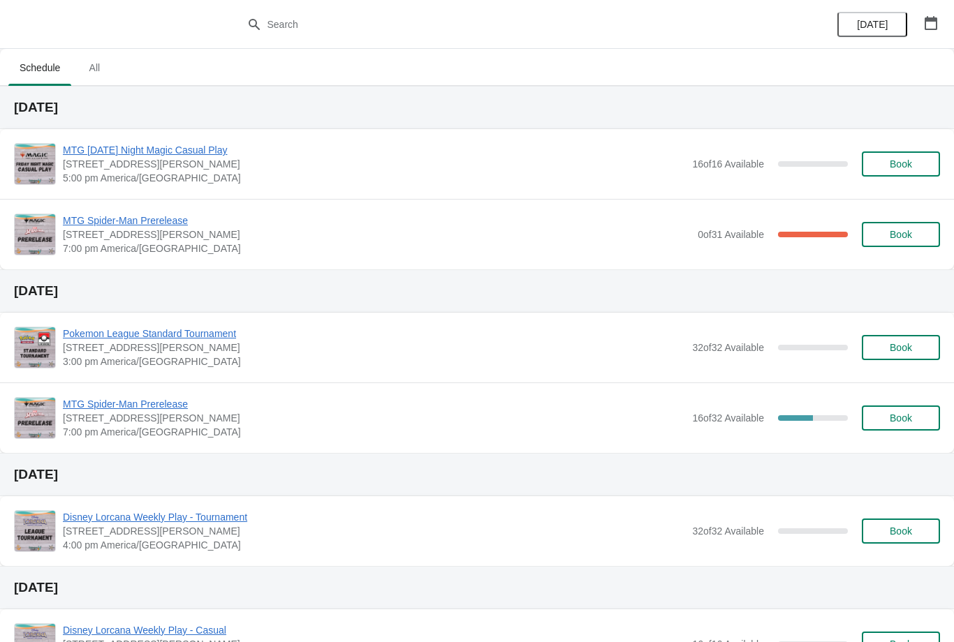
click at [363, 4] on div at bounding box center [477, 24] width 954 height 49
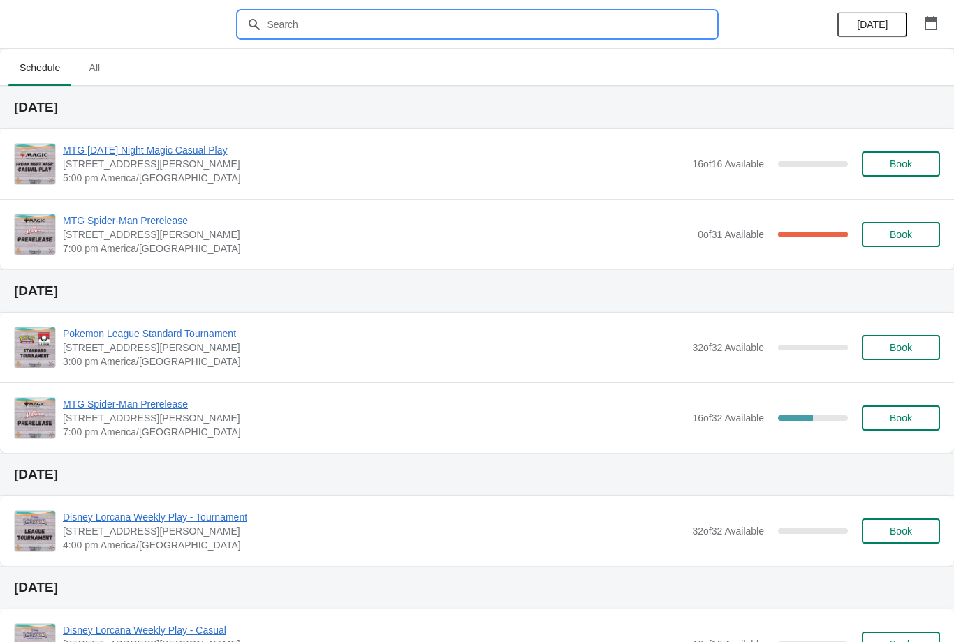
click at [360, 14] on input "text" at bounding box center [491, 24] width 449 height 25
type input "Tim scott"
click at [699, 14] on div "Tim scott Clear" at bounding box center [477, 24] width 477 height 25
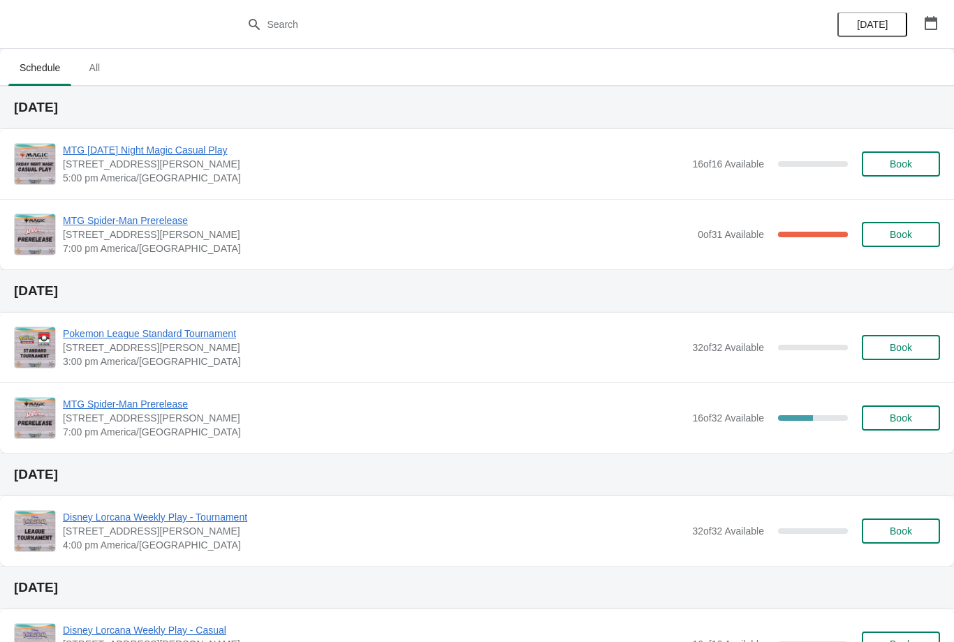
click at [153, 226] on span "MTG Spider-Man Prerelease" at bounding box center [377, 221] width 628 height 14
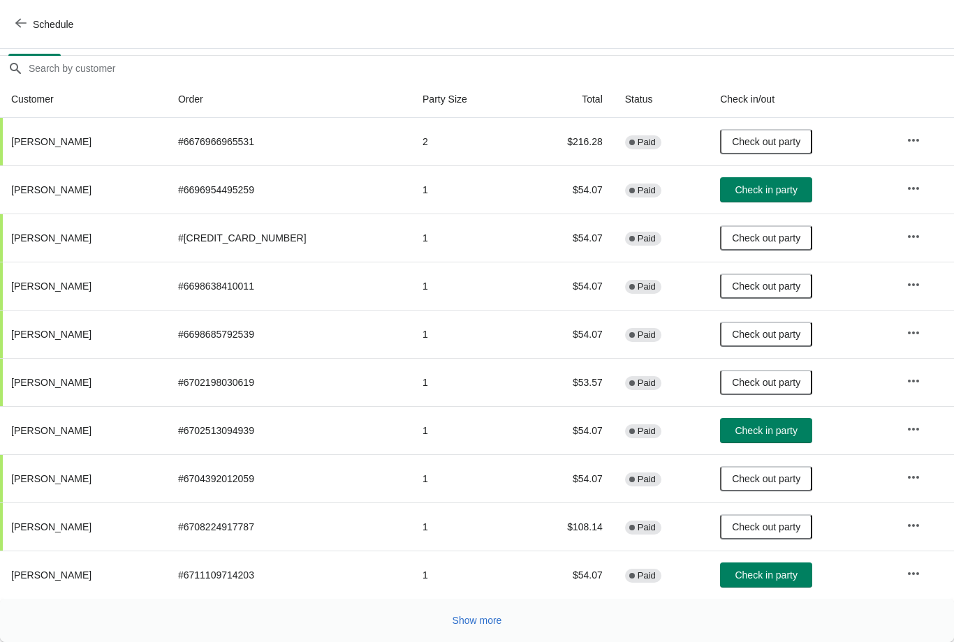
scroll to position [114, 0]
click at [482, 626] on span "Show more" at bounding box center [477, 620] width 50 height 11
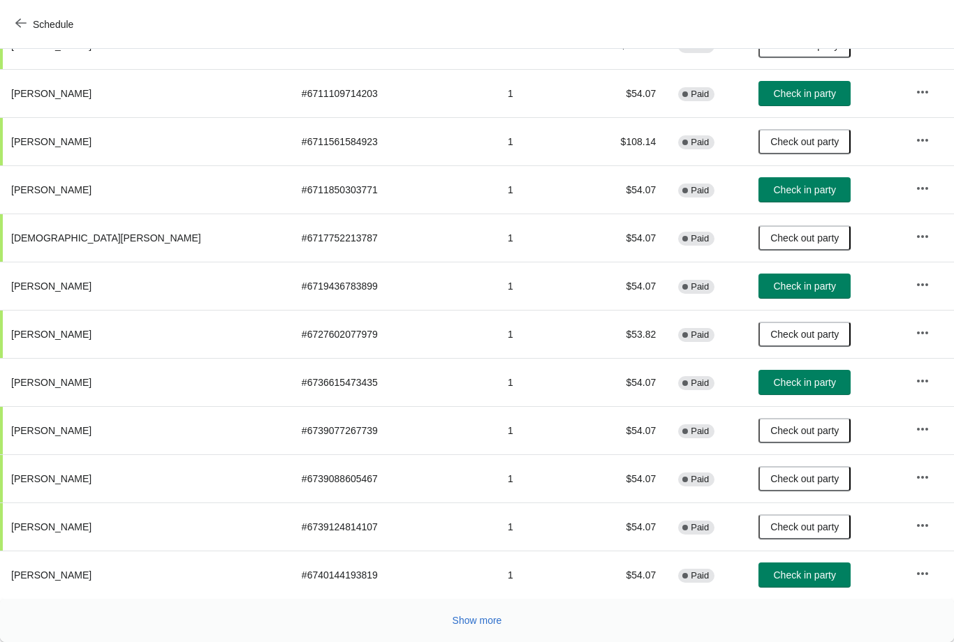
scroll to position [596, 0]
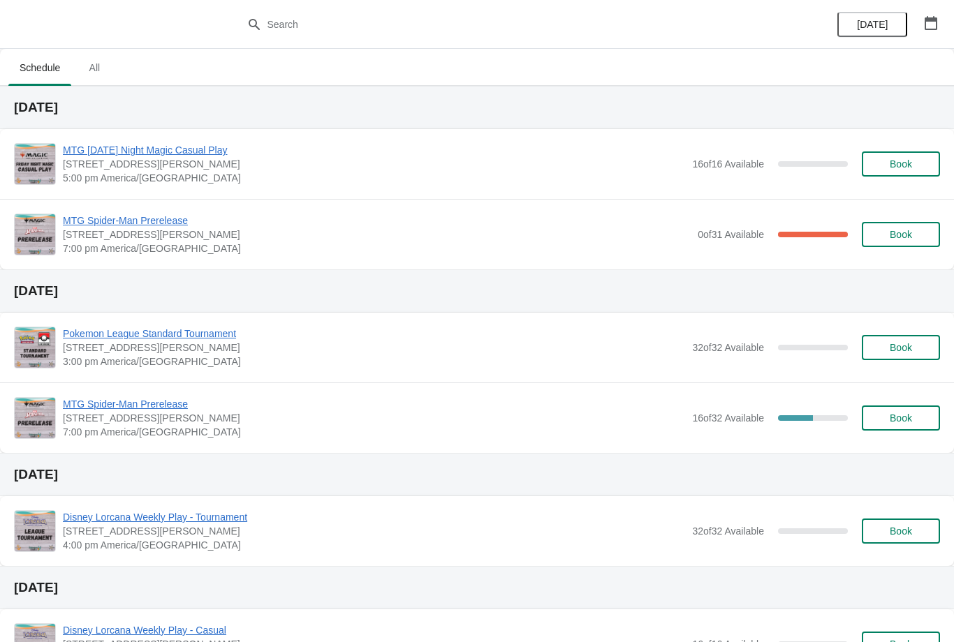
click at [90, 214] on span "MTG Spider-Man Prerelease" at bounding box center [377, 221] width 628 height 14
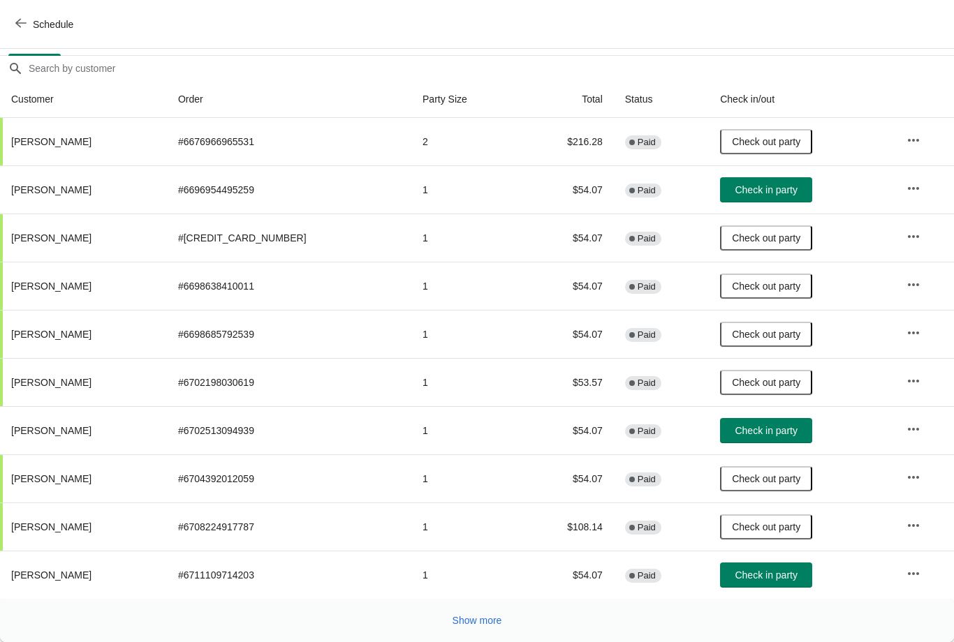
scroll to position [114, 0]
click at [489, 628] on button "Show more" at bounding box center [477, 620] width 61 height 25
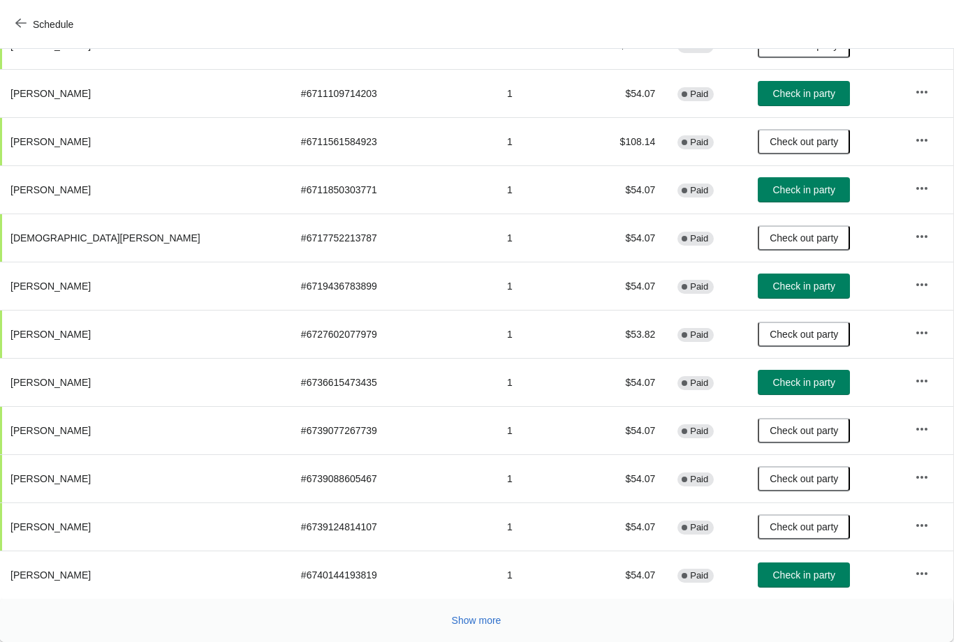
scroll to position [596, 1]
click at [488, 628] on button "Show more" at bounding box center [476, 620] width 61 height 25
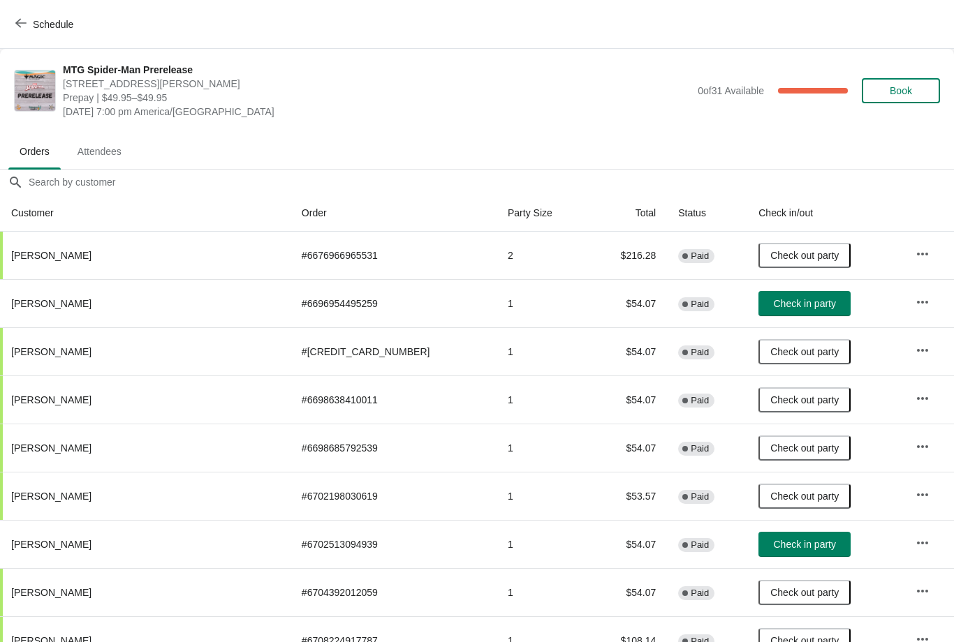
scroll to position [0, 0]
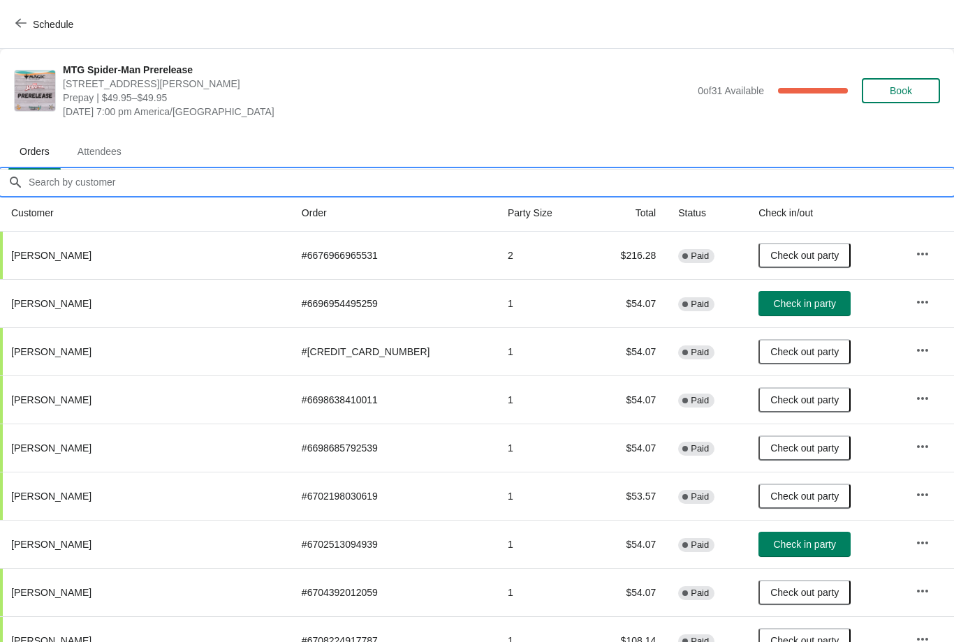
click at [341, 183] on input "Orders filter search" at bounding box center [491, 182] width 926 height 25
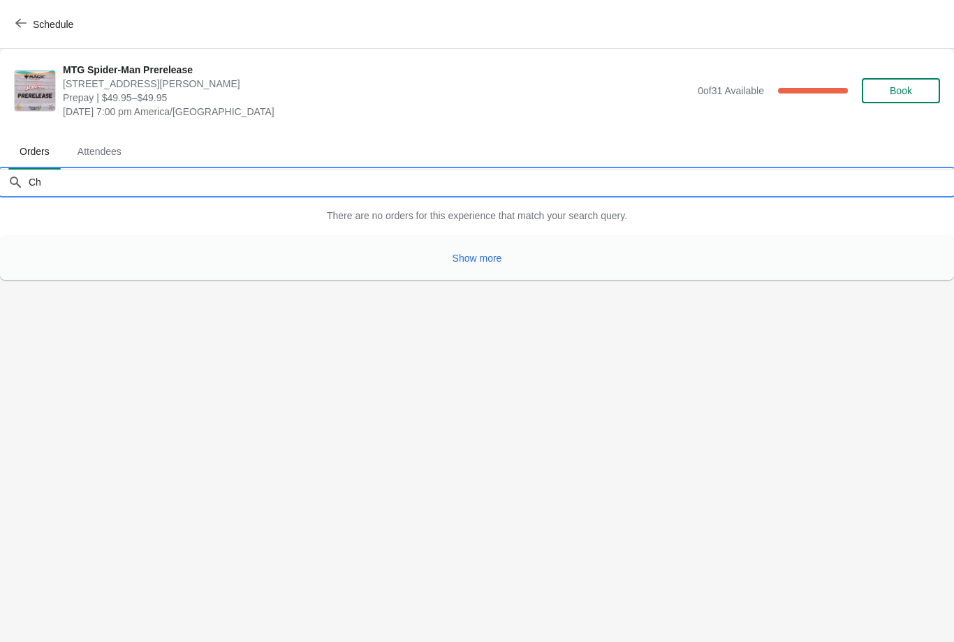
type input "C"
type input "G"
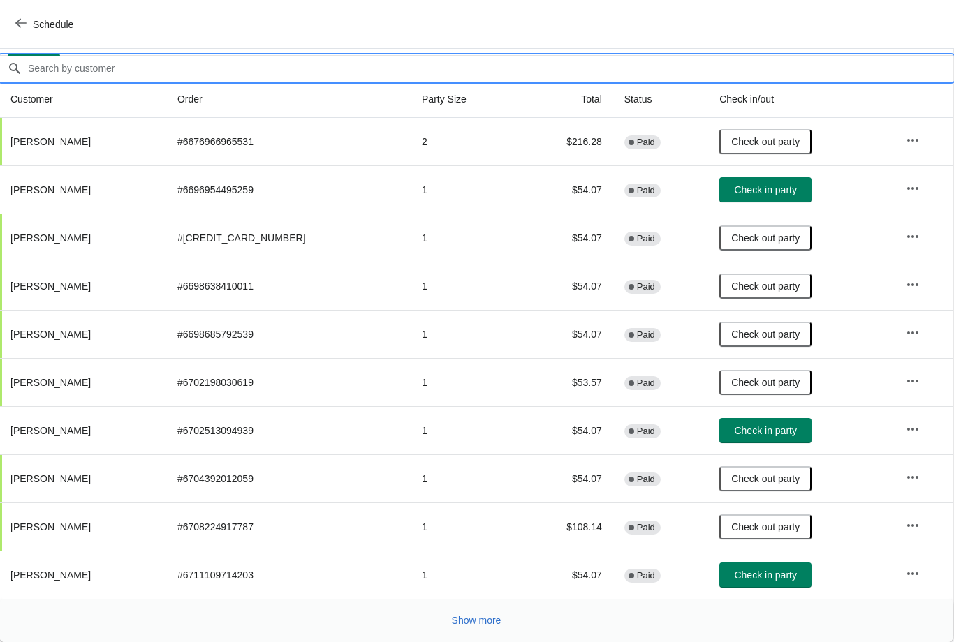
scroll to position [114, 1]
click at [770, 184] on span "Check in party" at bounding box center [765, 189] width 62 height 11
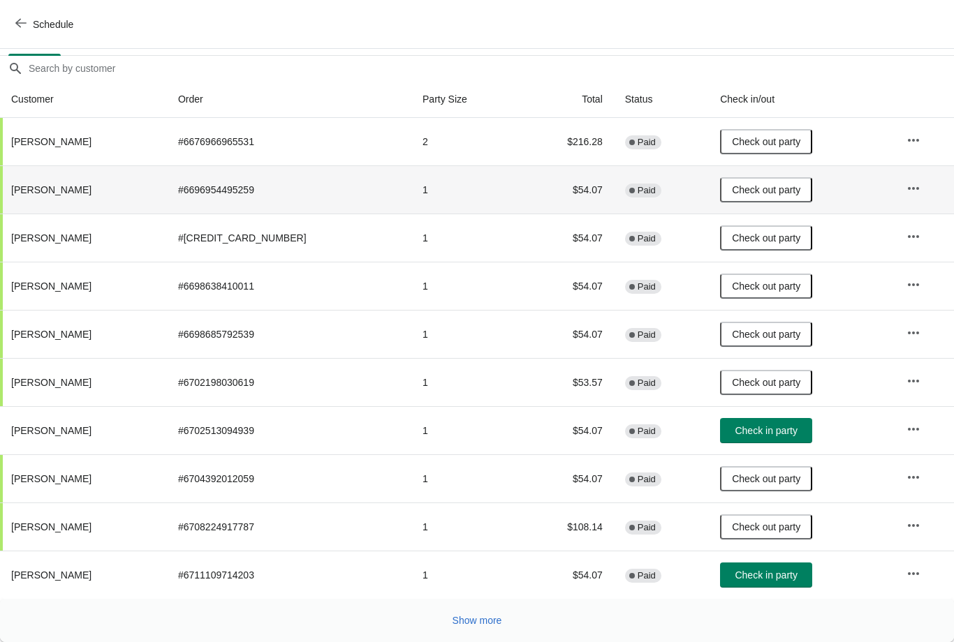
scroll to position [114, 0]
click at [492, 616] on span "Show more" at bounding box center [477, 620] width 50 height 11
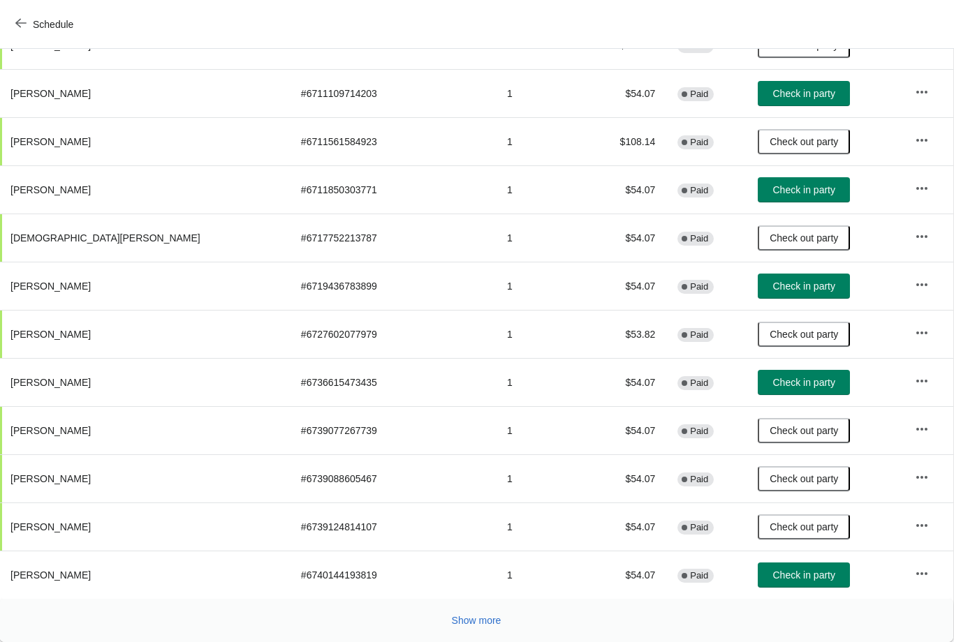
scroll to position [596, 1]
click at [490, 614] on button "Show more" at bounding box center [476, 620] width 61 height 25
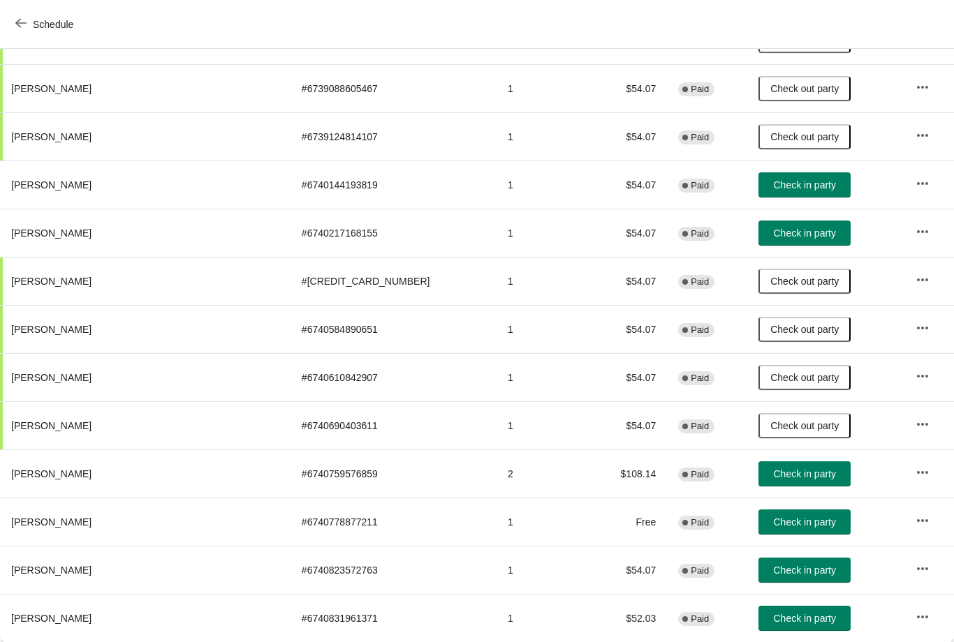
scroll to position [986, 0]
click at [774, 574] on span "Check in party" at bounding box center [805, 570] width 62 height 11
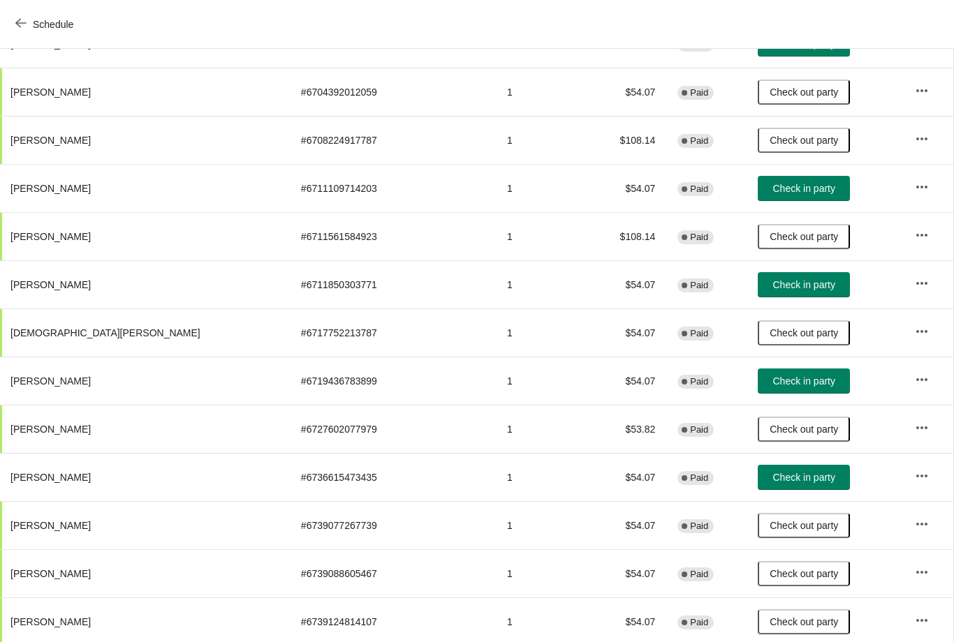
scroll to position [501, 1]
click at [773, 482] on span "Check in party" at bounding box center [804, 476] width 62 height 11
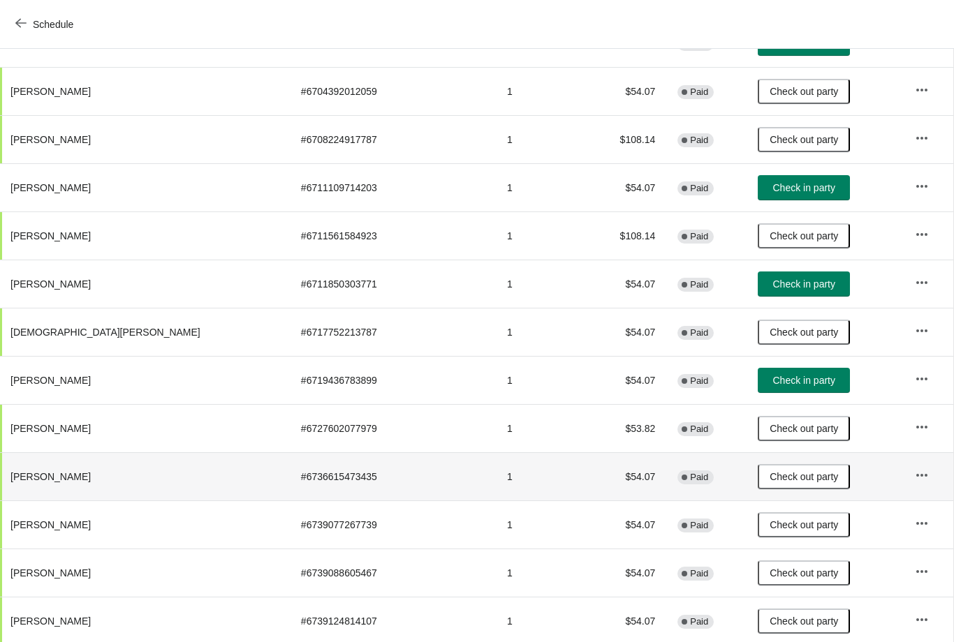
click at [28, 20] on span "Schedule" at bounding box center [45, 23] width 55 height 13
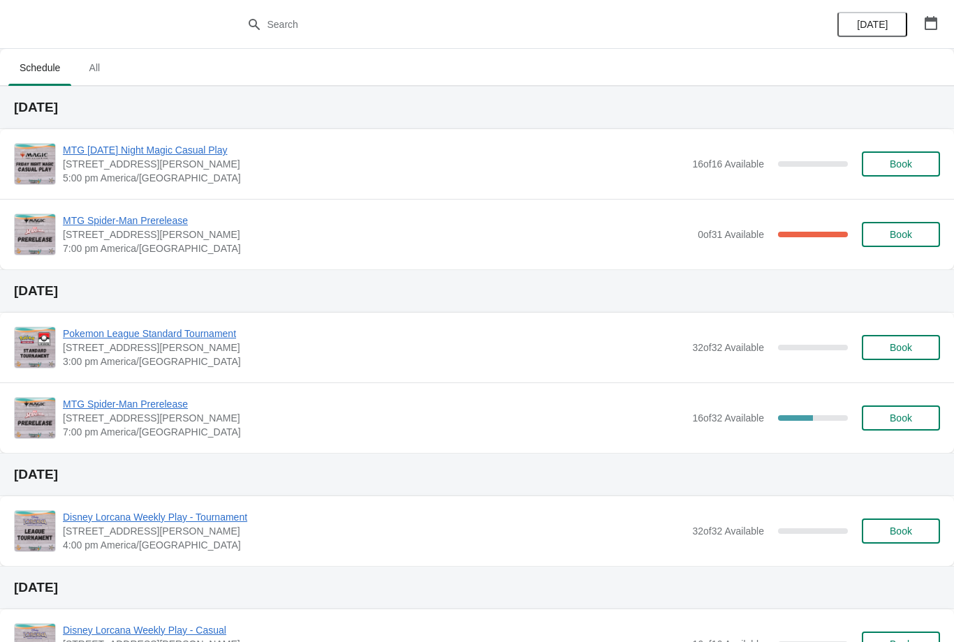
click at [163, 219] on span "MTG Spider-Man Prerelease" at bounding box center [377, 221] width 628 height 14
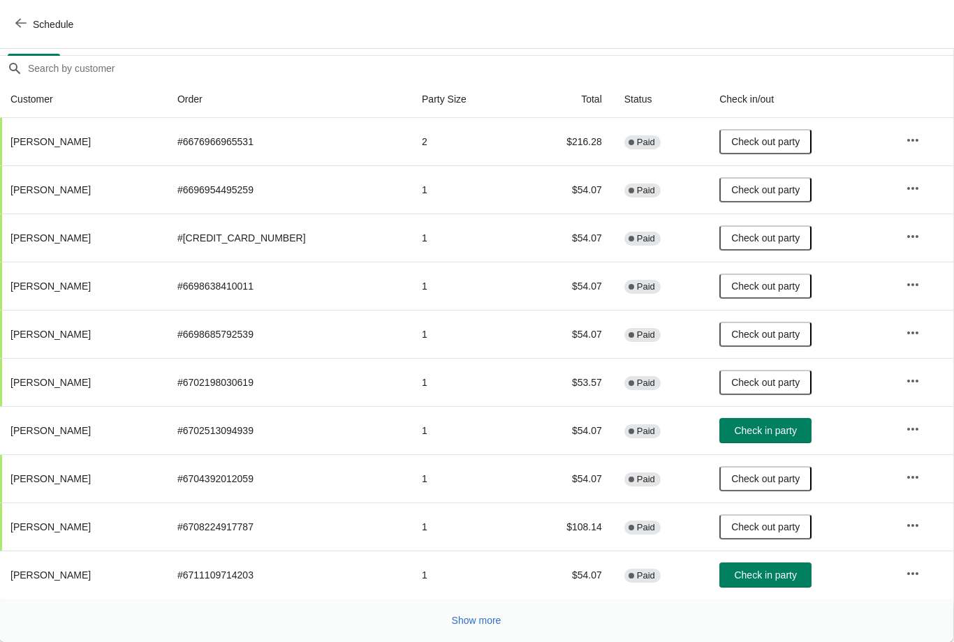
scroll to position [114, 1]
click at [774, 429] on span "Check in party" at bounding box center [765, 430] width 62 height 11
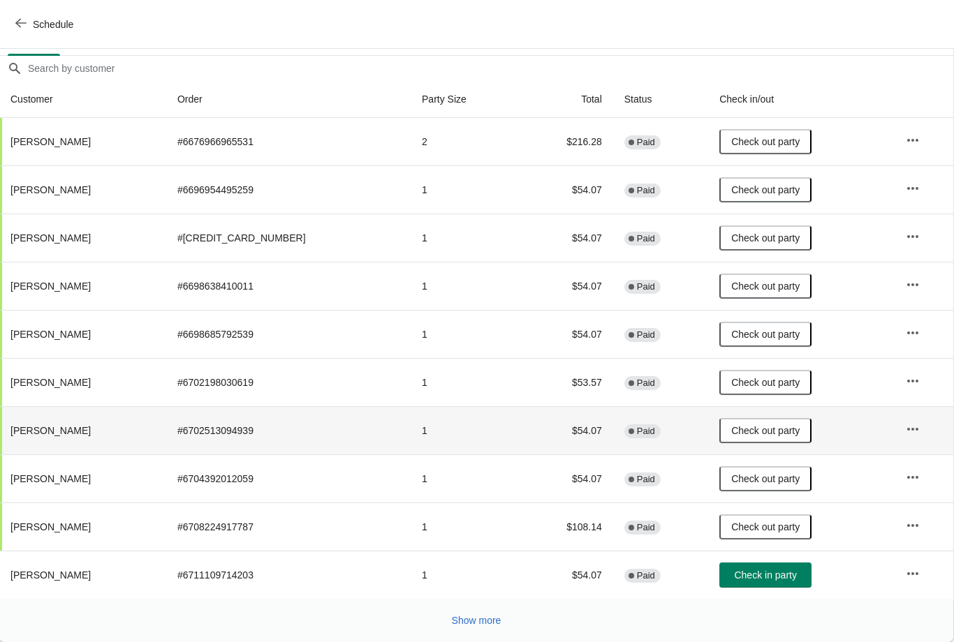
click at [489, 626] on span "Show more" at bounding box center [477, 620] width 50 height 11
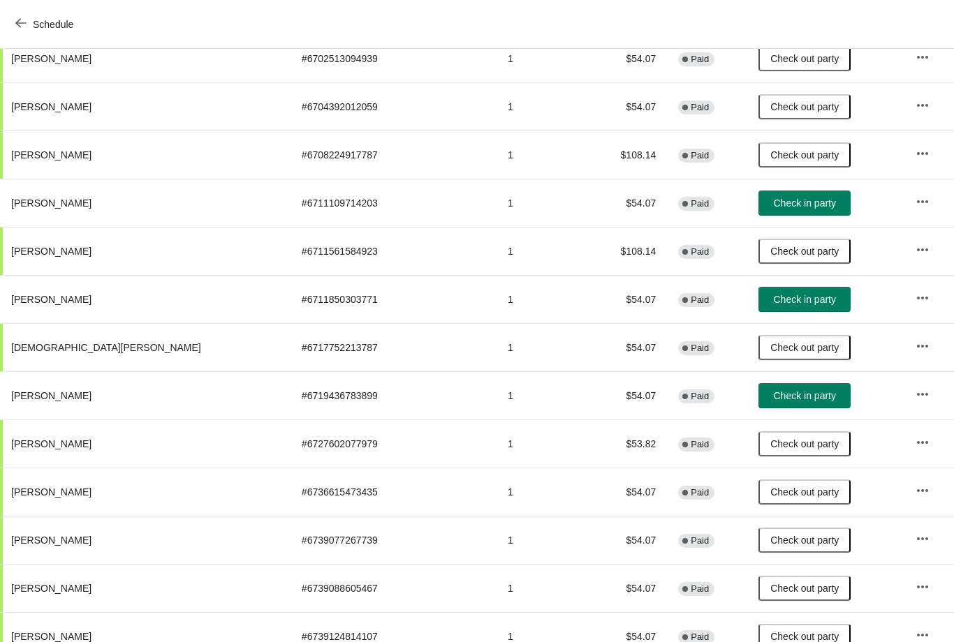
scroll to position [485, 0]
click at [790, 195] on button "Check in party" at bounding box center [804, 203] width 92 height 25
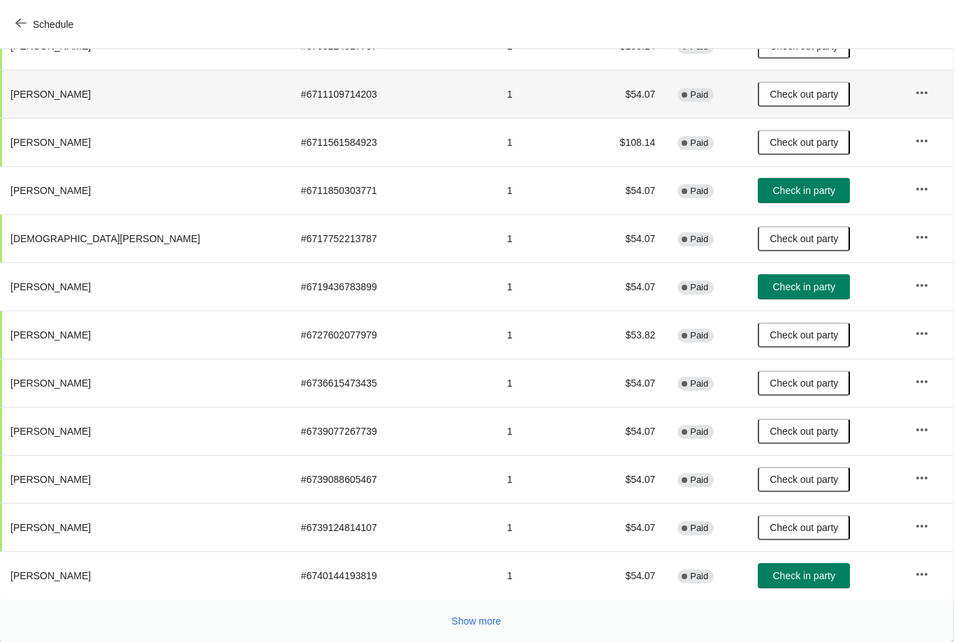
scroll to position [596, 1]
click at [773, 285] on span "Check in party" at bounding box center [804, 286] width 62 height 11
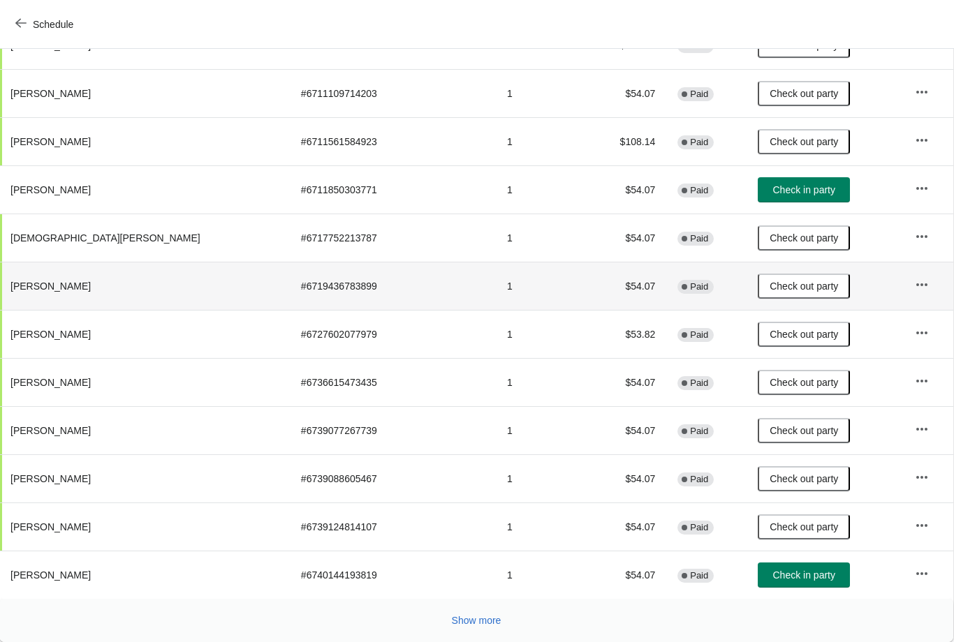
click at [470, 624] on span "Show more" at bounding box center [477, 620] width 50 height 11
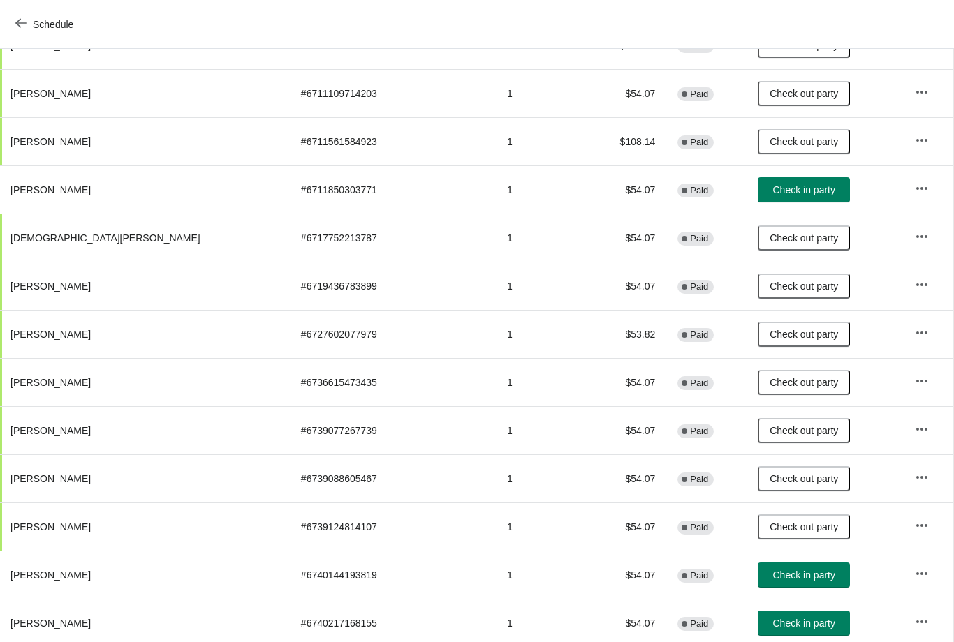
scroll to position [598, 1]
